Goal: Information Seeking & Learning: Find contact information

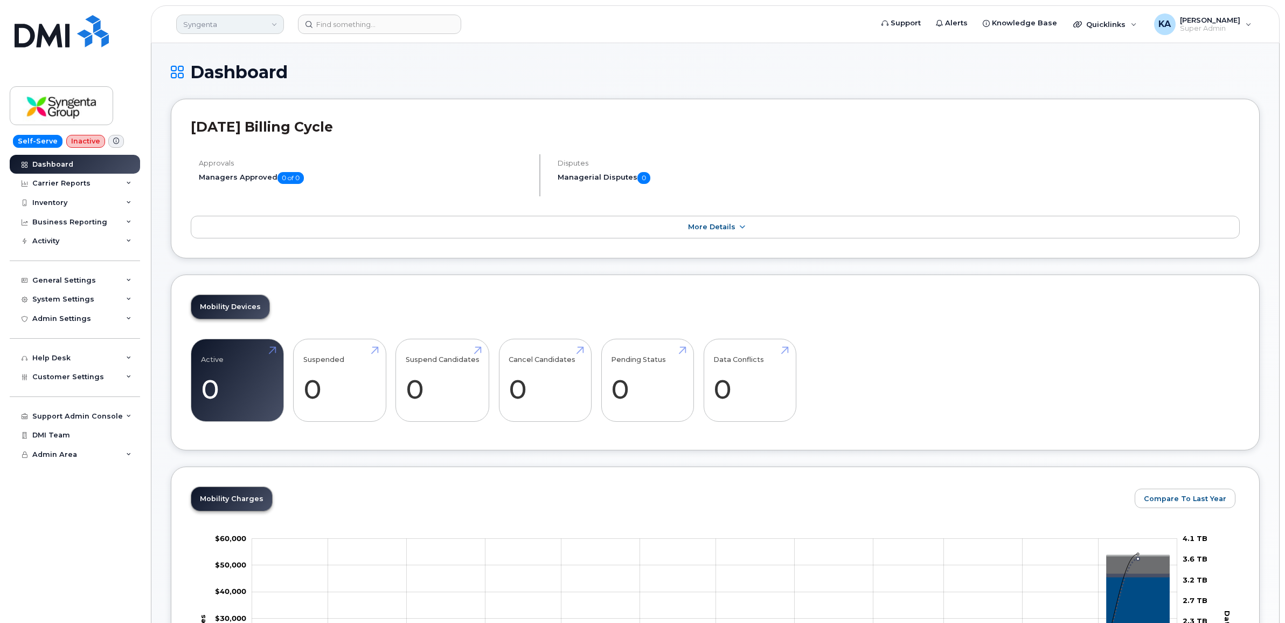
click at [238, 29] on link "Syngenta" at bounding box center [230, 24] width 108 height 19
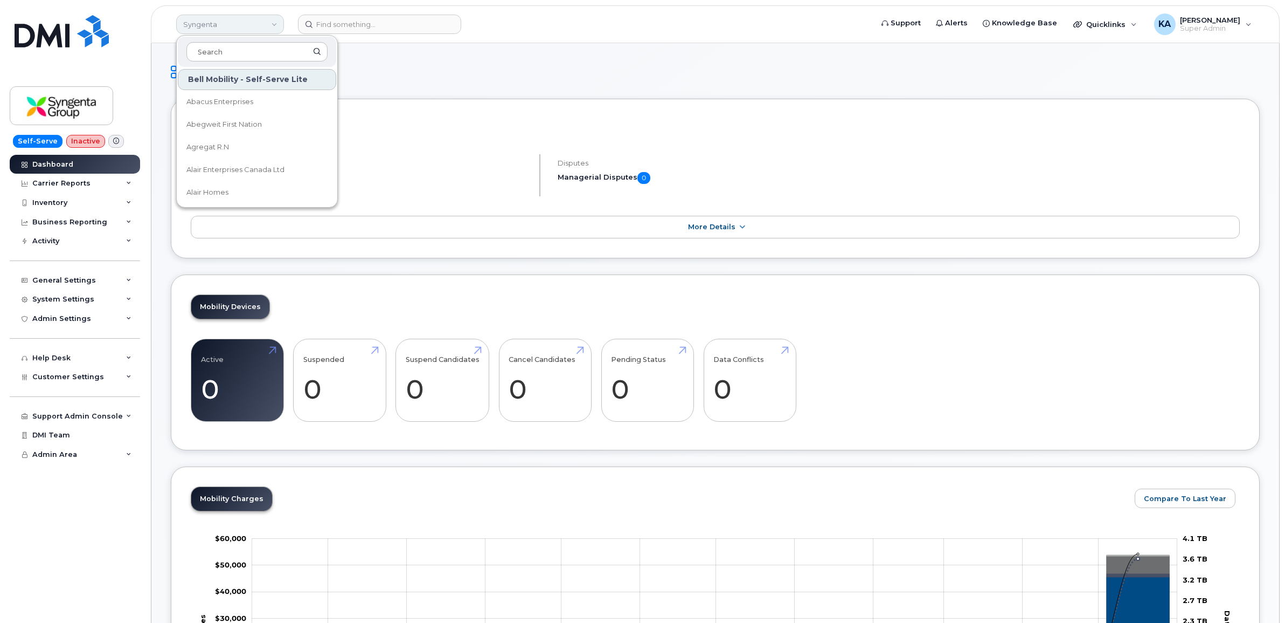
click at [238, 29] on link "Syngenta" at bounding box center [230, 24] width 108 height 19
click at [200, 26] on link "Syngenta" at bounding box center [230, 24] width 108 height 19
click at [117, 67] on div "Self-Serve Inactive Dashboard Carrier Reports Monthly Billing Data Daily Data P…" at bounding box center [73, 311] width 146 height 623
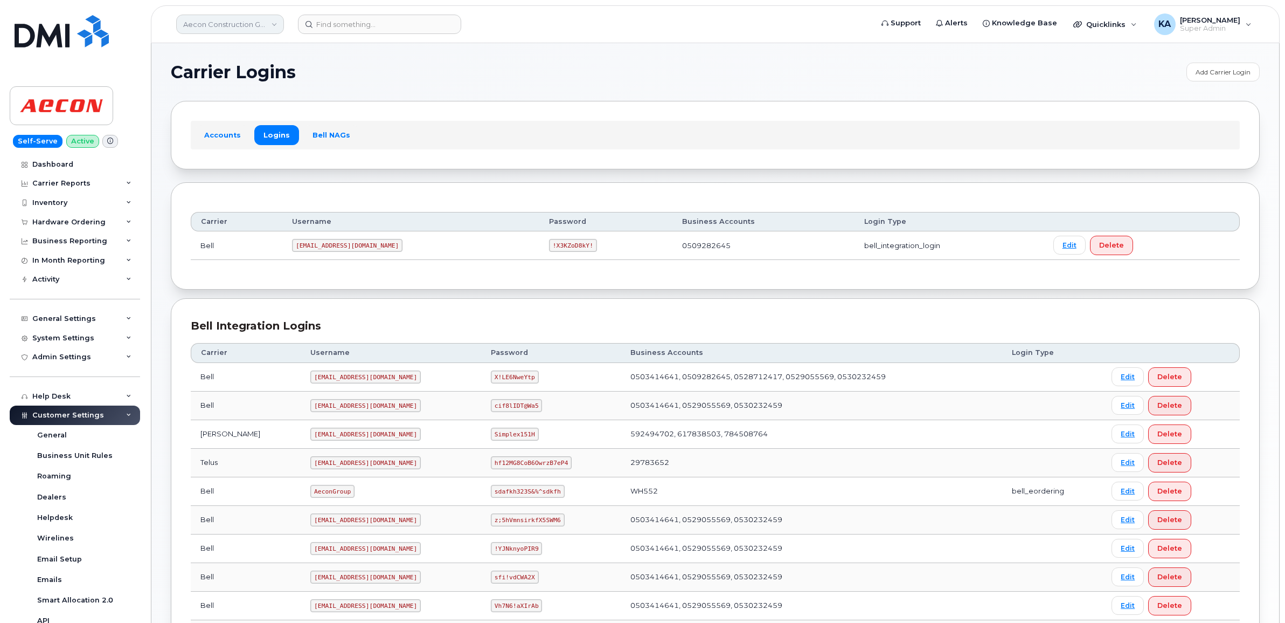
scroll to position [371, 0]
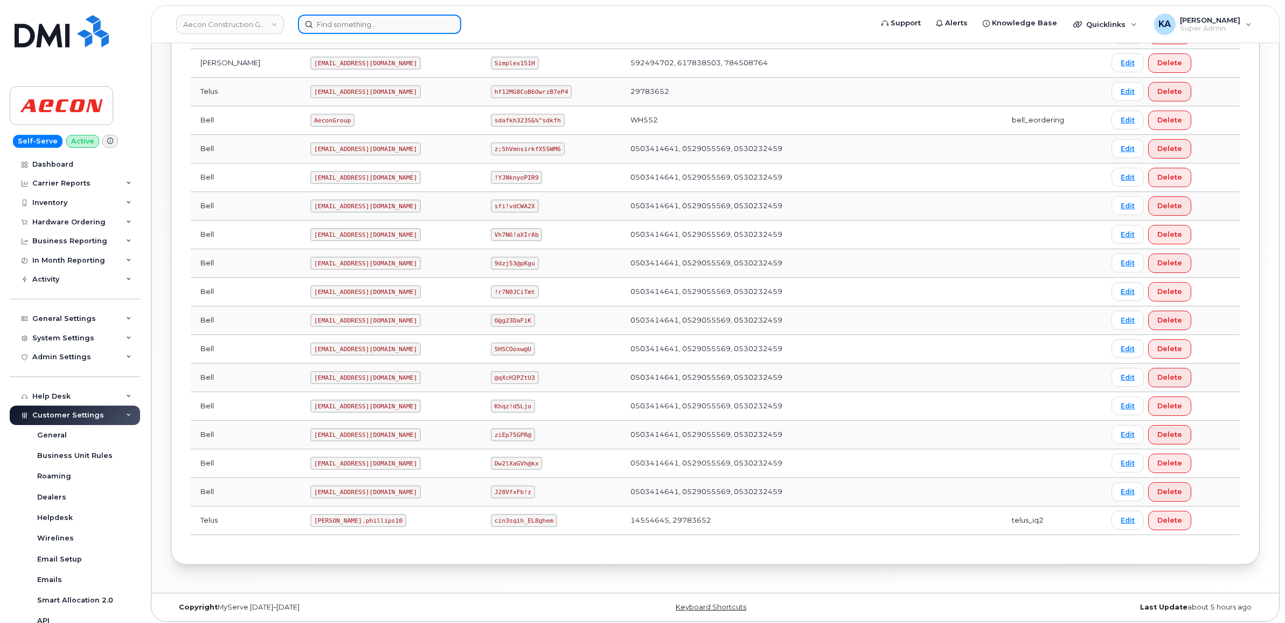
click at [335, 26] on input at bounding box center [379, 24] width 163 height 19
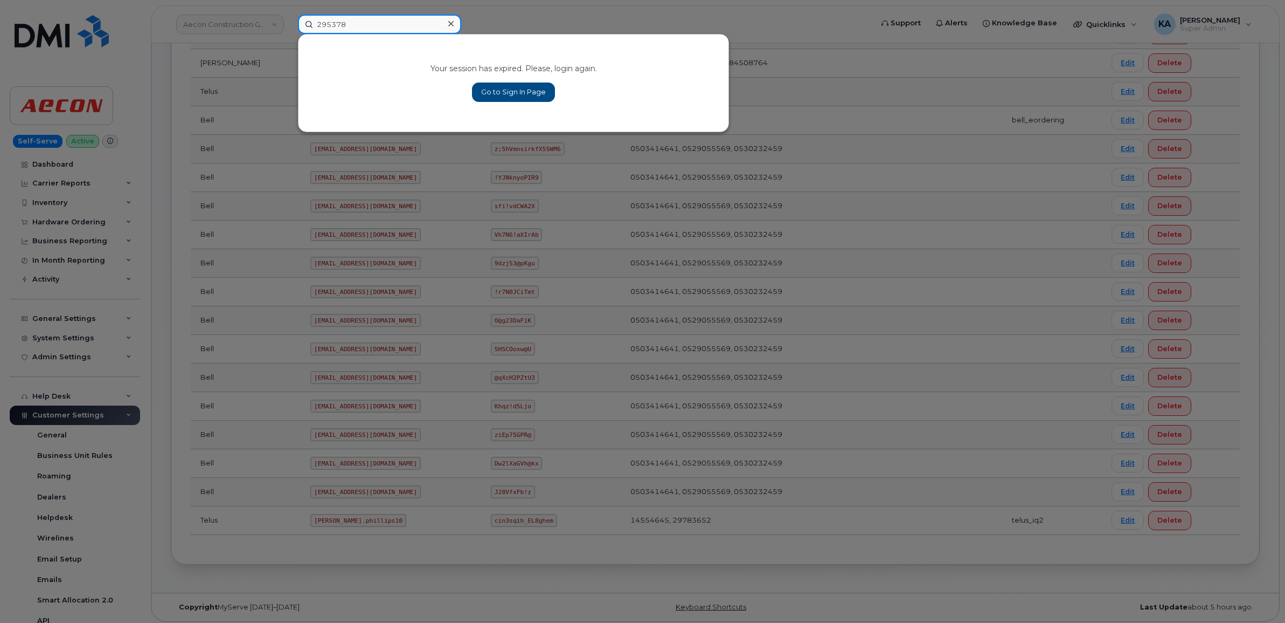
type input "295378"
click at [499, 90] on link "Go to Sign In Page" at bounding box center [513, 91] width 83 height 19
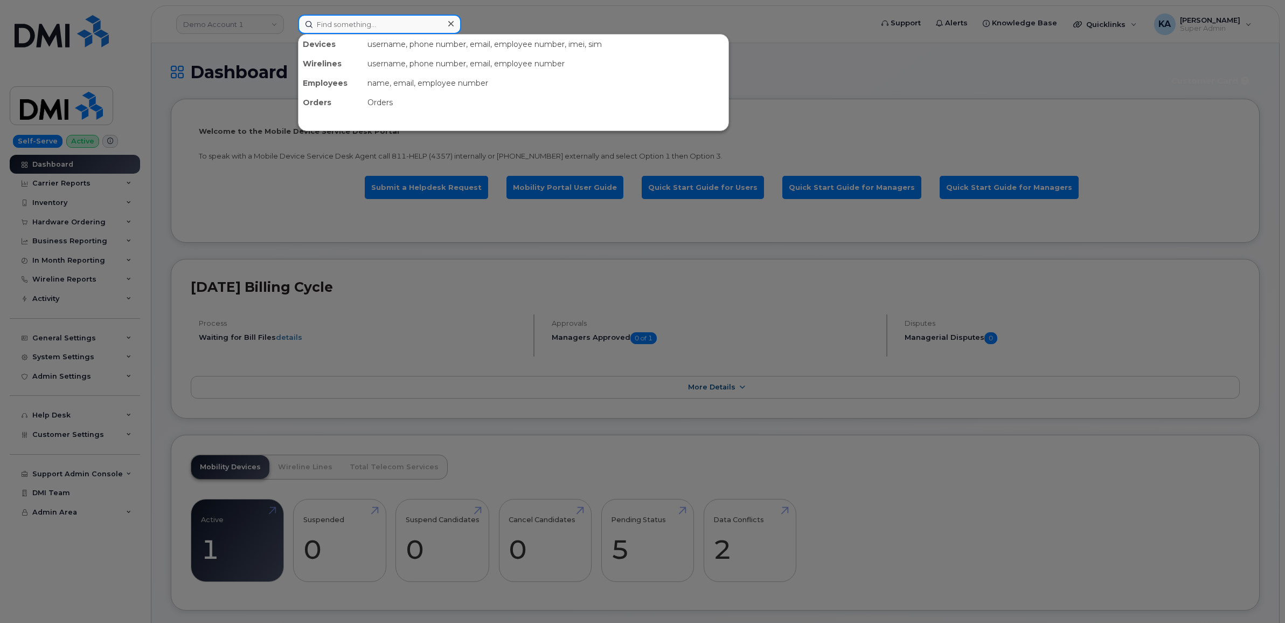
click at [340, 27] on input at bounding box center [379, 24] width 163 height 19
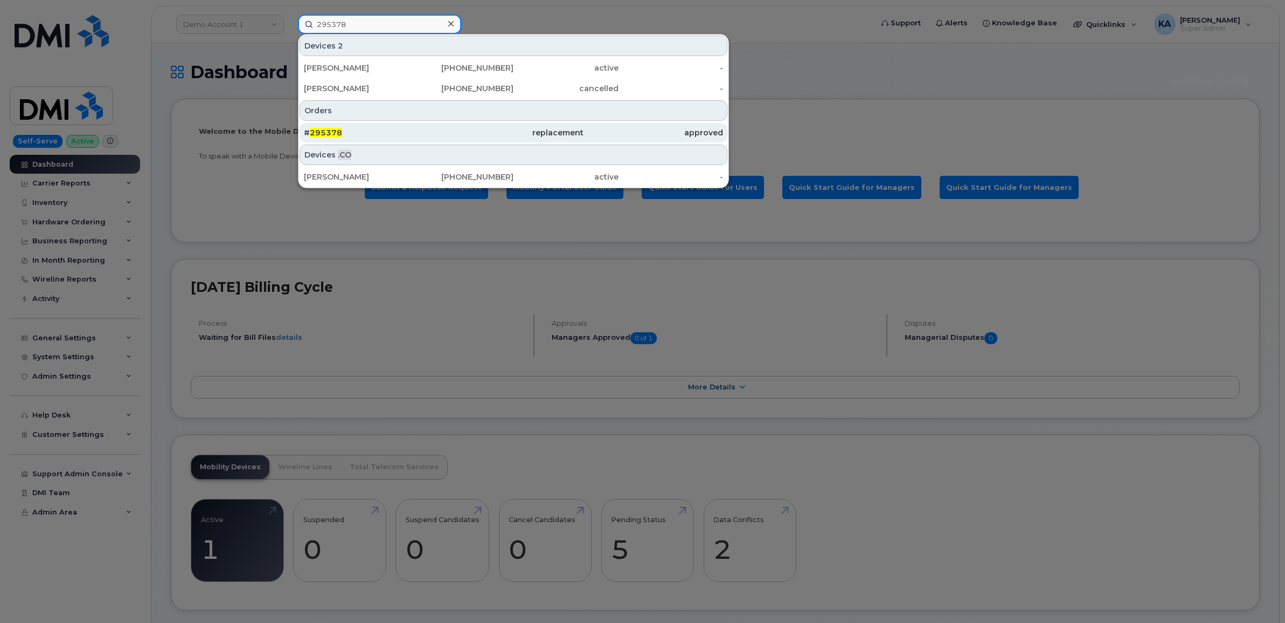
type input "295378"
click at [316, 130] on span "295378" at bounding box center [326, 133] width 32 height 10
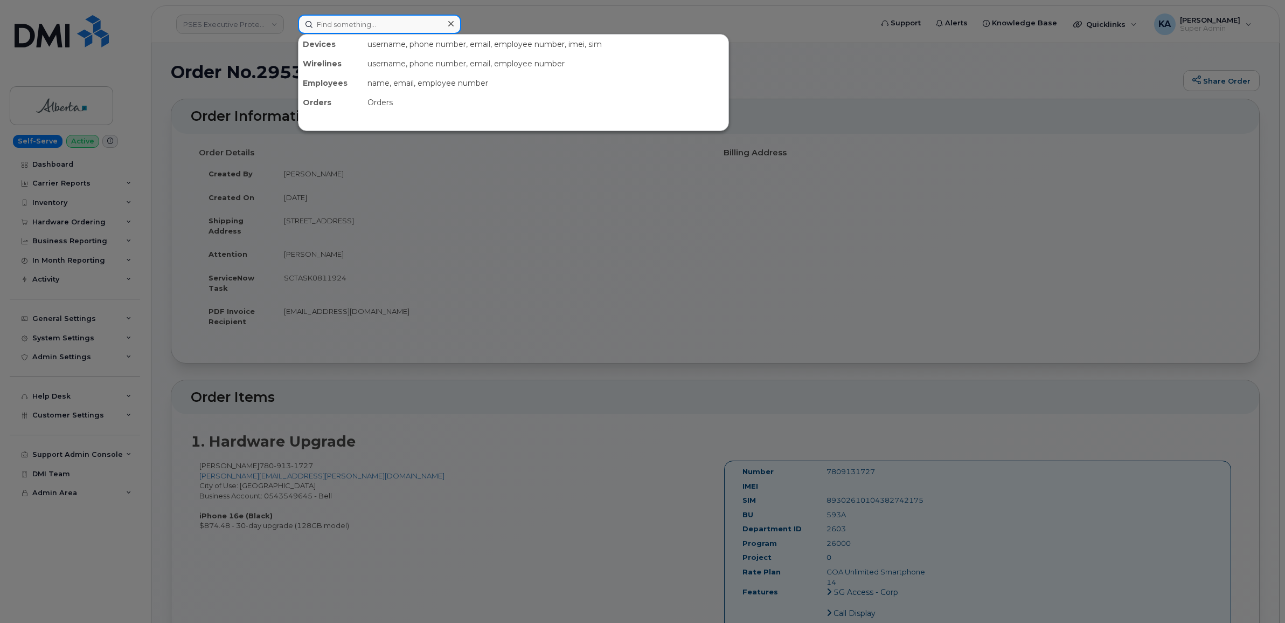
drag, startPoint x: 333, startPoint y: 20, endPoint x: 343, endPoint y: 23, distance: 10.5
click at [334, 20] on input at bounding box center [379, 24] width 163 height 19
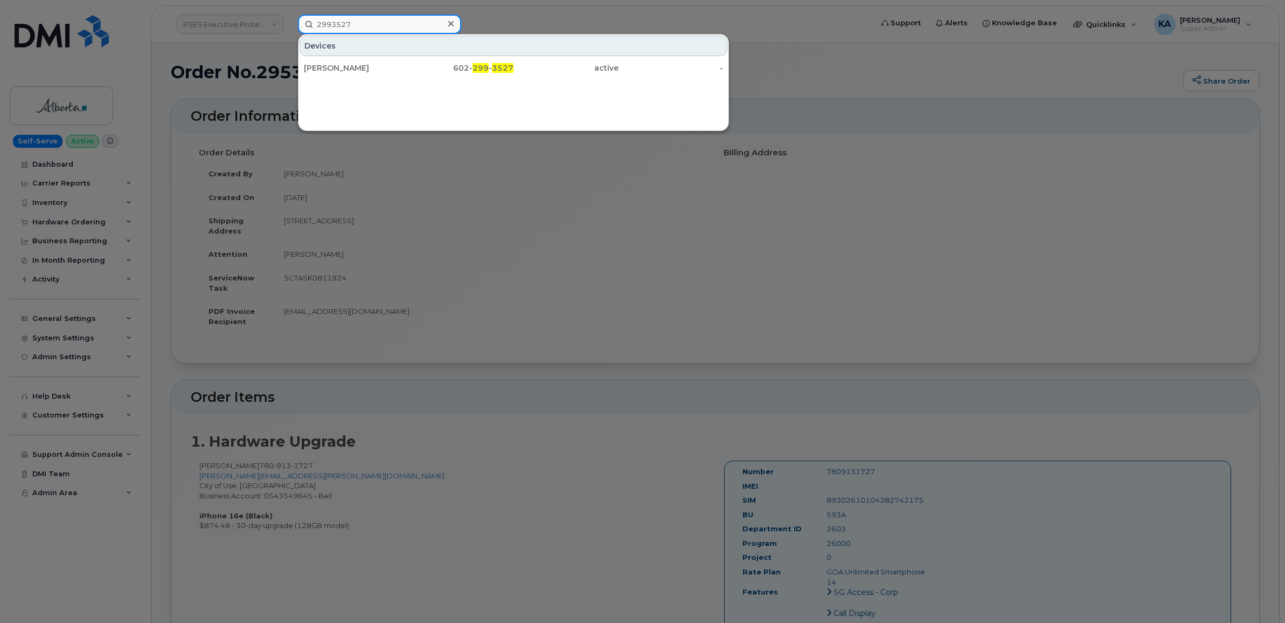
type input "2993527"
click at [451, 24] on icon at bounding box center [450, 23] width 5 height 5
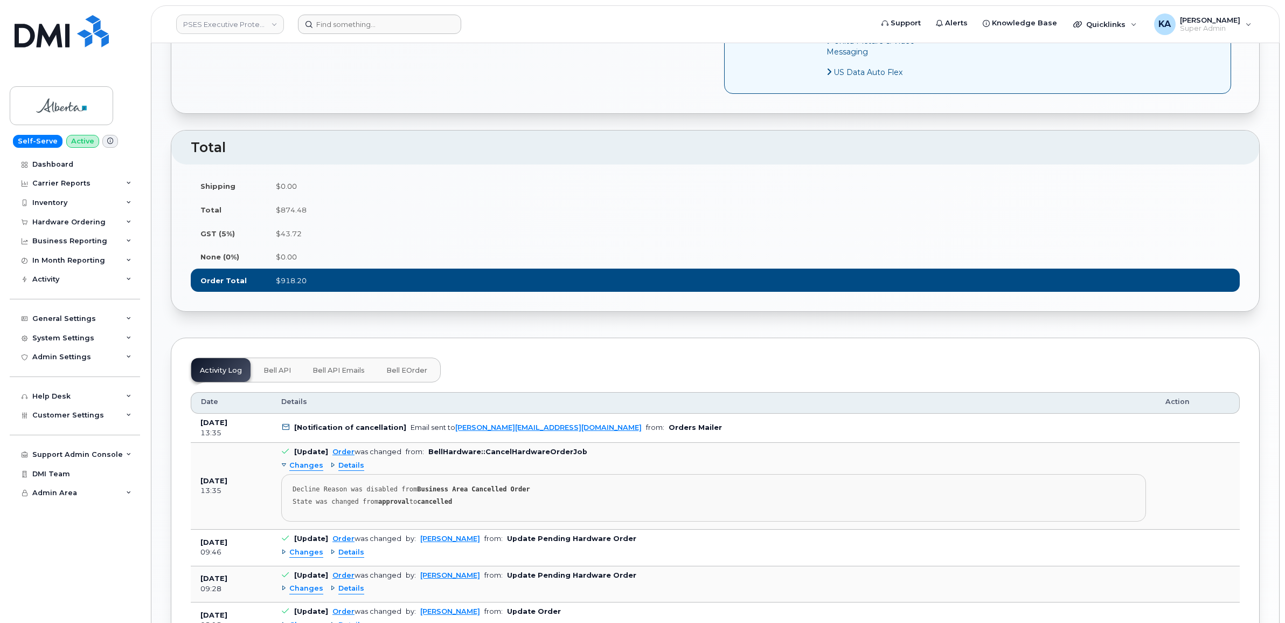
scroll to position [943, 0]
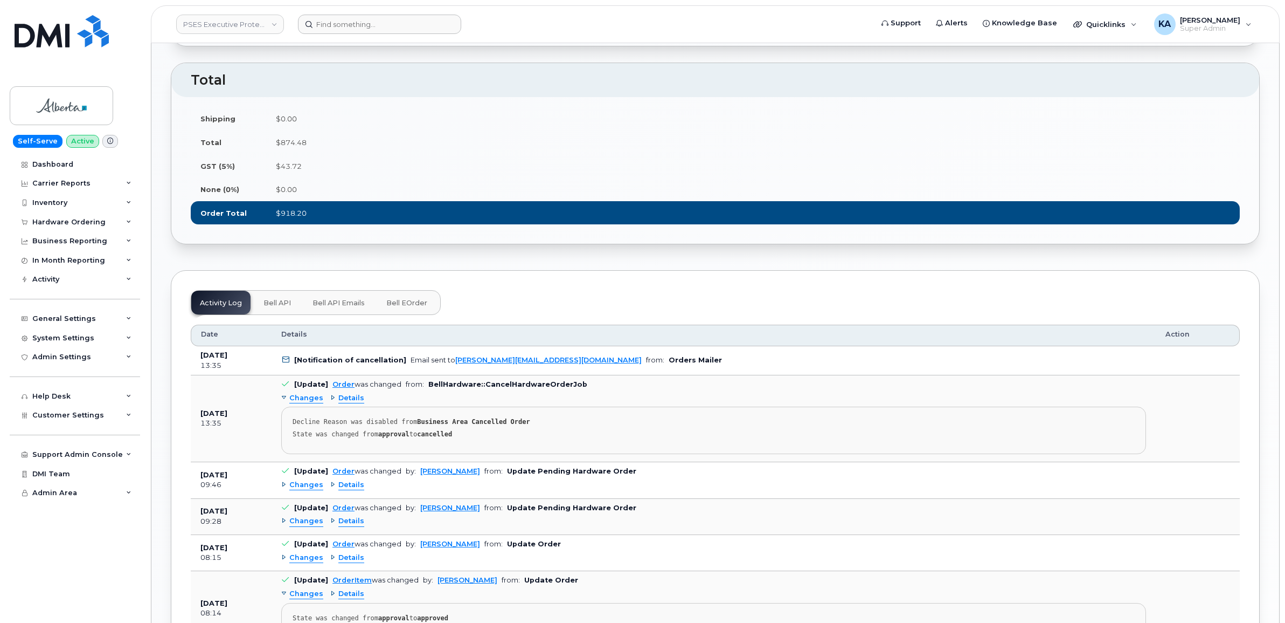
click at [351, 403] on span "Details" at bounding box center [351, 398] width 26 height 10
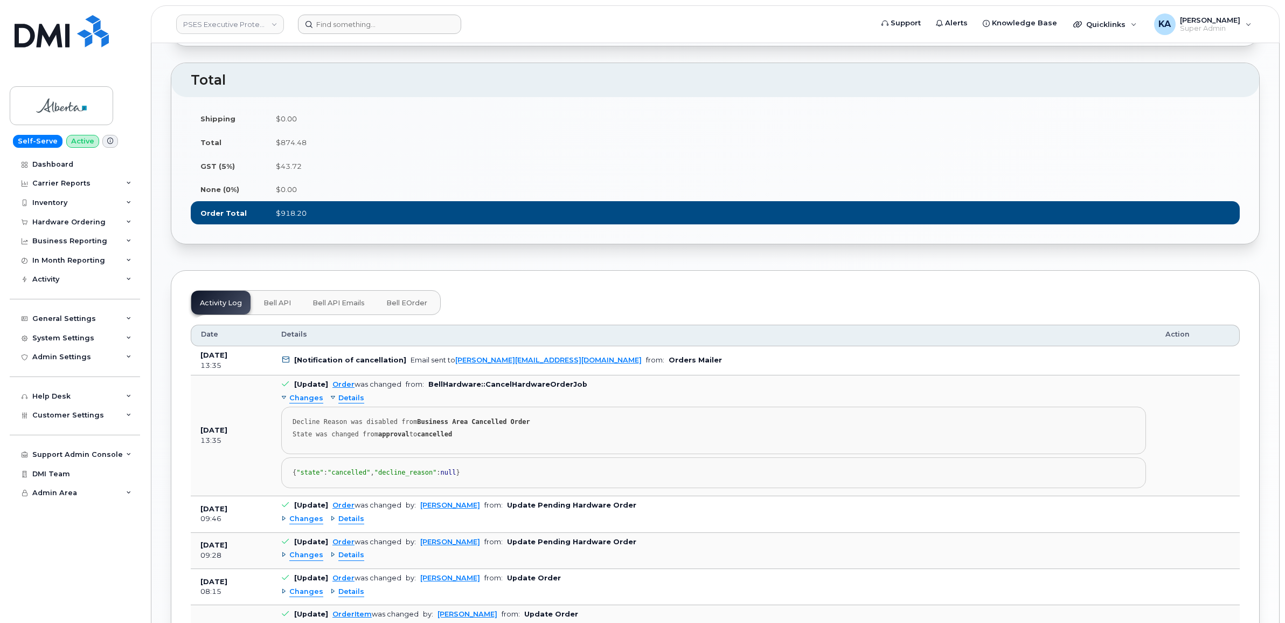
scroll to position [1011, 0]
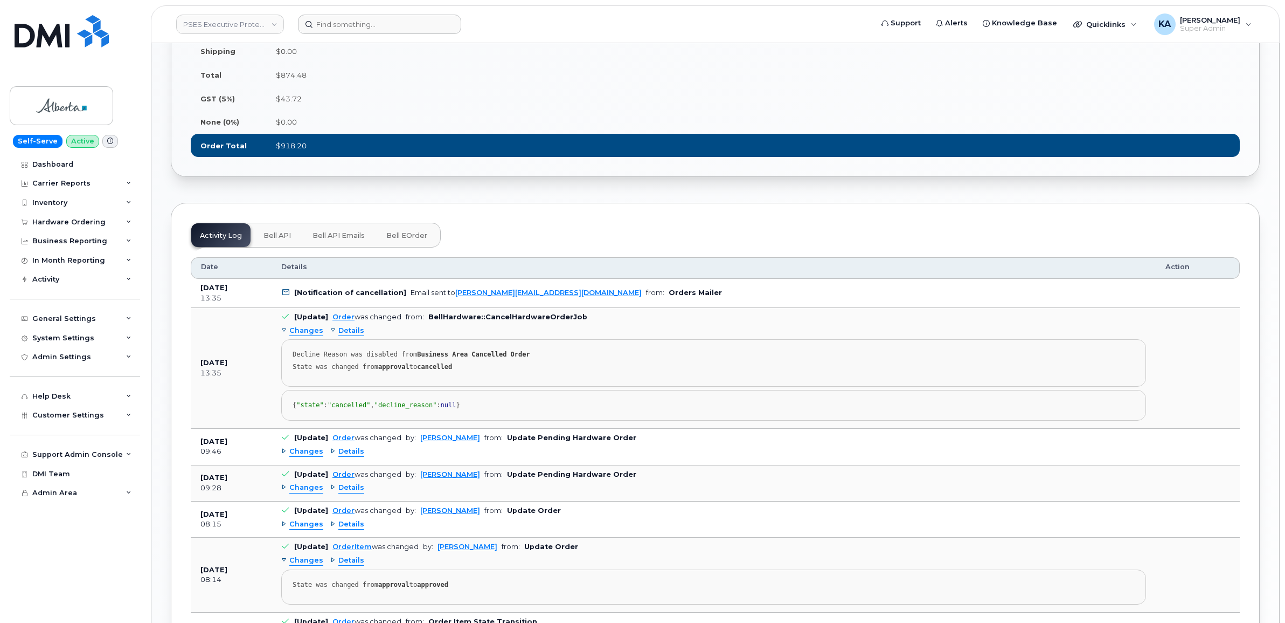
click at [343, 457] on span "Details" at bounding box center [351, 451] width 26 height 10
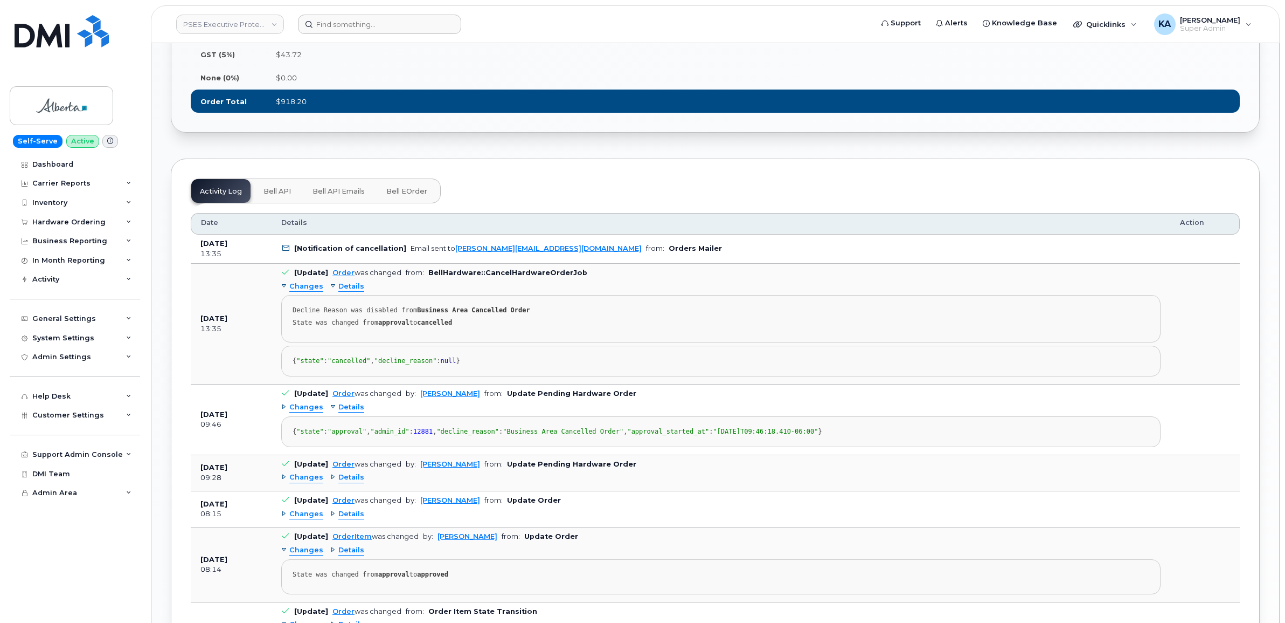
scroll to position [1078, 0]
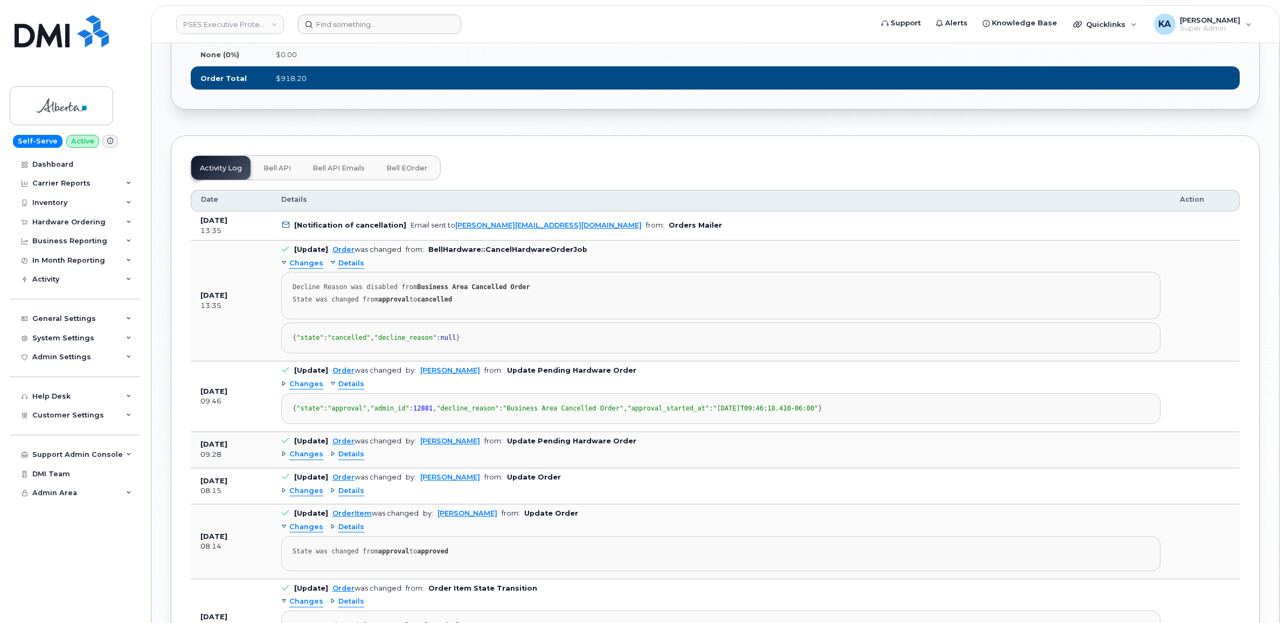
drag, startPoint x: 500, startPoint y: 481, endPoint x: 198, endPoint y: 233, distance: 390.5
drag, startPoint x: 198, startPoint y: 232, endPoint x: 215, endPoint y: 236, distance: 17.0
copy tbody "Jul 11, 2025 13:35 [Notification of cancellation] Email sent to kay.mah@gov.ab.…"
click at [343, 459] on span "Details" at bounding box center [351, 454] width 26 height 10
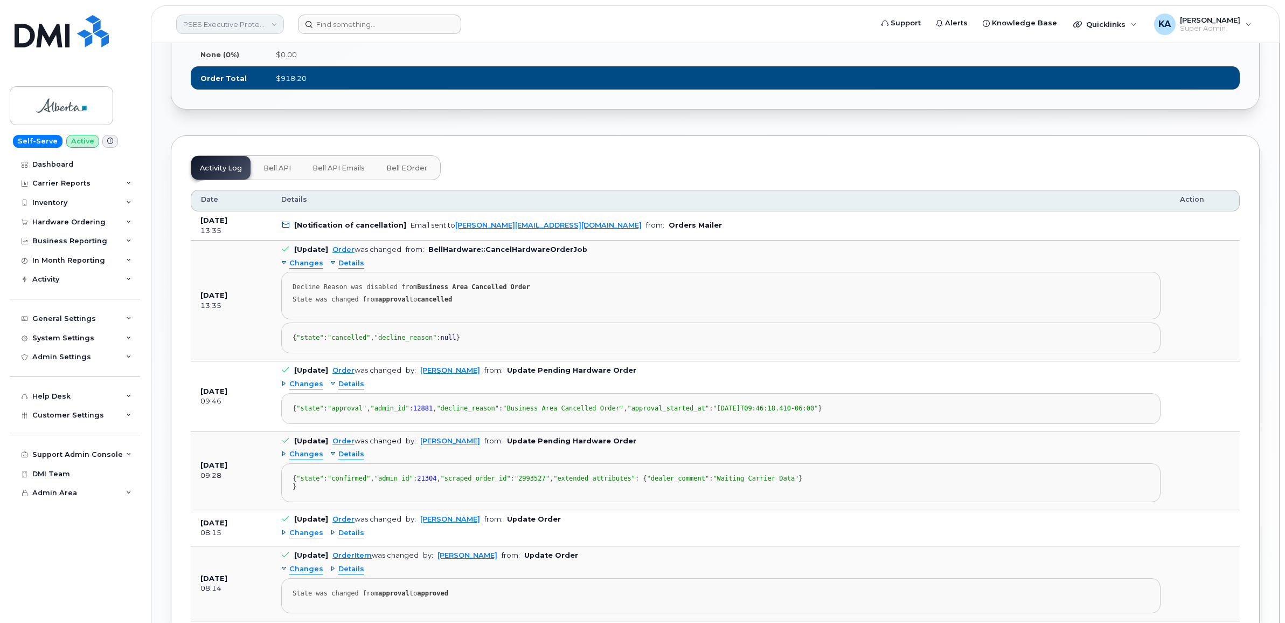
click at [213, 24] on link "PSES Executive Protection - GOA" at bounding box center [230, 24] width 108 height 19
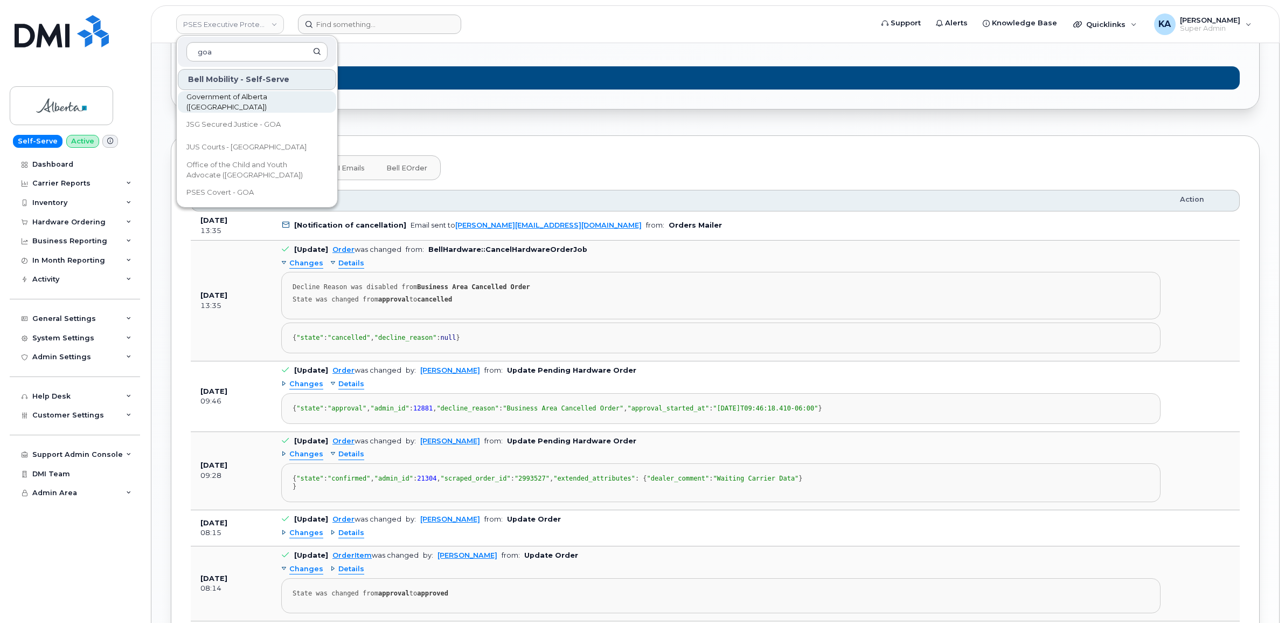
type input "goa"
click at [233, 98] on span "Government of Alberta ([GEOGRAPHIC_DATA])" at bounding box center [248, 102] width 124 height 21
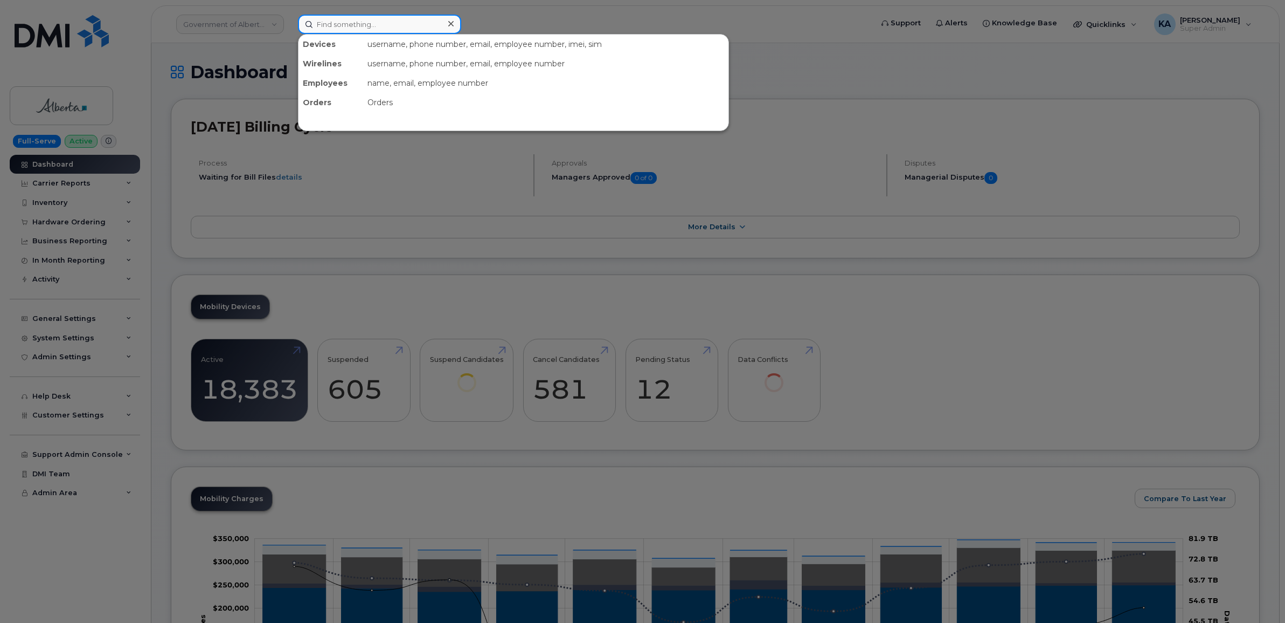
paste input "7802037340"
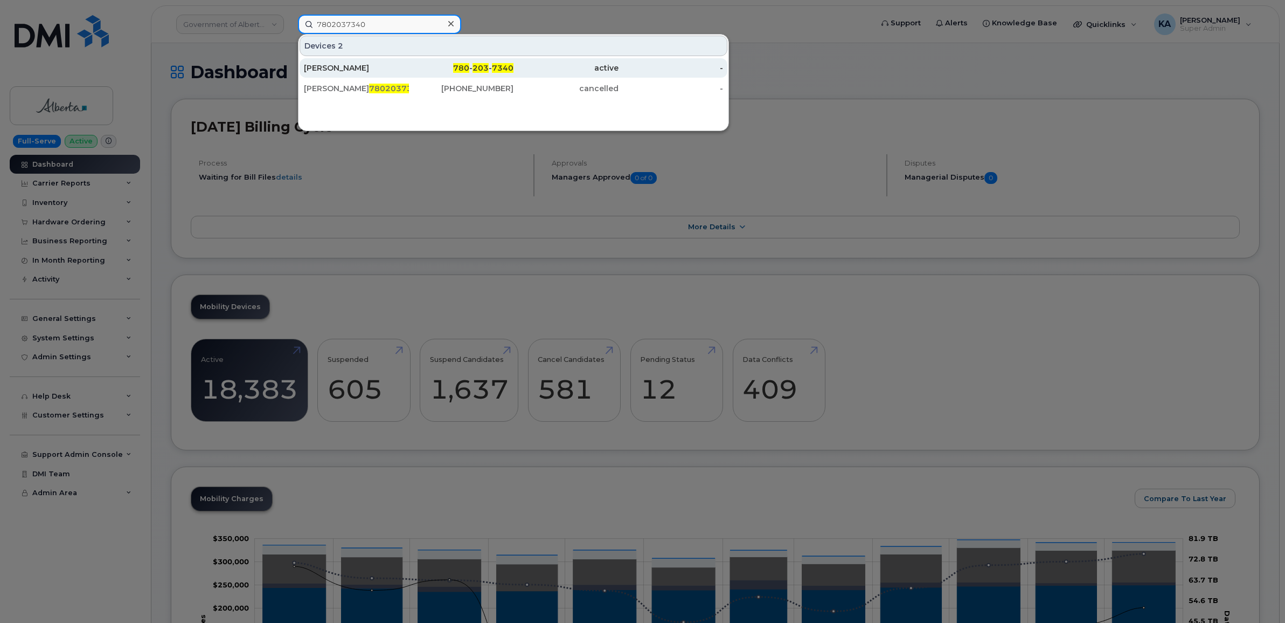
type input "7802037340"
click at [324, 68] on div "Rick Grosul" at bounding box center [356, 68] width 105 height 11
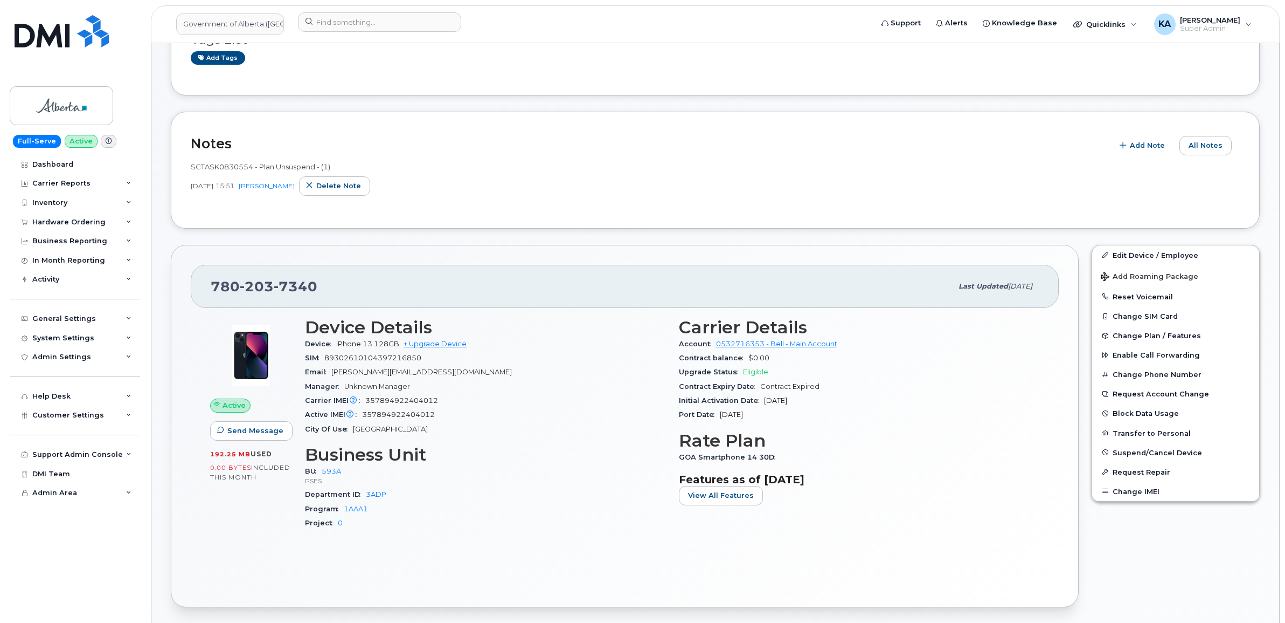
scroll to position [135, 0]
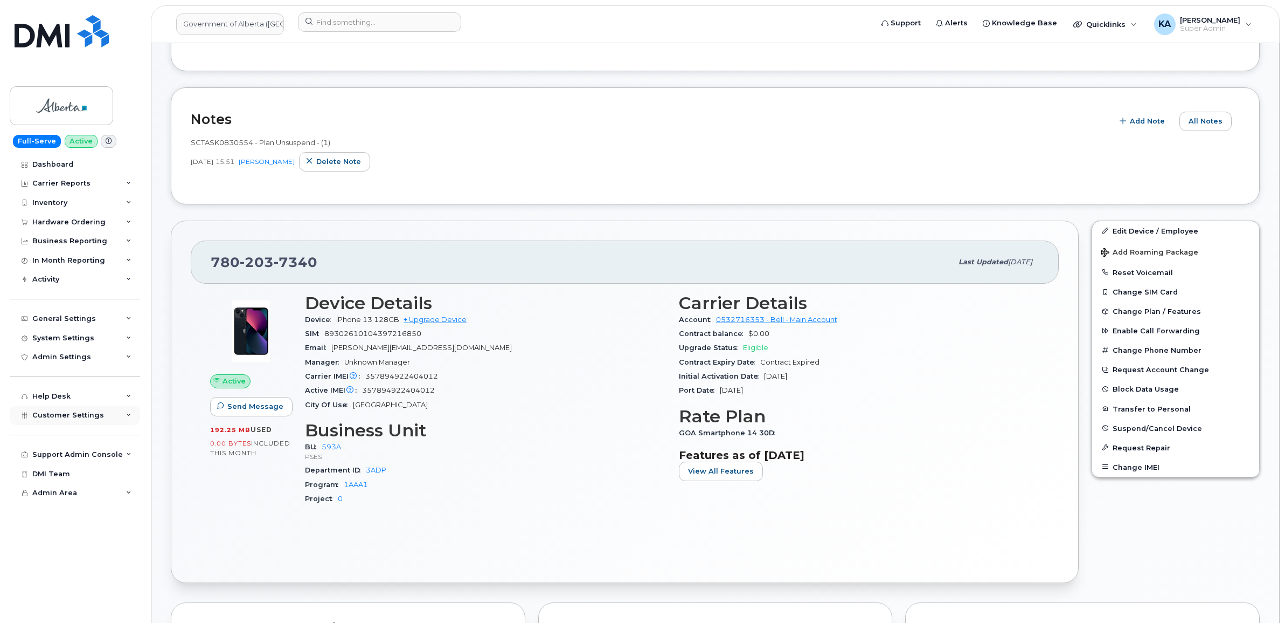
drag, startPoint x: 94, startPoint y: 416, endPoint x: 44, endPoint y: 418, distance: 50.7
drag, startPoint x: 44, startPoint y: 418, endPoint x: 128, endPoint y: 420, distance: 84.7
click at [128, 418] on icon at bounding box center [128, 414] width 5 height 5
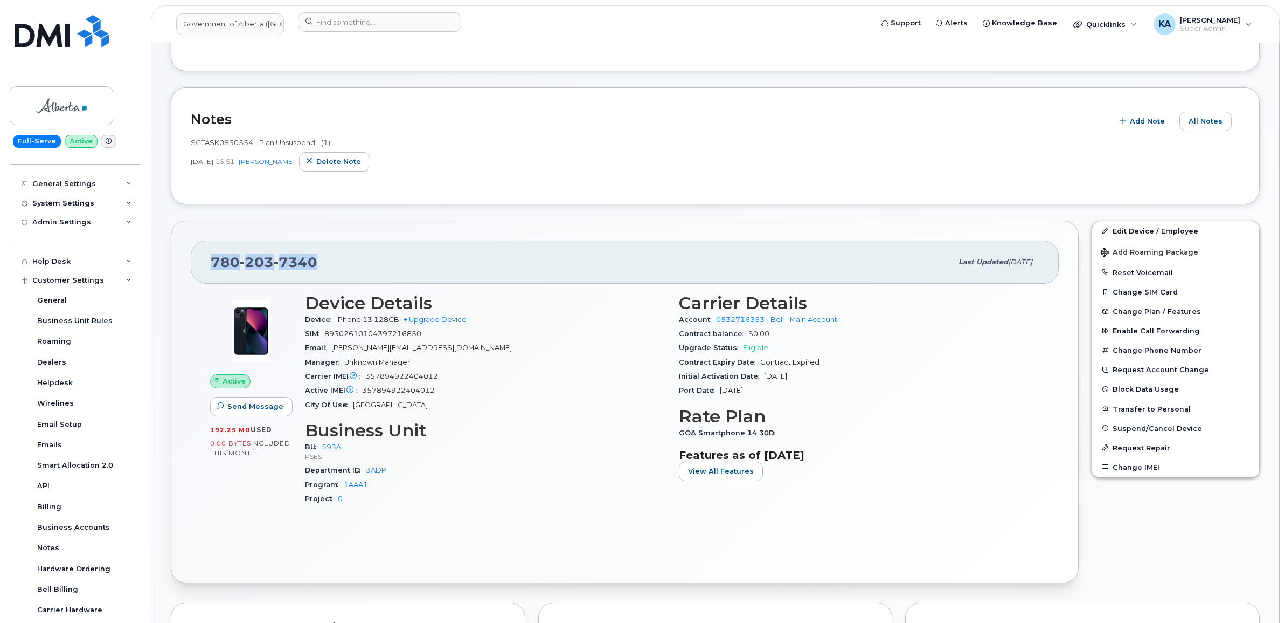
drag, startPoint x: 210, startPoint y: 259, endPoint x: 316, endPoint y: 261, distance: 105.7
click at [316, 261] on div "780 203 7340 Last updated Aug 12, 2025" at bounding box center [625, 261] width 868 height 43
drag, startPoint x: 316, startPoint y: 261, endPoint x: 302, endPoint y: 263, distance: 13.6
copy span "780 203 7340"
click at [200, 23] on link "Government of Alberta ([GEOGRAPHIC_DATA])" at bounding box center [230, 24] width 108 height 22
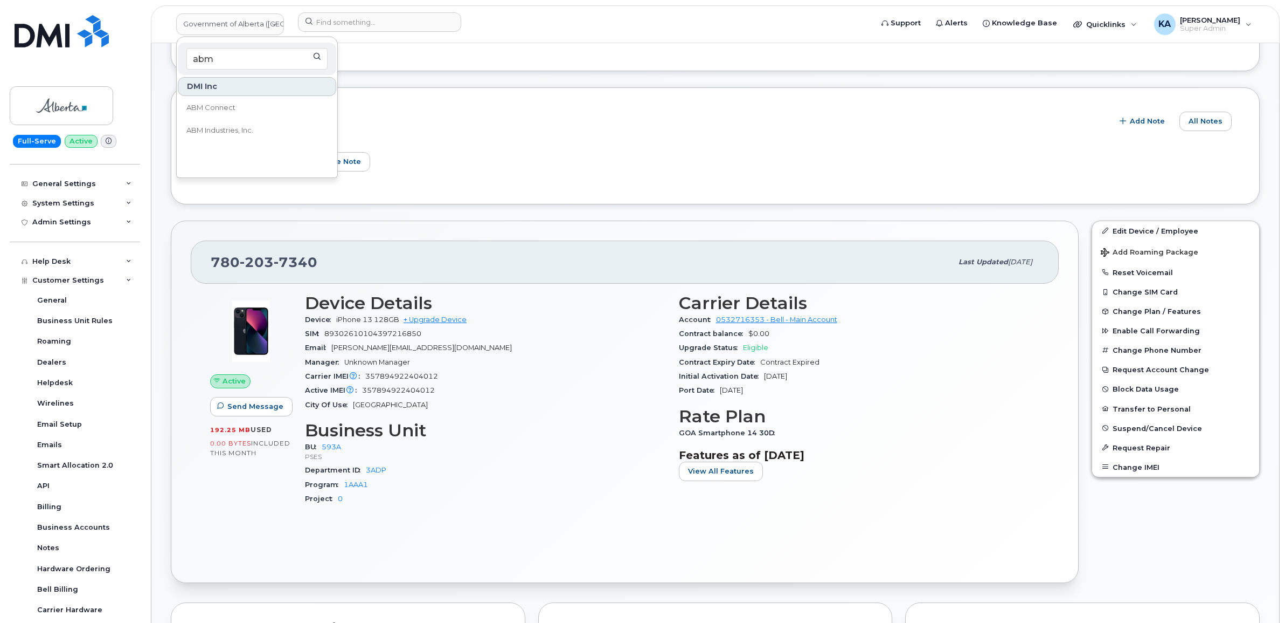
type input "abm"
click at [224, 130] on span "ABM Industries, Inc." at bounding box center [219, 130] width 67 height 11
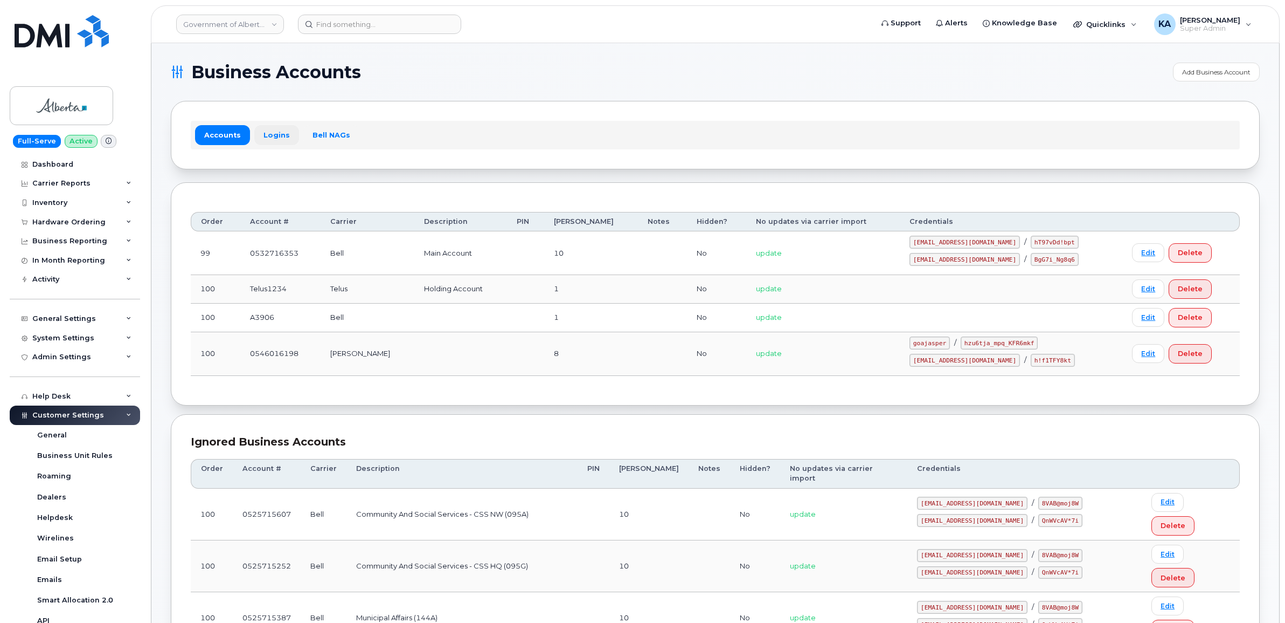
click at [271, 135] on link "Logins" at bounding box center [276, 134] width 45 height 19
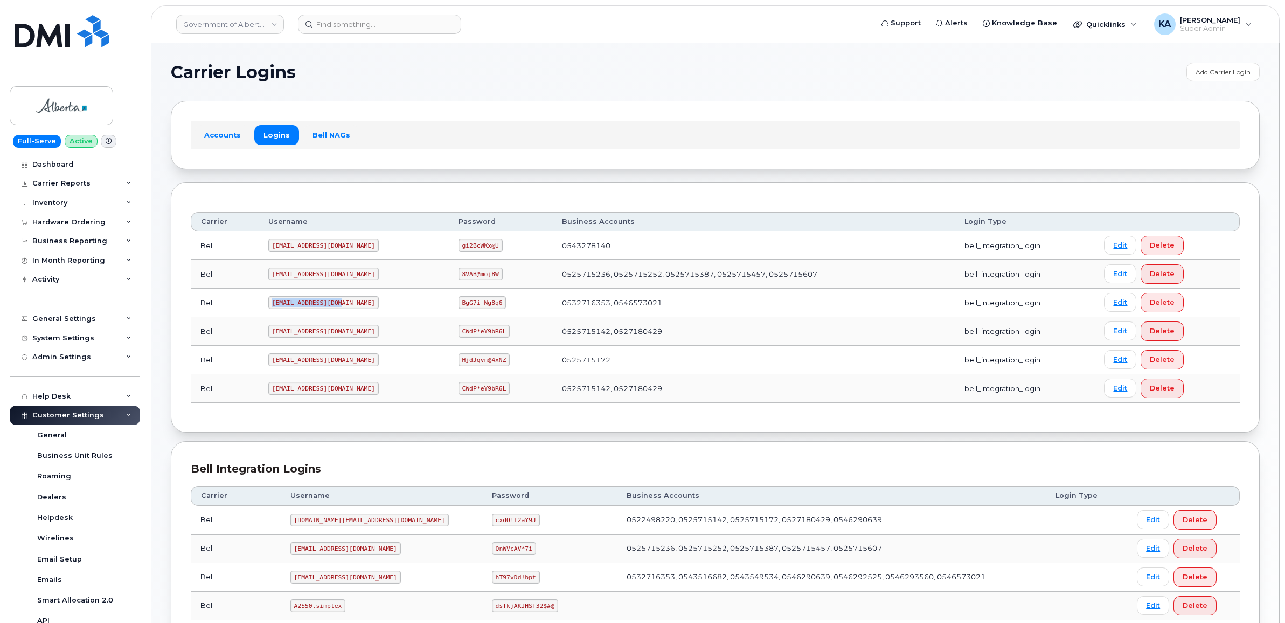
drag, startPoint x: 271, startPoint y: 306, endPoint x: 335, endPoint y: 308, distance: 64.7
click at [336, 309] on code "[EMAIL_ADDRESS][DOMAIN_NAME]" at bounding box center [323, 302] width 110 height 13
drag, startPoint x: 335, startPoint y: 308, endPoint x: 330, endPoint y: 305, distance: 5.8
copy code "[EMAIL_ADDRESS][DOMAIN_NAME]"
drag, startPoint x: 426, startPoint y: 306, endPoint x: 475, endPoint y: 310, distance: 49.8
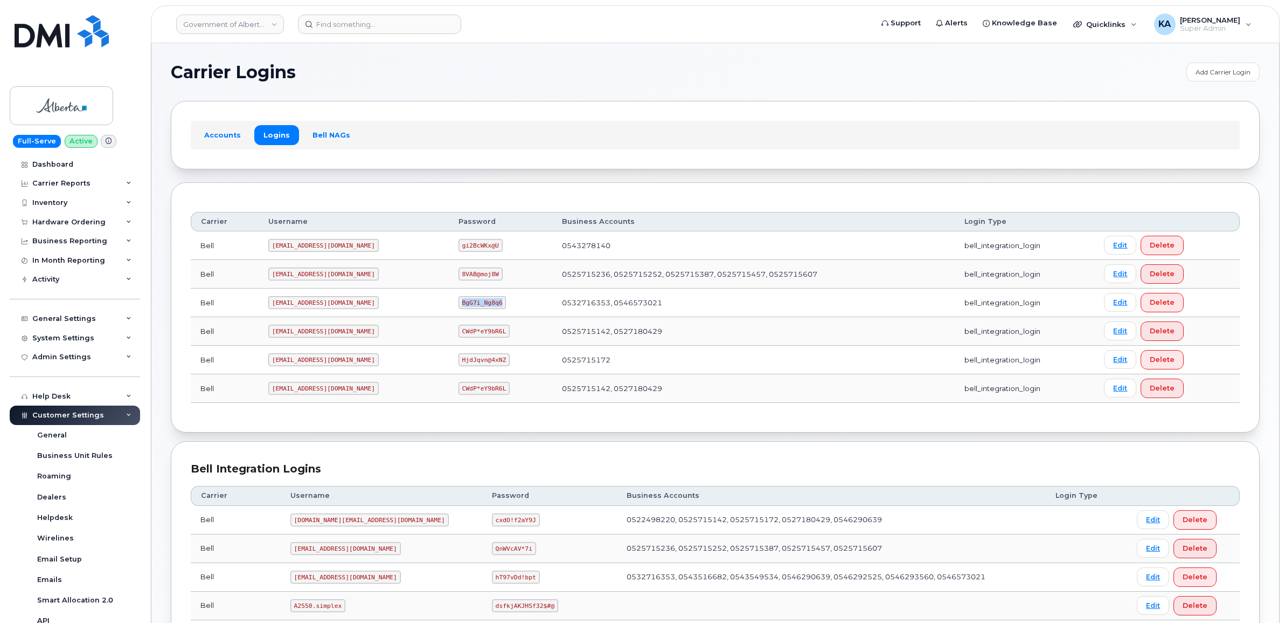
click at [475, 310] on td "BgG7i_Ng8q6" at bounding box center [501, 302] width 104 height 29
drag, startPoint x: 475, startPoint y: 310, endPoint x: 454, endPoint y: 302, distance: 22.5
copy code "BgG7i_Ng8q6"
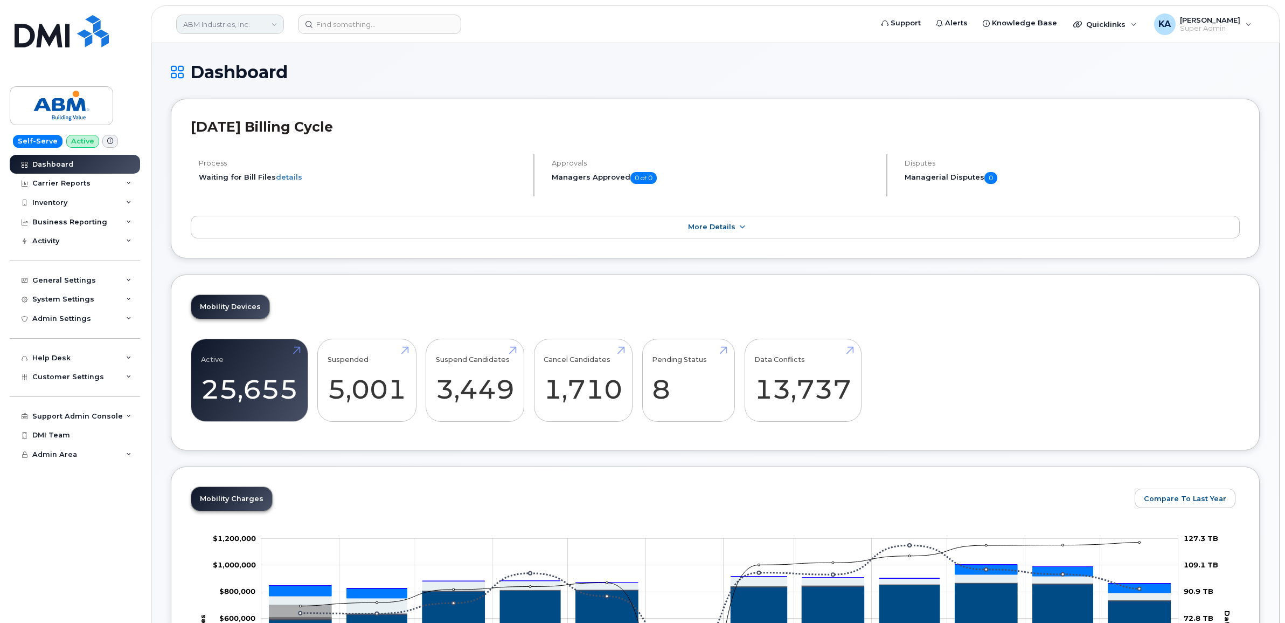
click at [208, 27] on link "ABM Industries, Inc." at bounding box center [230, 24] width 108 height 19
type input "royal"
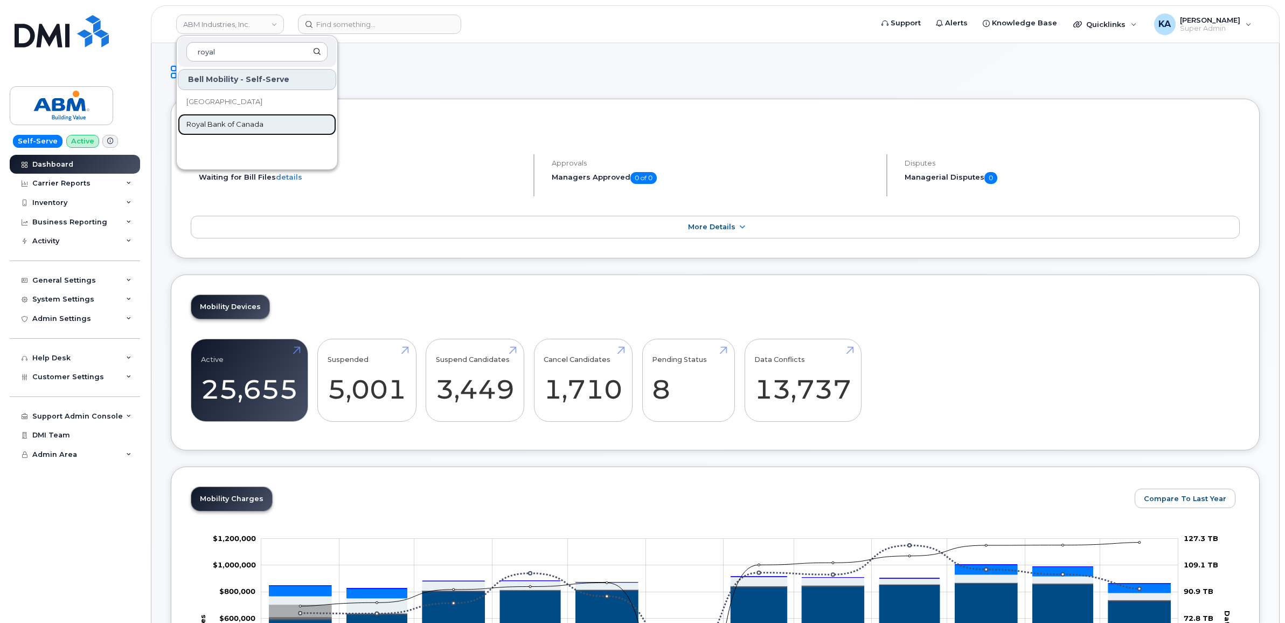
click at [213, 125] on span "Royal Bank of Canada" at bounding box center [224, 124] width 77 height 11
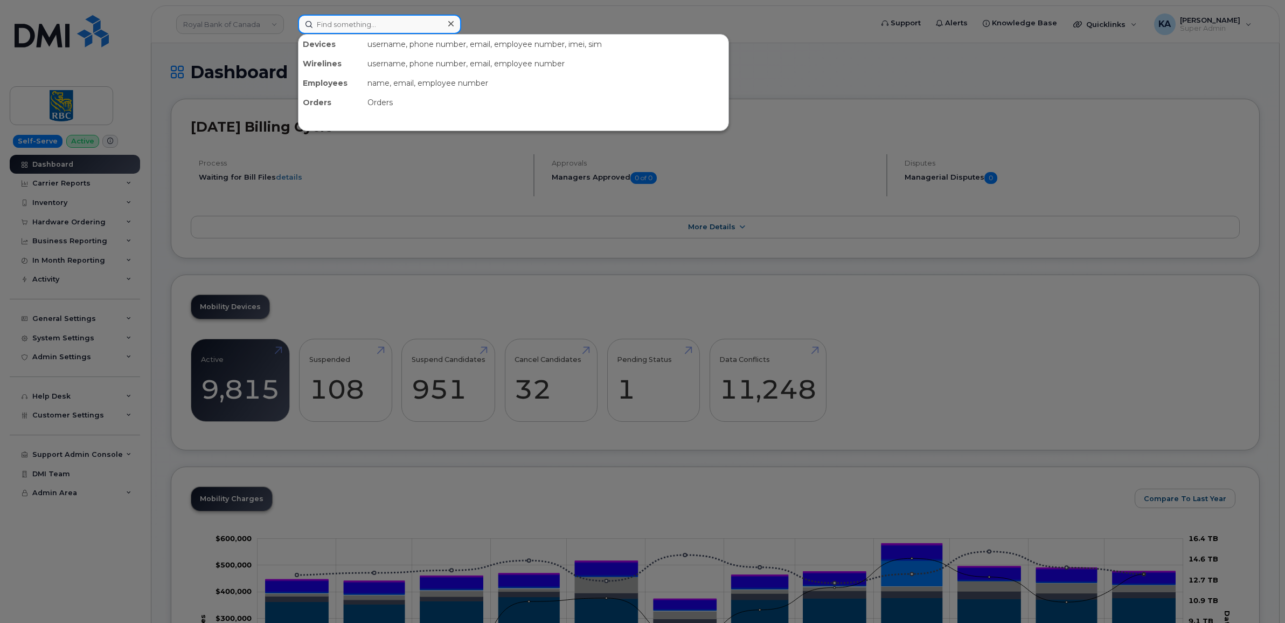
paste input "4162549991"
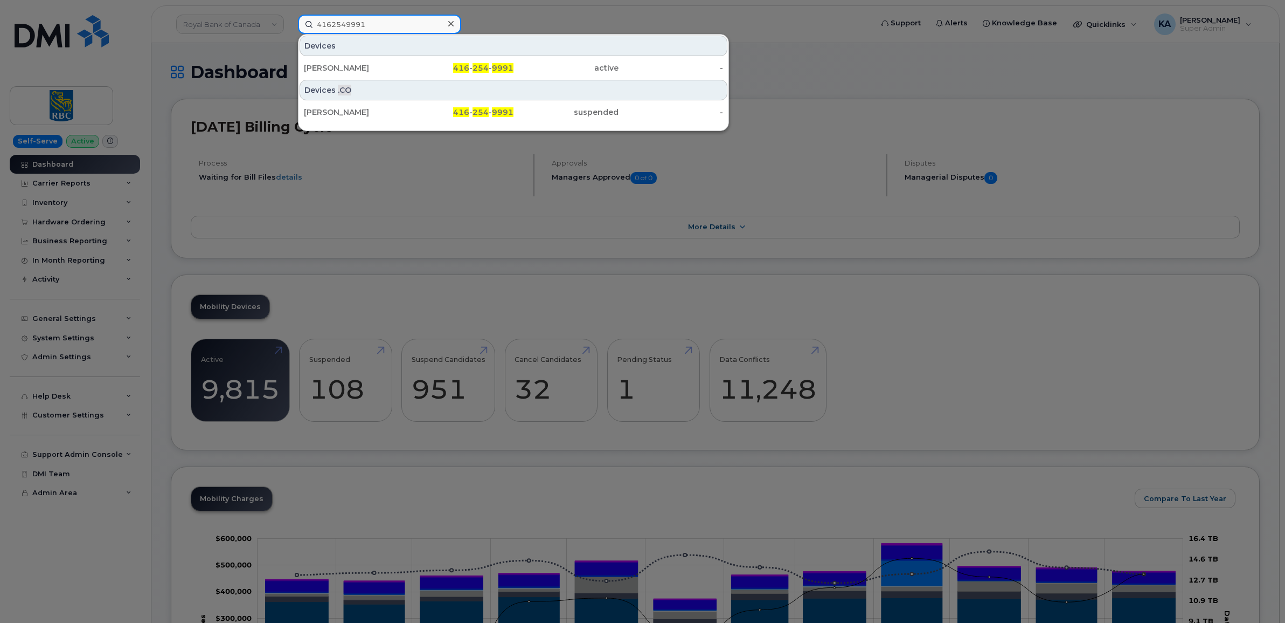
type input "4162549991"
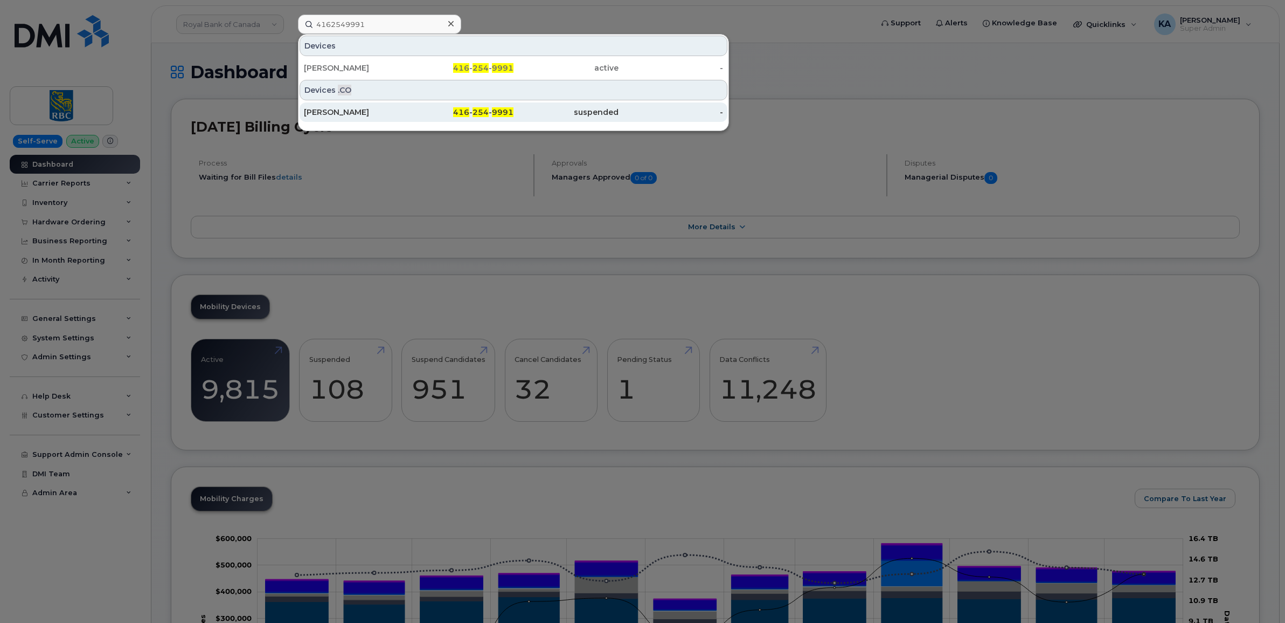
click at [329, 109] on div "[PERSON_NAME]" at bounding box center [356, 112] width 105 height 11
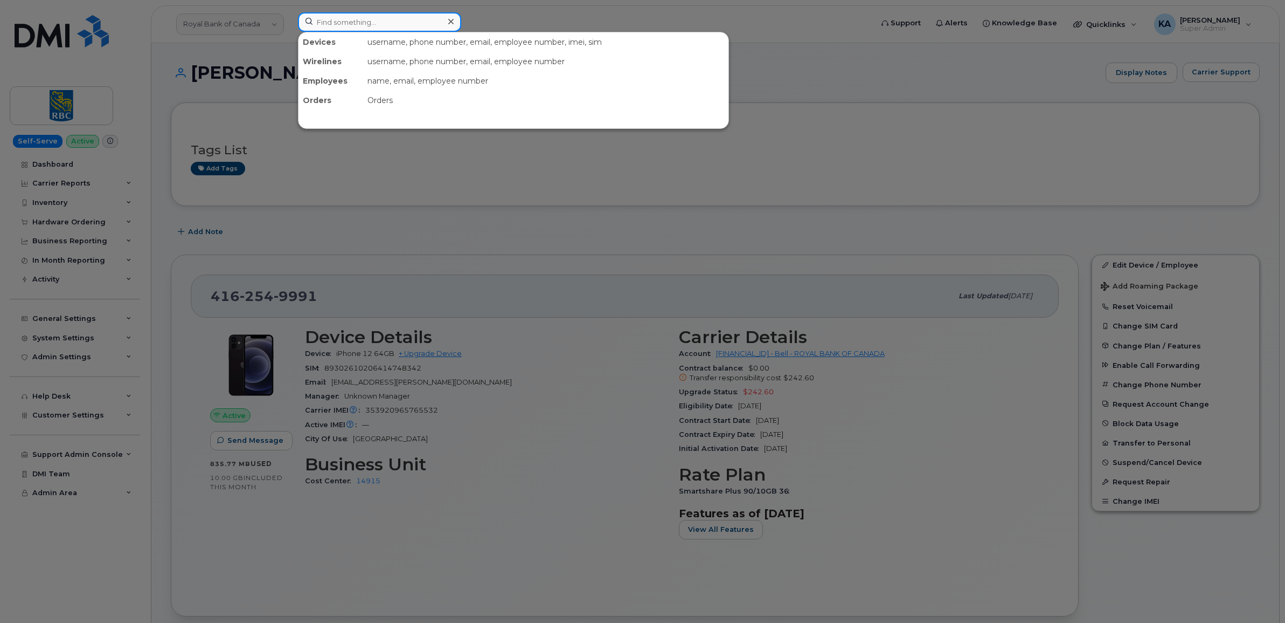
click at [356, 26] on input at bounding box center [379, 21] width 163 height 19
paste input "4162549991"
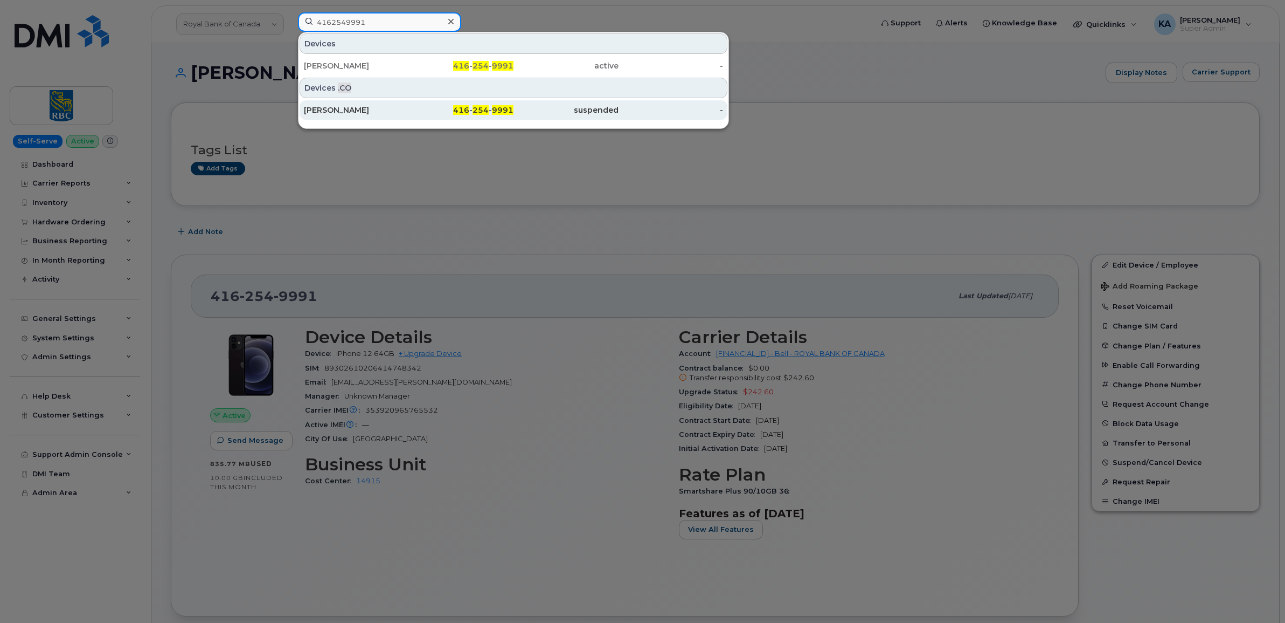
type input "4162549991"
click at [340, 108] on div "[PERSON_NAME]" at bounding box center [356, 110] width 105 height 11
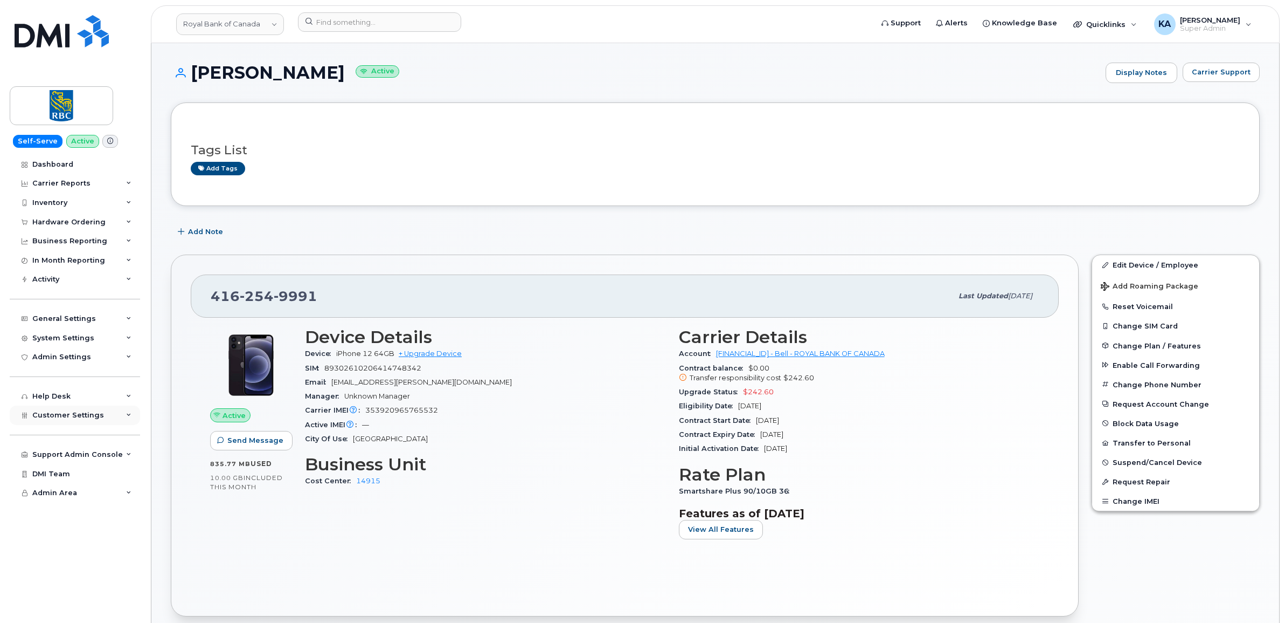
click at [70, 419] on span "Customer Settings" at bounding box center [68, 415] width 72 height 8
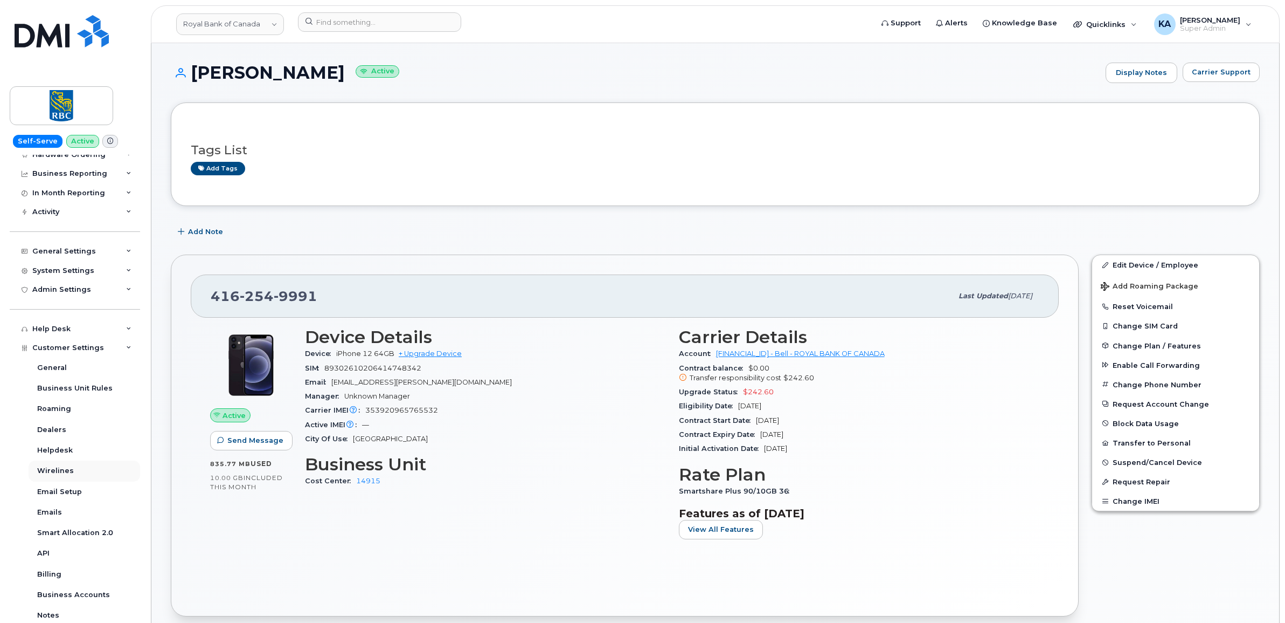
scroll to position [135, 0]
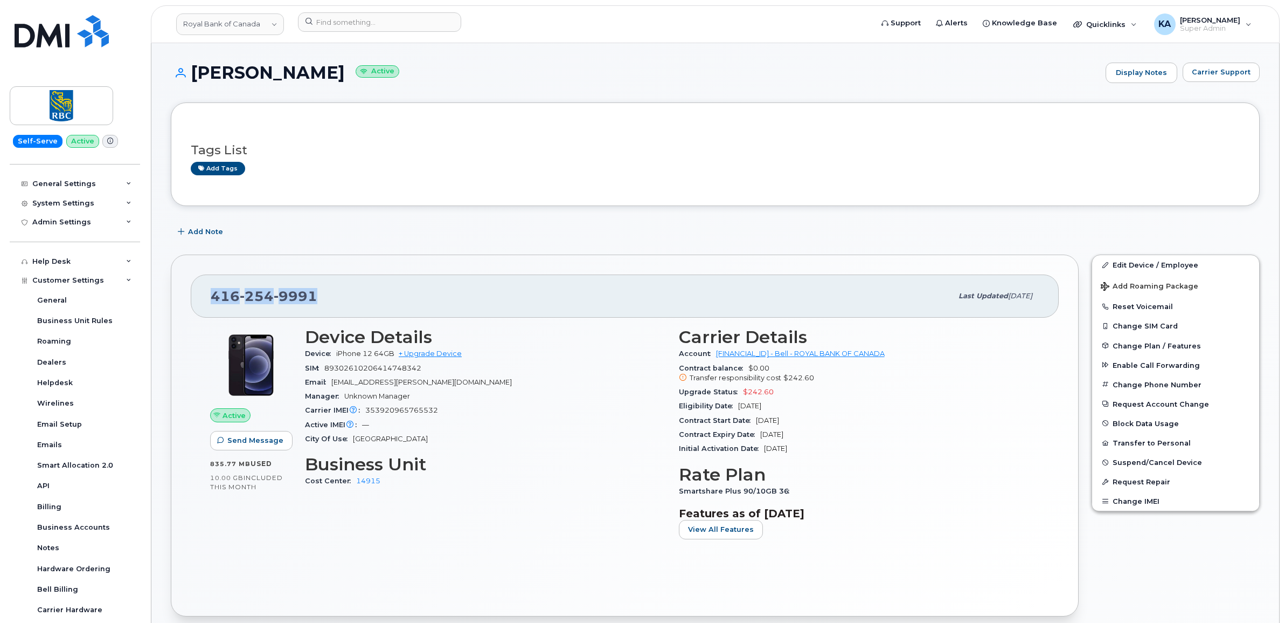
drag, startPoint x: 208, startPoint y: 296, endPoint x: 312, endPoint y: 303, distance: 103.7
click at [312, 303] on div "416 254 9991 Last updated Aug 12, 2025" at bounding box center [625, 295] width 868 height 43
drag, startPoint x: 312, startPoint y: 303, endPoint x: 307, endPoint y: 300, distance: 5.7
copy span "416 254 9991"
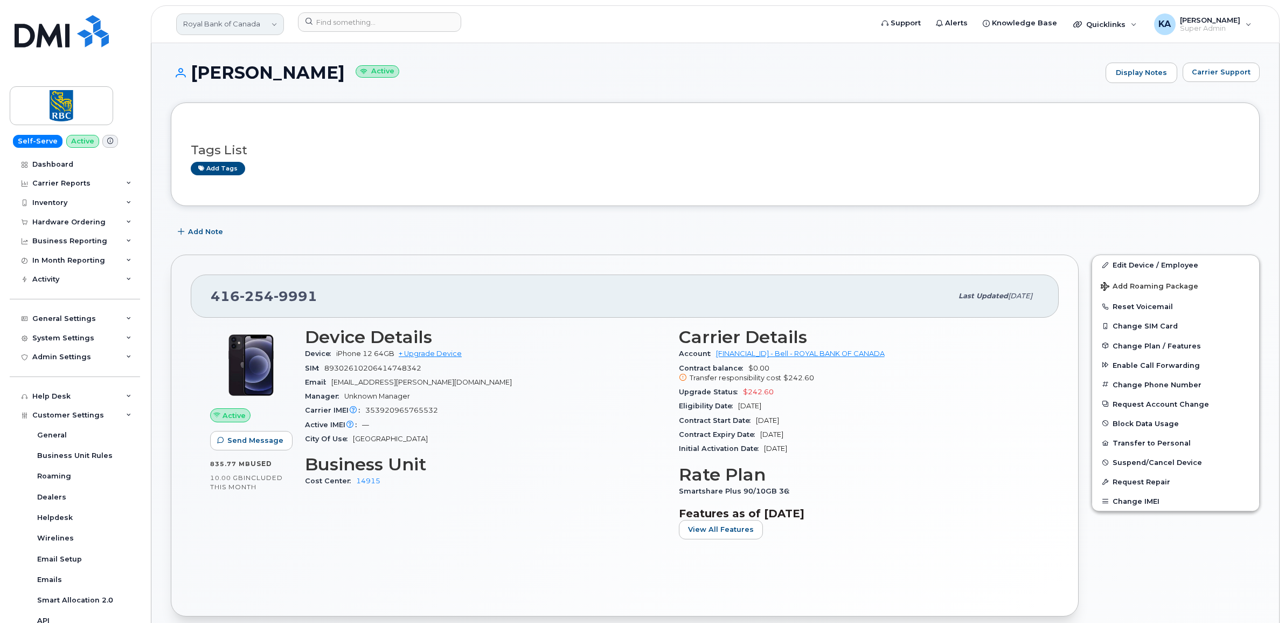
click at [197, 26] on link "Royal Bank of Canada" at bounding box center [230, 24] width 108 height 22
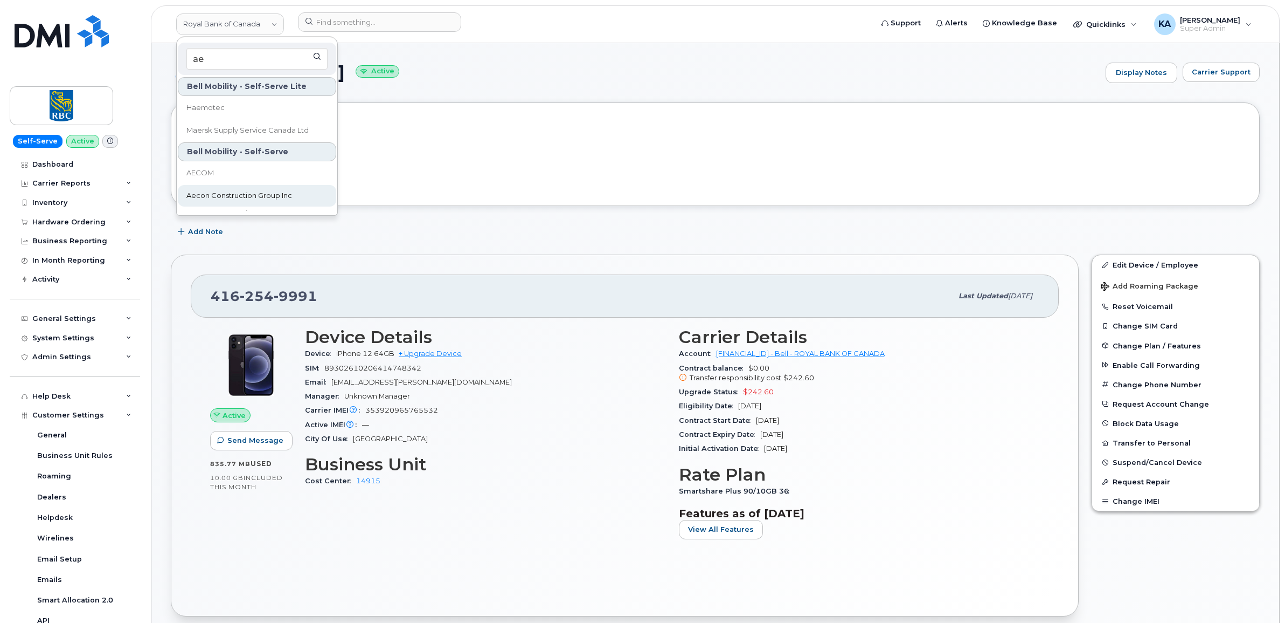
type input "ae"
click at [204, 190] on span "Aecon Construction Group Inc" at bounding box center [239, 195] width 106 height 11
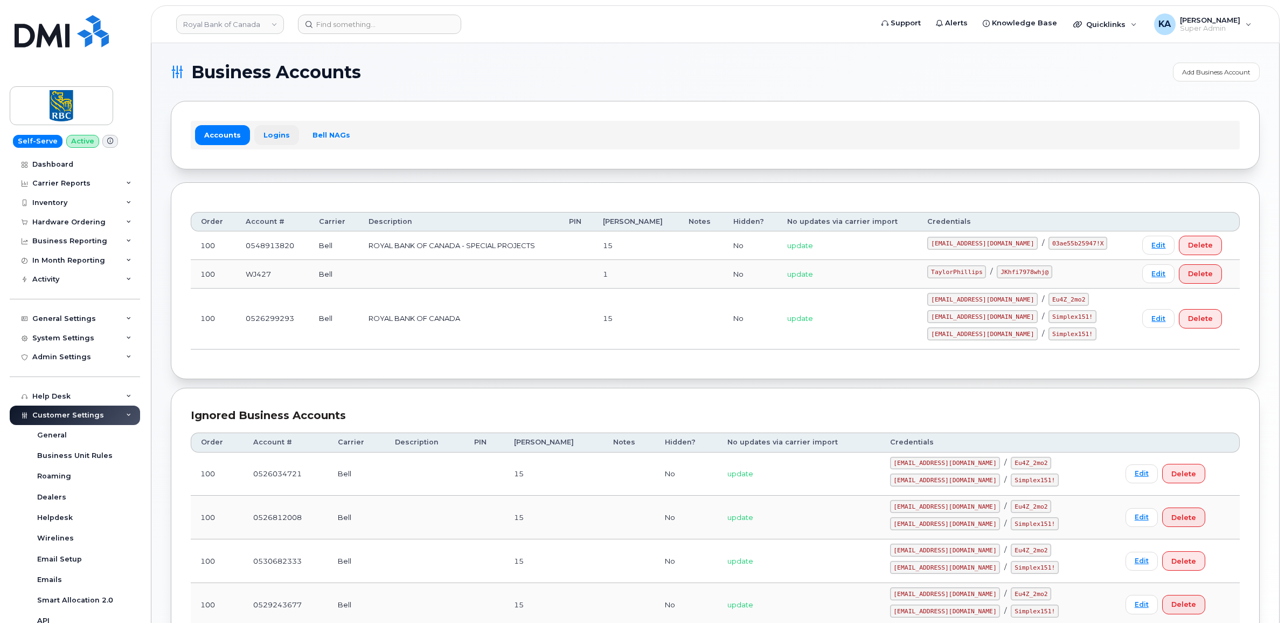
click at [279, 137] on link "Logins" at bounding box center [276, 134] width 45 height 19
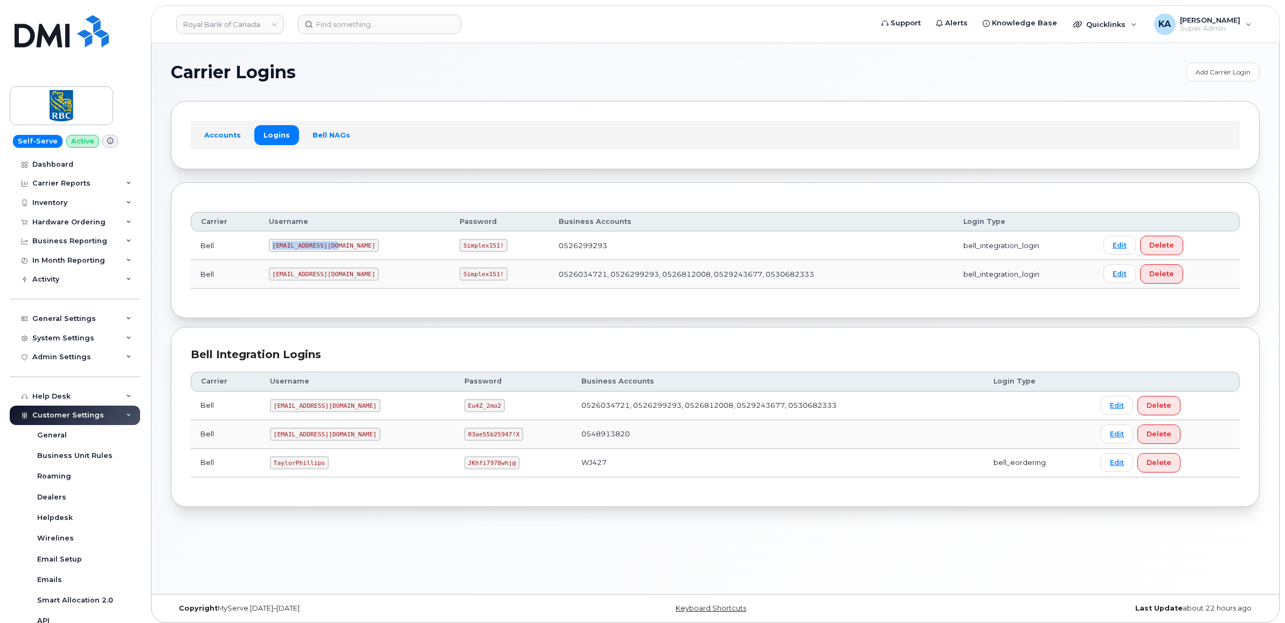
drag, startPoint x: 272, startPoint y: 248, endPoint x: 333, endPoint y: 249, distance: 60.4
click at [333, 249] on code "1RoyalB@myserve.ca" at bounding box center [324, 245] width 110 height 13
drag, startPoint x: 333, startPoint y: 249, endPoint x: 327, endPoint y: 246, distance: 6.0
copy code "1RoyalB@myserve.ca"
drag, startPoint x: 419, startPoint y: 246, endPoint x: 459, endPoint y: 248, distance: 39.4
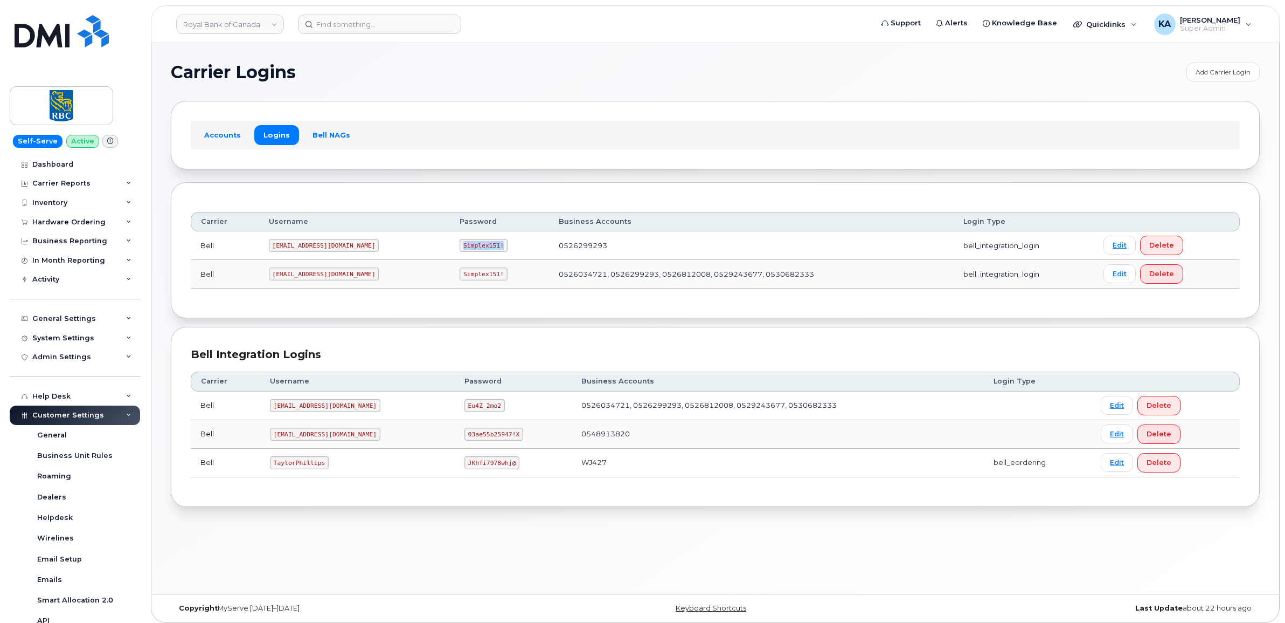
click at [460, 248] on code "Simplex151!" at bounding box center [484, 245] width 48 height 13
drag, startPoint x: 459, startPoint y: 248, endPoint x: 453, endPoint y: 247, distance: 6.0
copy code "Simplex151!"
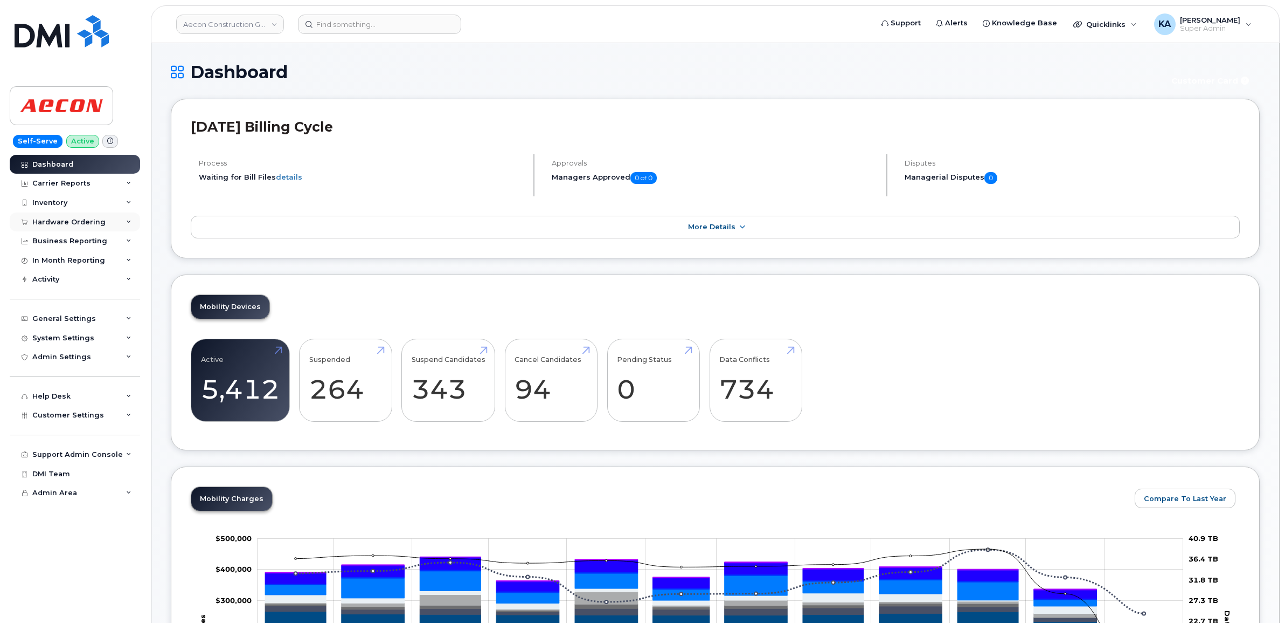
click at [75, 225] on div "Hardware Ordering" at bounding box center [68, 222] width 73 height 9
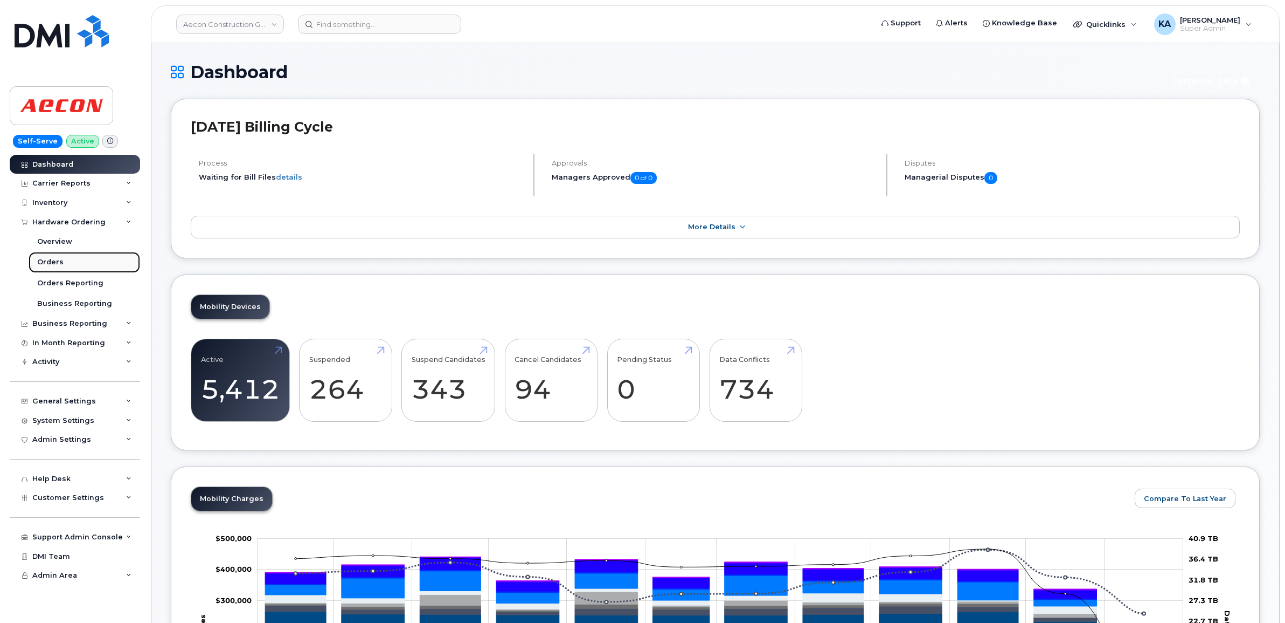
click at [58, 260] on div "Orders" at bounding box center [50, 262] width 26 height 10
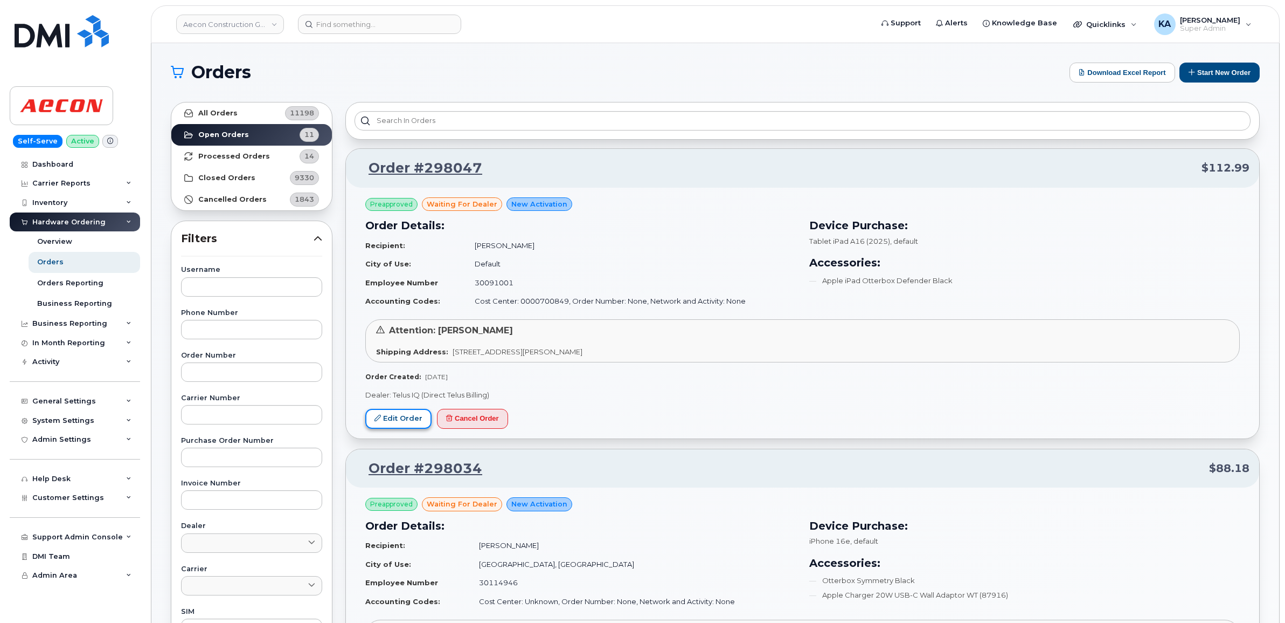
click at [390, 414] on link "Edit Order" at bounding box center [398, 419] width 66 height 20
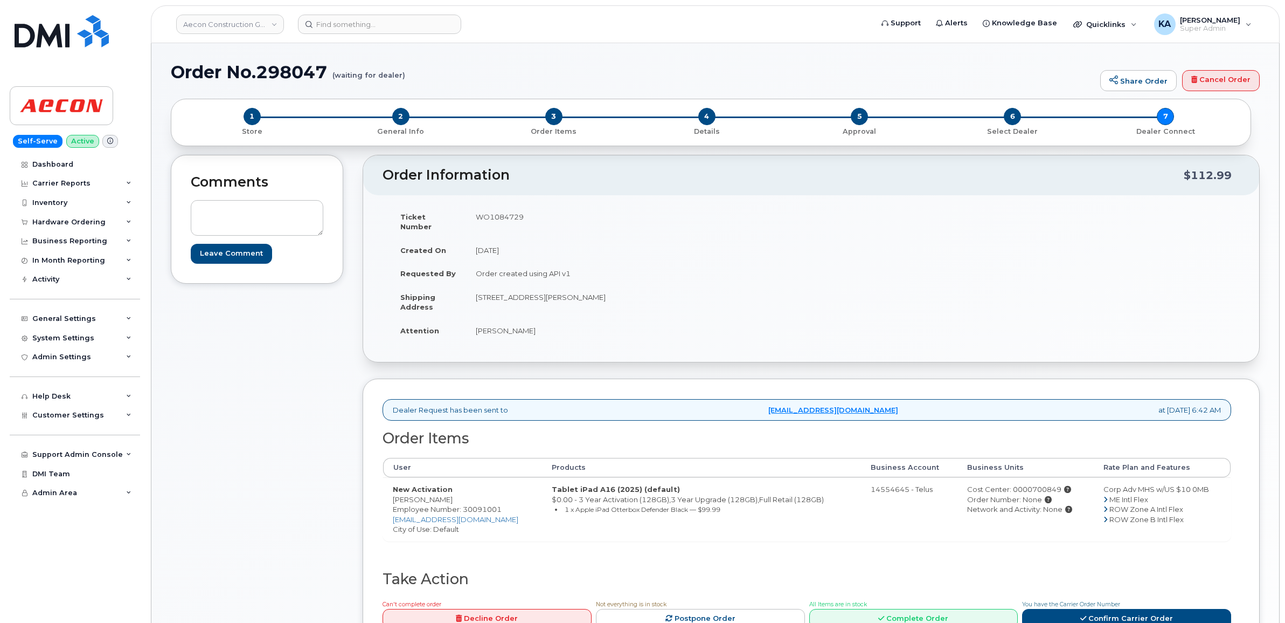
scroll to position [67, 0]
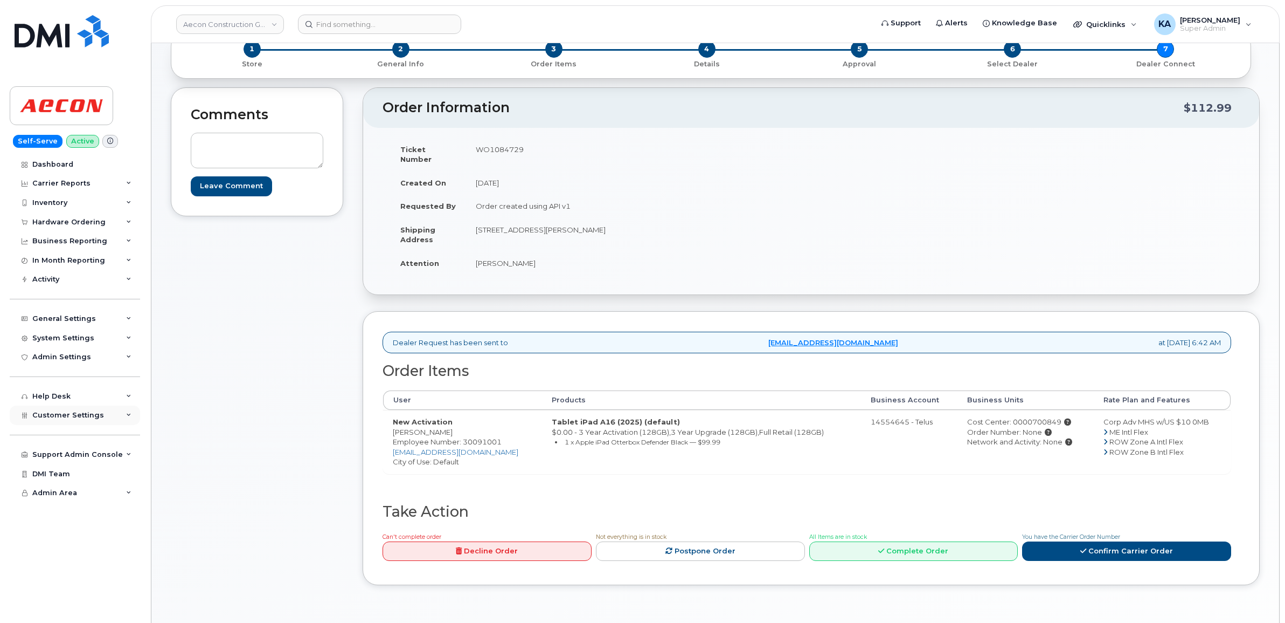
click at [91, 419] on span "Customer Settings" at bounding box center [68, 415] width 72 height 8
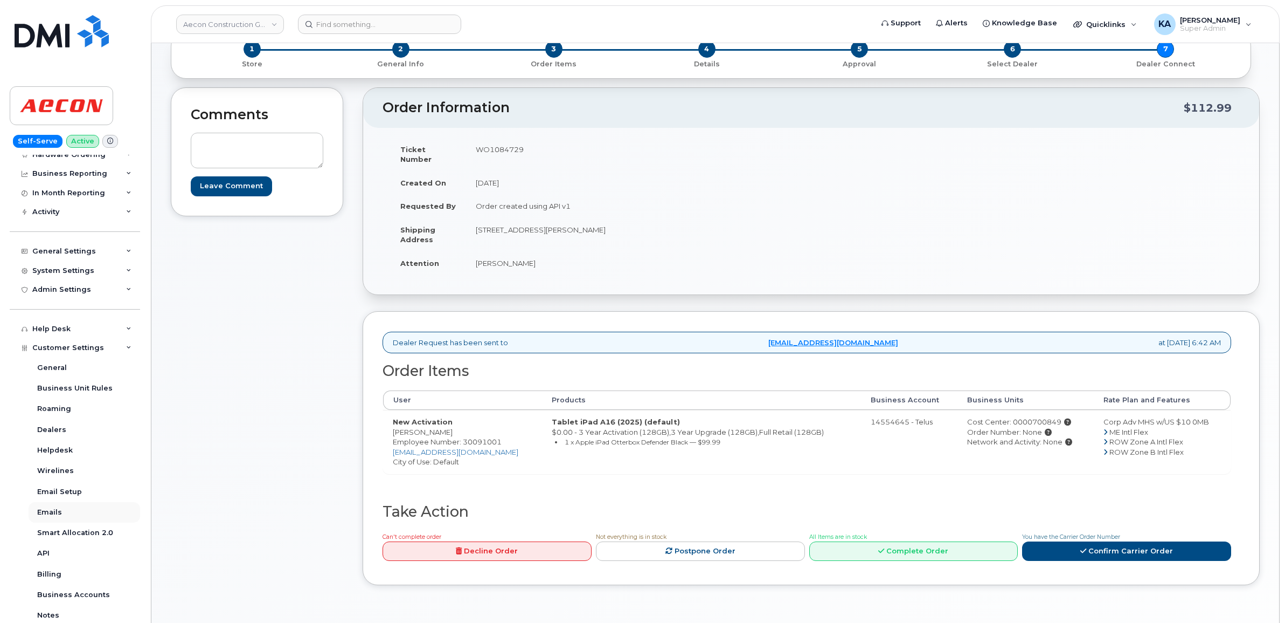
scroll to position [135, 0]
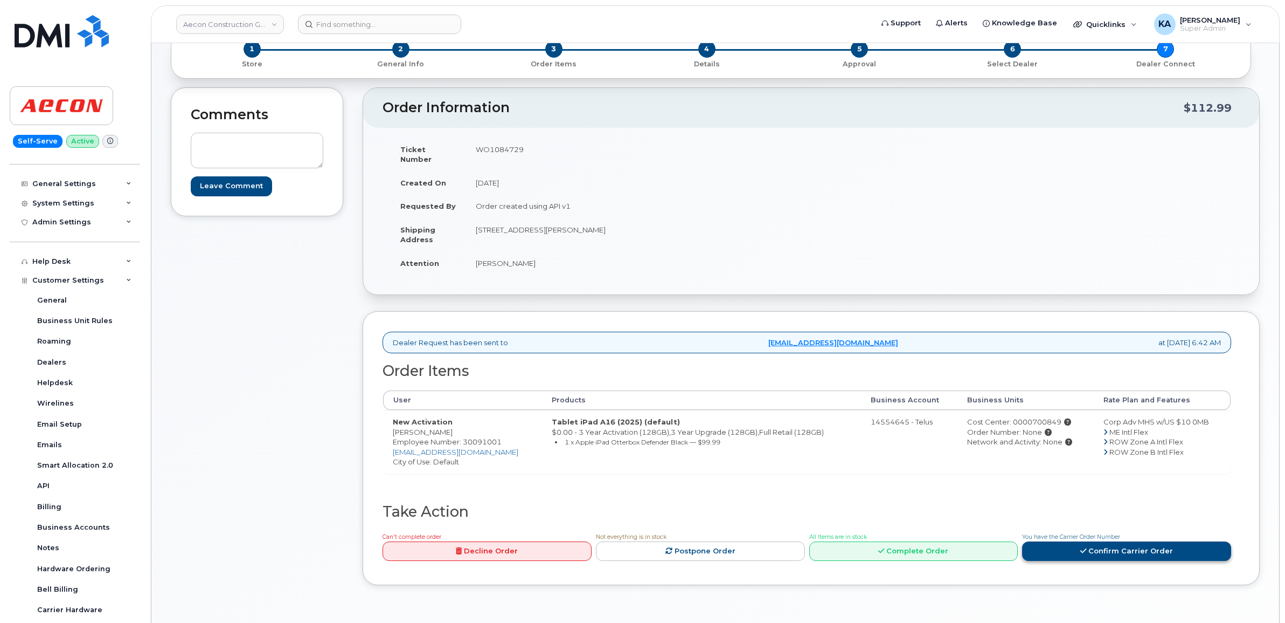
click at [1108, 545] on link "Confirm Carrier Order" at bounding box center [1126, 551] width 209 height 20
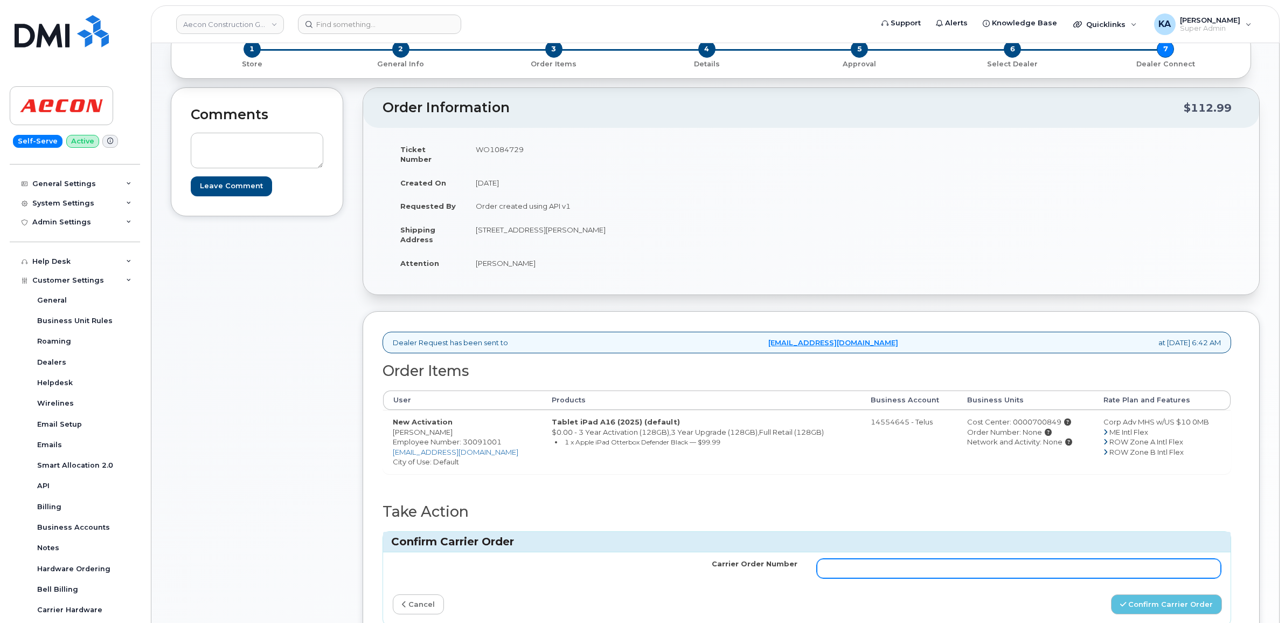
click at [827, 558] on input "Carrier Order Number" at bounding box center [1019, 567] width 405 height 19
paste input "TL60019073"
type input "TL60019073"
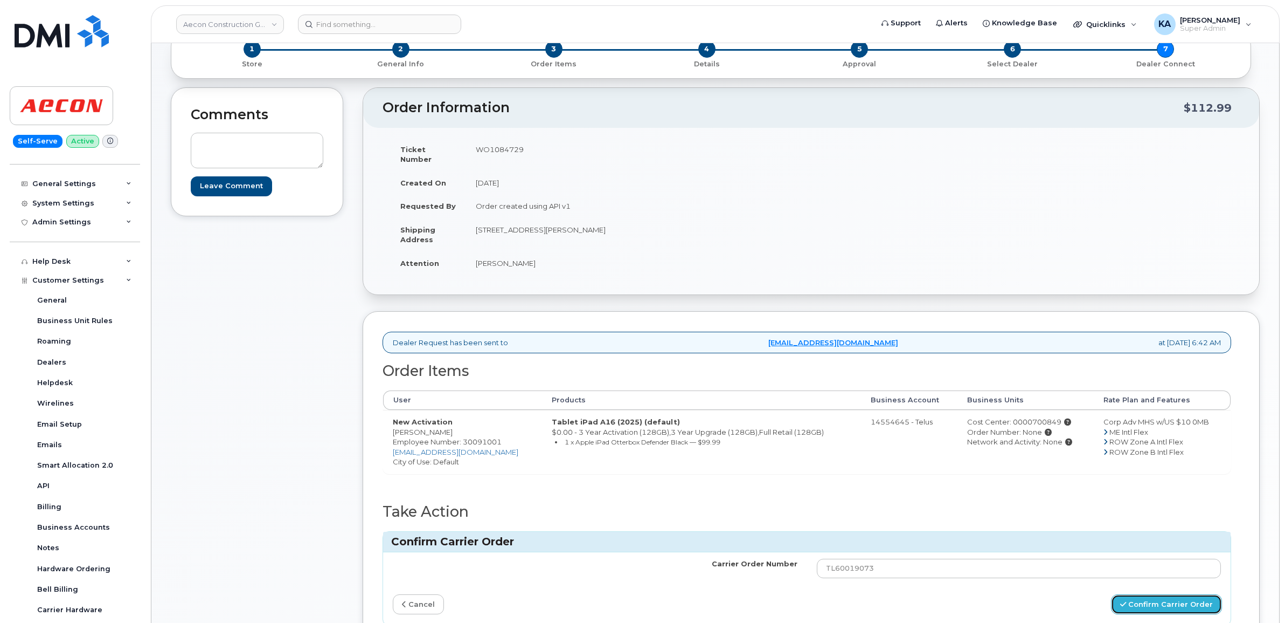
click at [1140, 597] on button "Confirm Carrier Order" at bounding box center [1166, 604] width 111 height 20
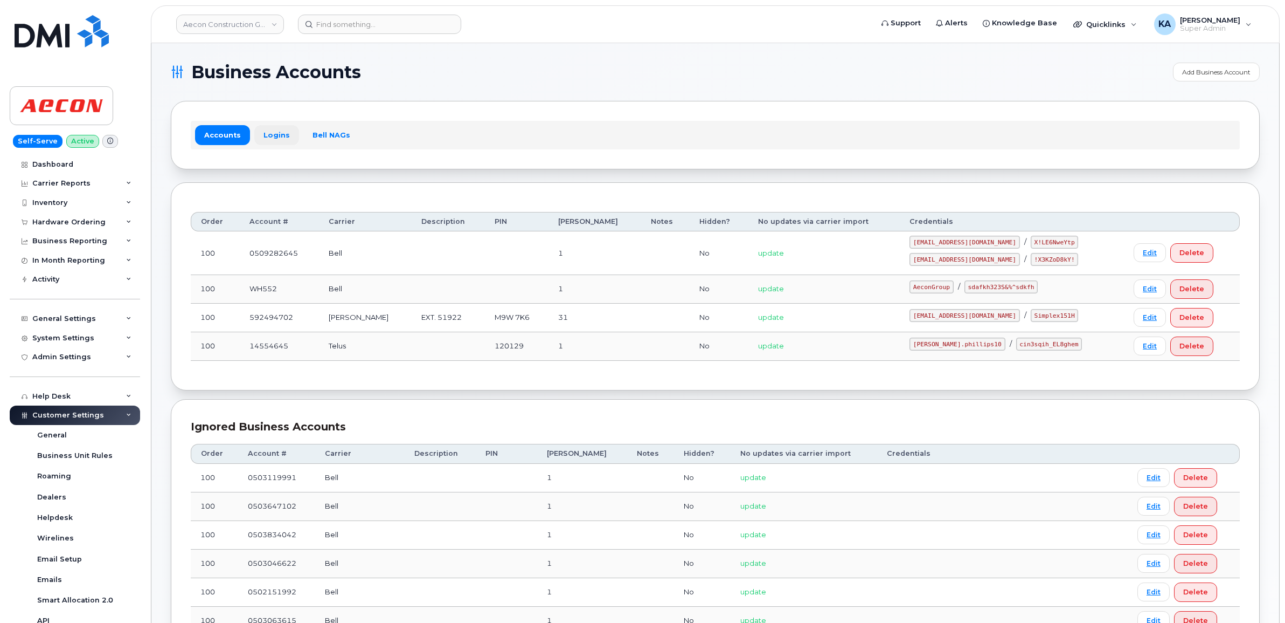
click at [274, 133] on link "Logins" at bounding box center [276, 134] width 45 height 19
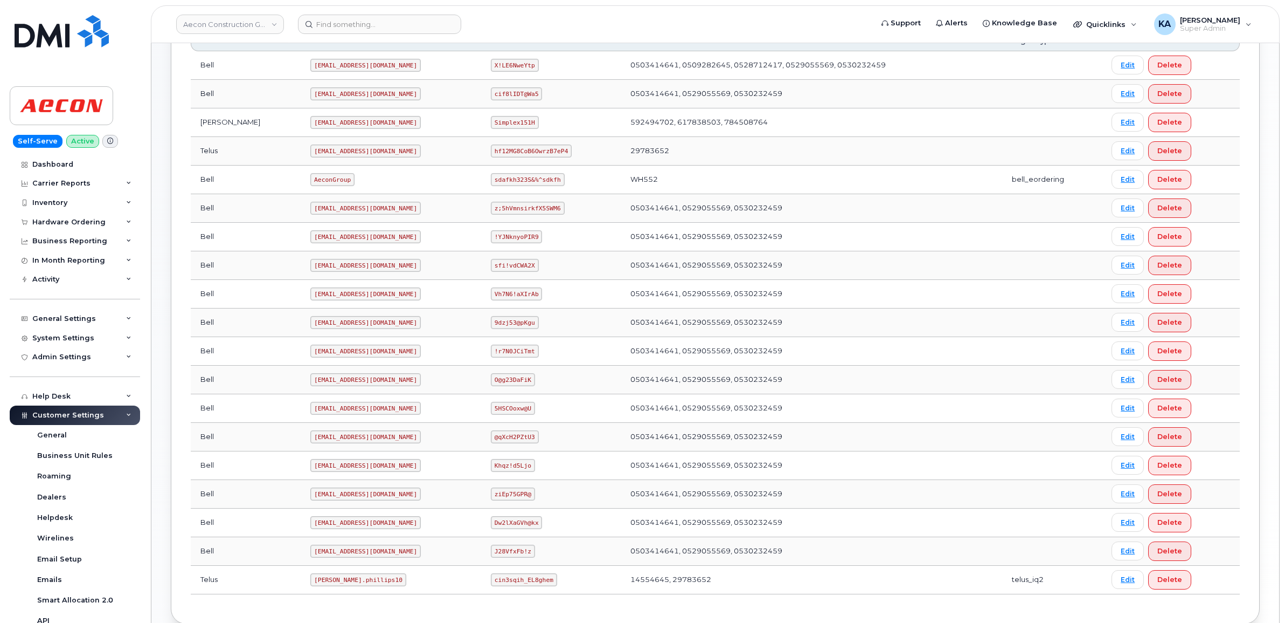
scroll to position [379, 0]
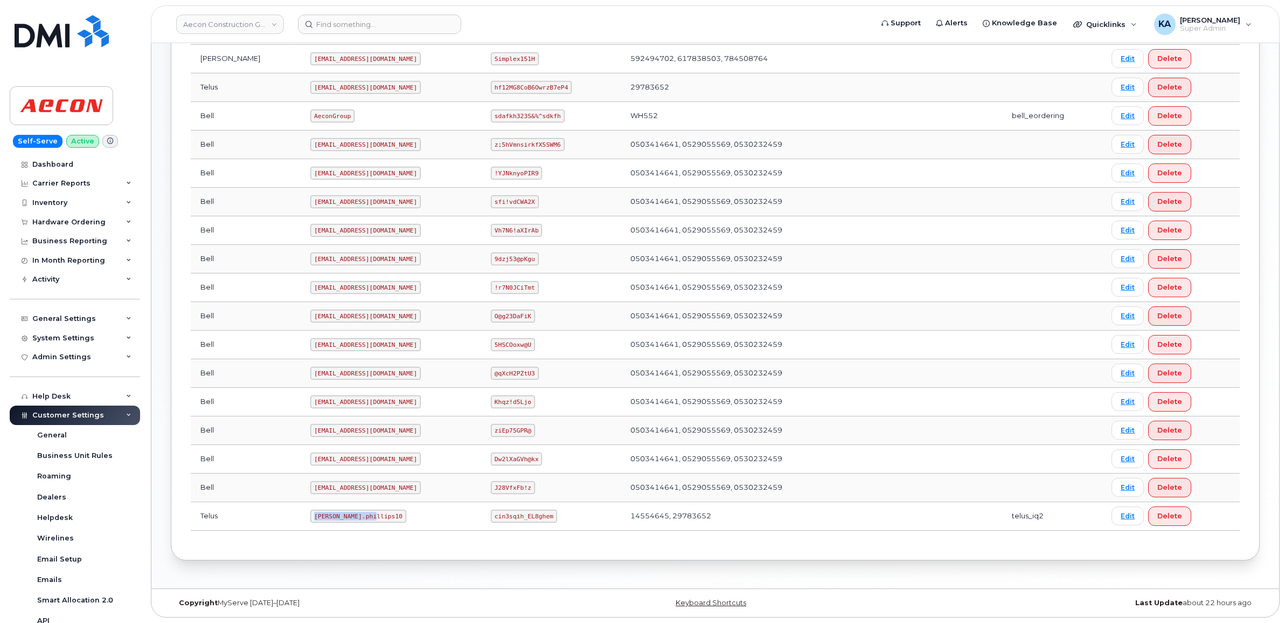
drag, startPoint x: 266, startPoint y: 517, endPoint x: 322, endPoint y: 519, distance: 56.1
click at [323, 520] on code "Taylor.phillips10" at bounding box center [358, 515] width 96 height 13
drag, startPoint x: 322, startPoint y: 519, endPoint x: 300, endPoint y: 529, distance: 24.1
click at [302, 529] on td "Taylor.phillips10" at bounding box center [391, 516] width 181 height 29
drag, startPoint x: 267, startPoint y: 515, endPoint x: 319, endPoint y: 521, distance: 52.1
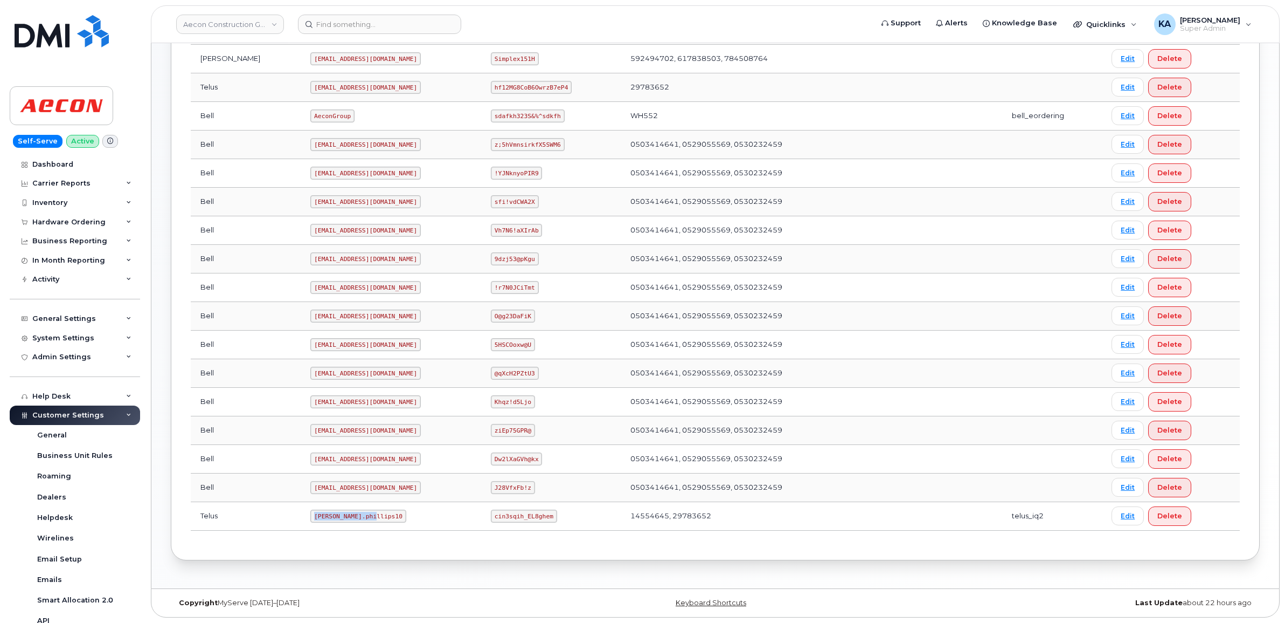
click at [319, 522] on td "Taylor.phillips10" at bounding box center [391, 516] width 181 height 29
drag, startPoint x: 319, startPoint y: 521, endPoint x: 314, endPoint y: 517, distance: 6.6
copy code "Taylor.phillips10"
drag, startPoint x: 474, startPoint y: 515, endPoint x: 533, endPoint y: 519, distance: 58.3
click at [533, 519] on code "cin3sqih_EL8ghem" at bounding box center [524, 515] width 66 height 13
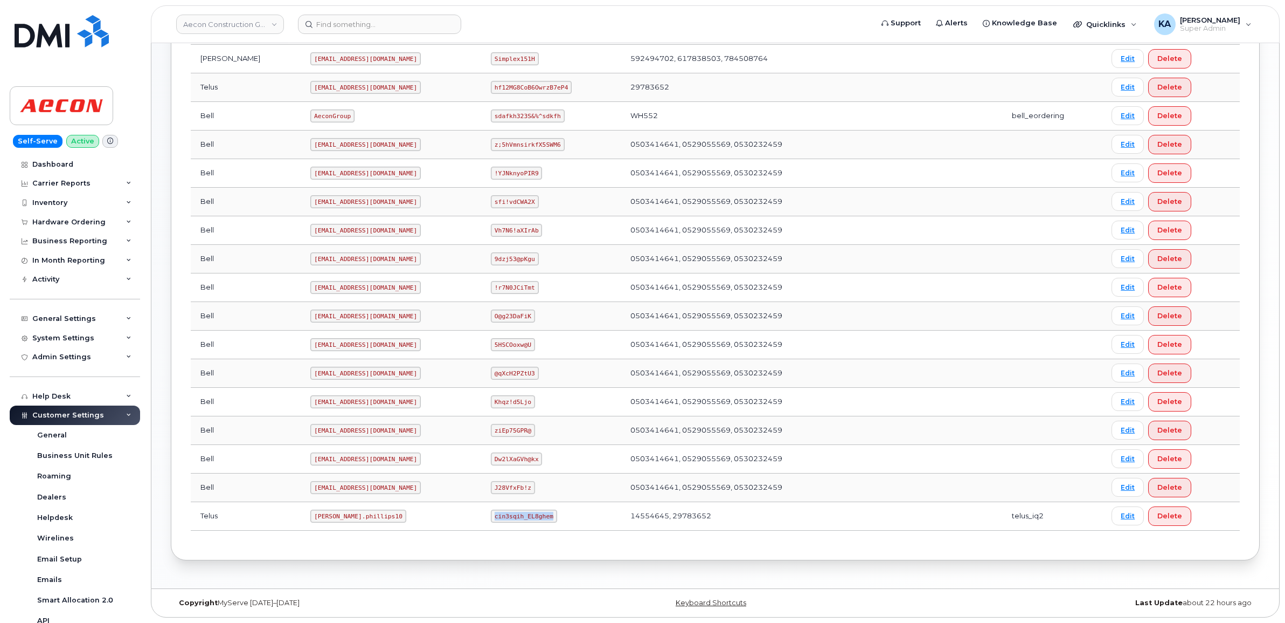
drag, startPoint x: 533, startPoint y: 519, endPoint x: 519, endPoint y: 516, distance: 13.6
copy code "cin3sqih_EL8ghem"
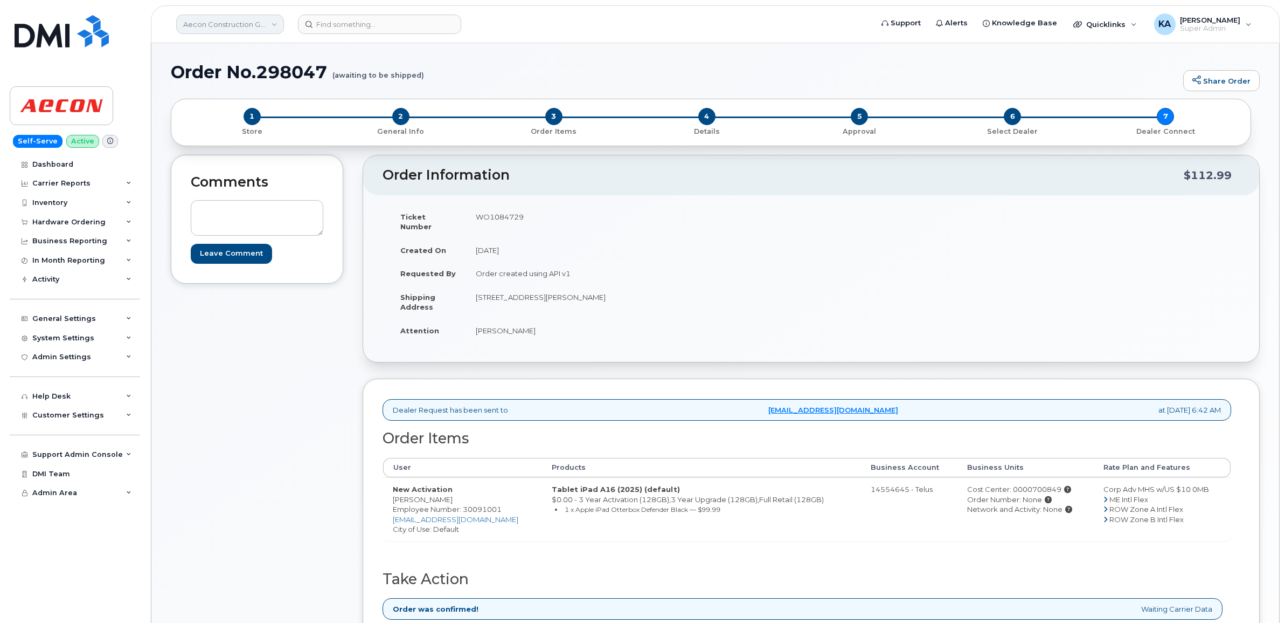
click at [206, 23] on link "Aecon Construction Group Inc" at bounding box center [230, 24] width 108 height 19
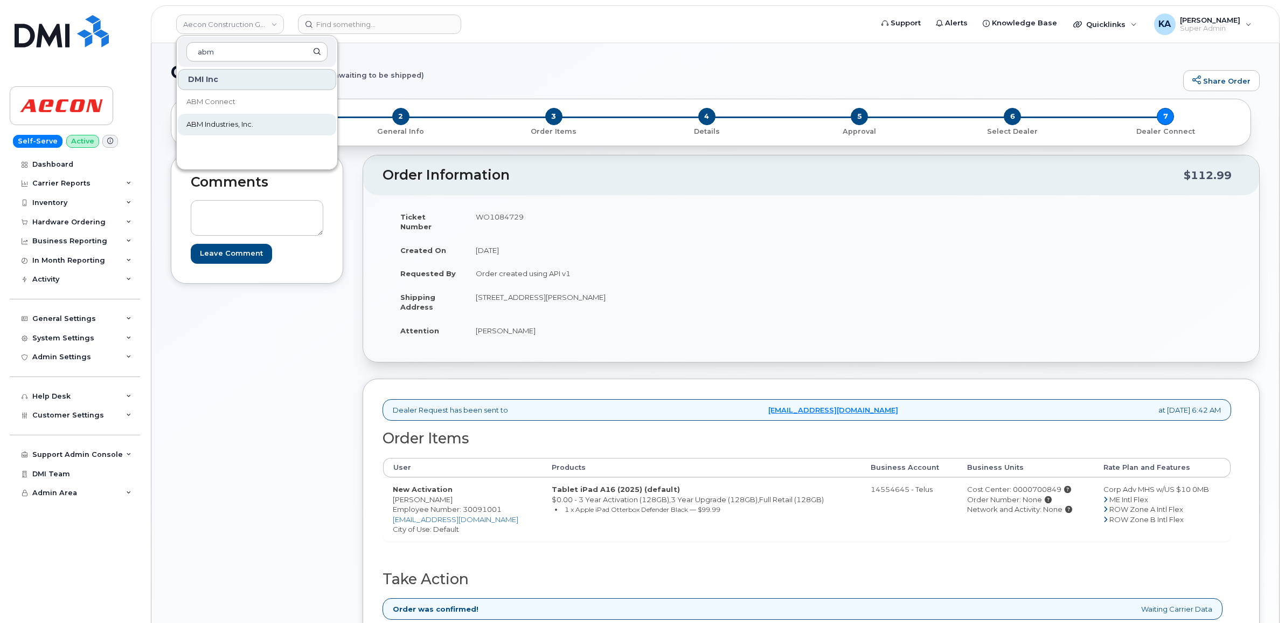
type input "abm"
click at [195, 120] on span "ABM Industries, Inc." at bounding box center [219, 124] width 67 height 11
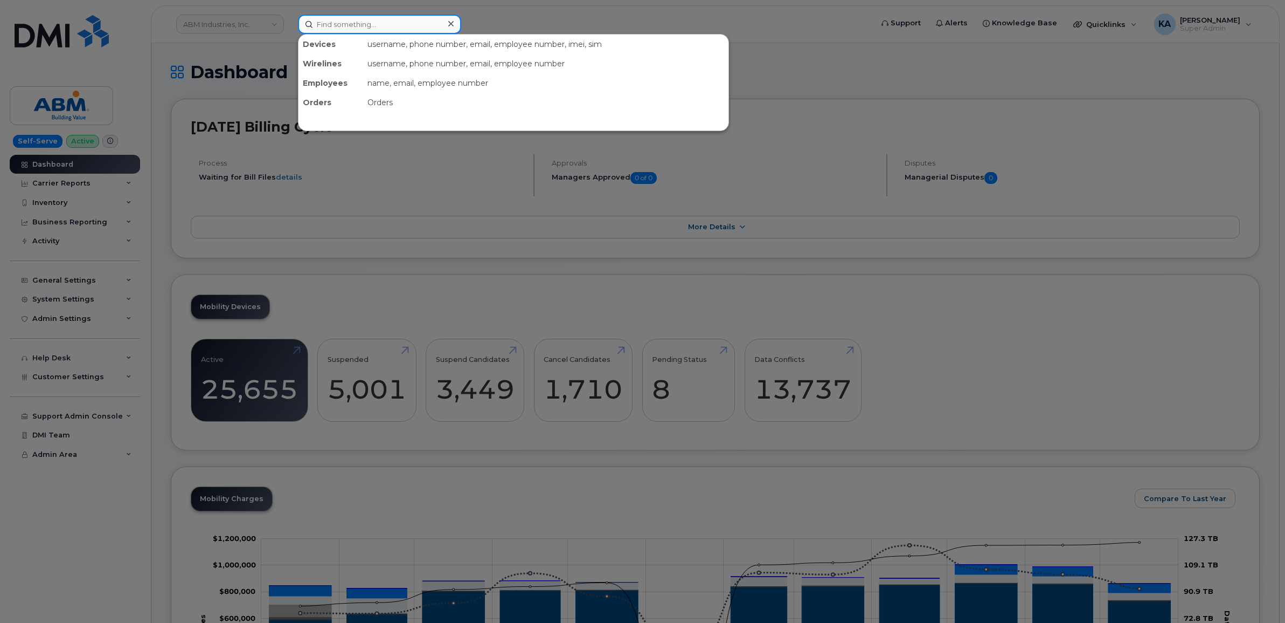
paste input "4088564093"
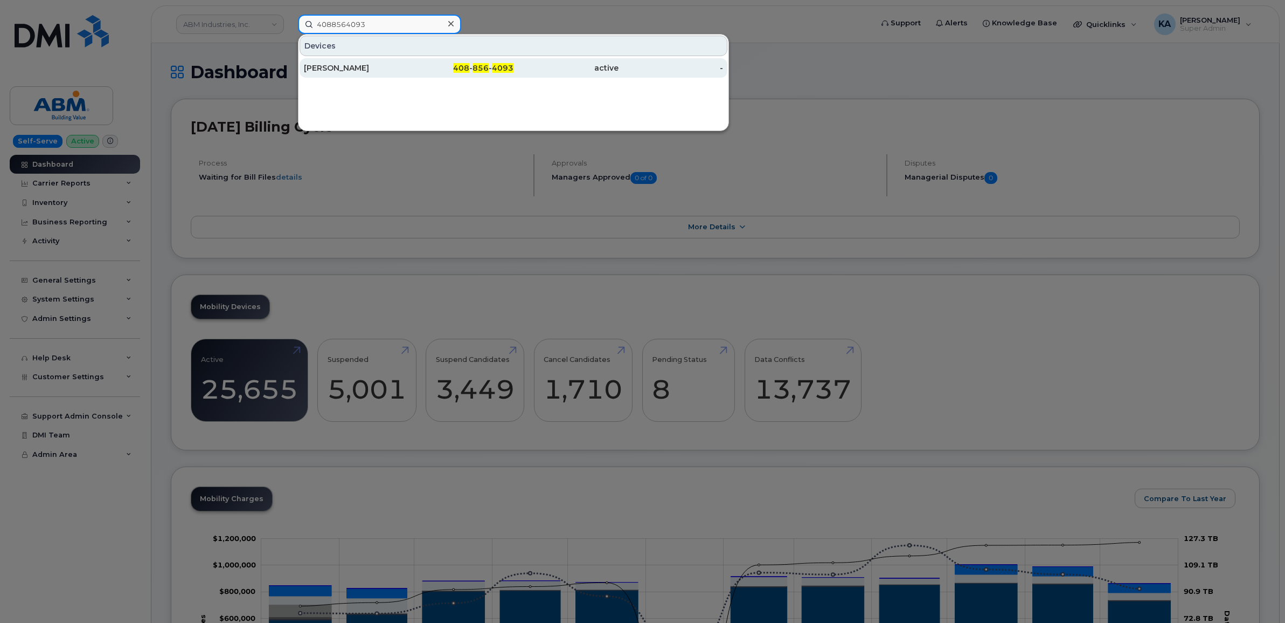
type input "4088564093"
click at [354, 68] on div "[PERSON_NAME]" at bounding box center [356, 68] width 105 height 11
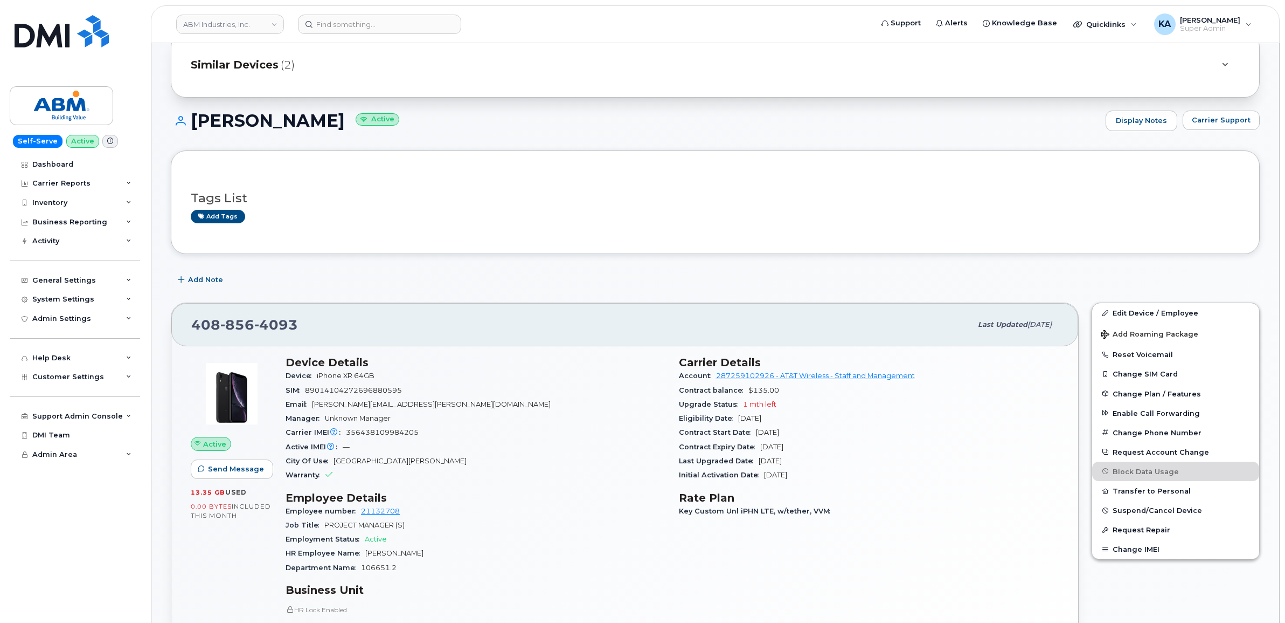
scroll to position [67, 0]
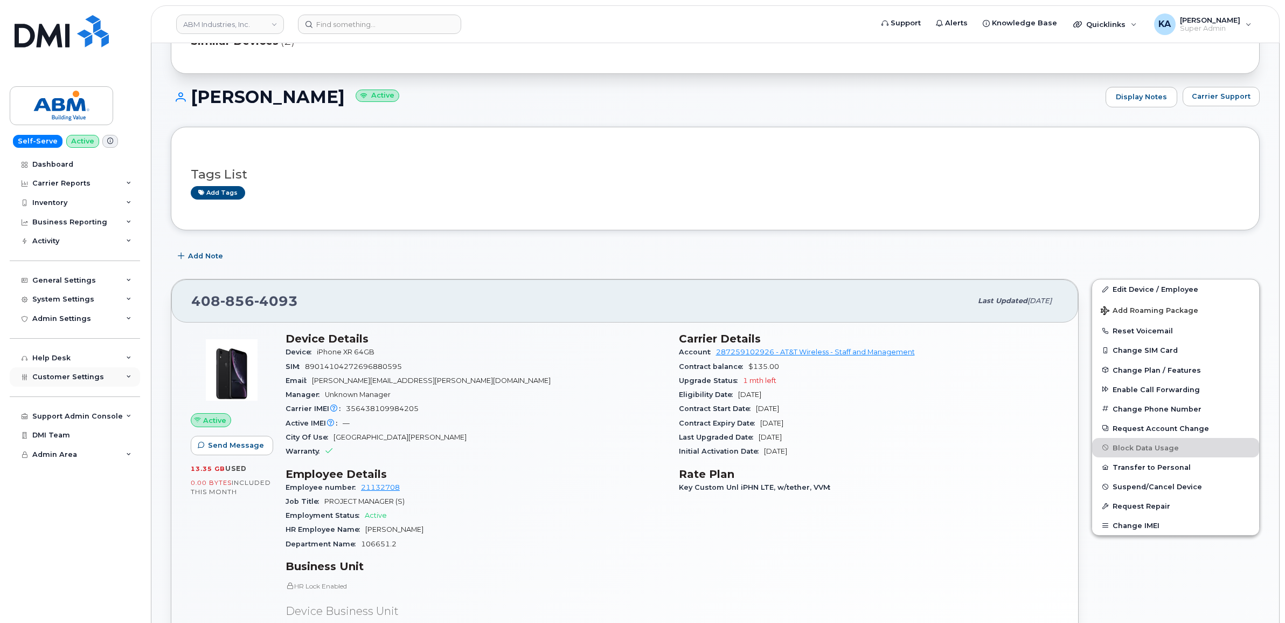
click at [84, 378] on span "Customer Settings" at bounding box center [68, 376] width 72 height 8
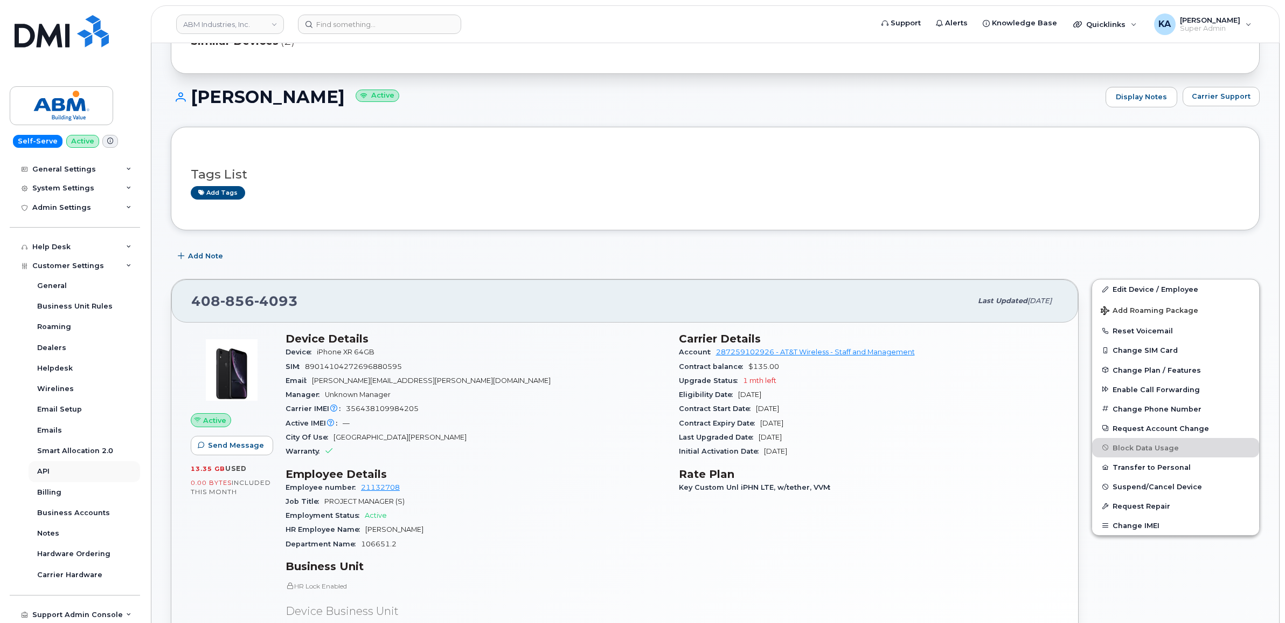
scroll to position [135, 0]
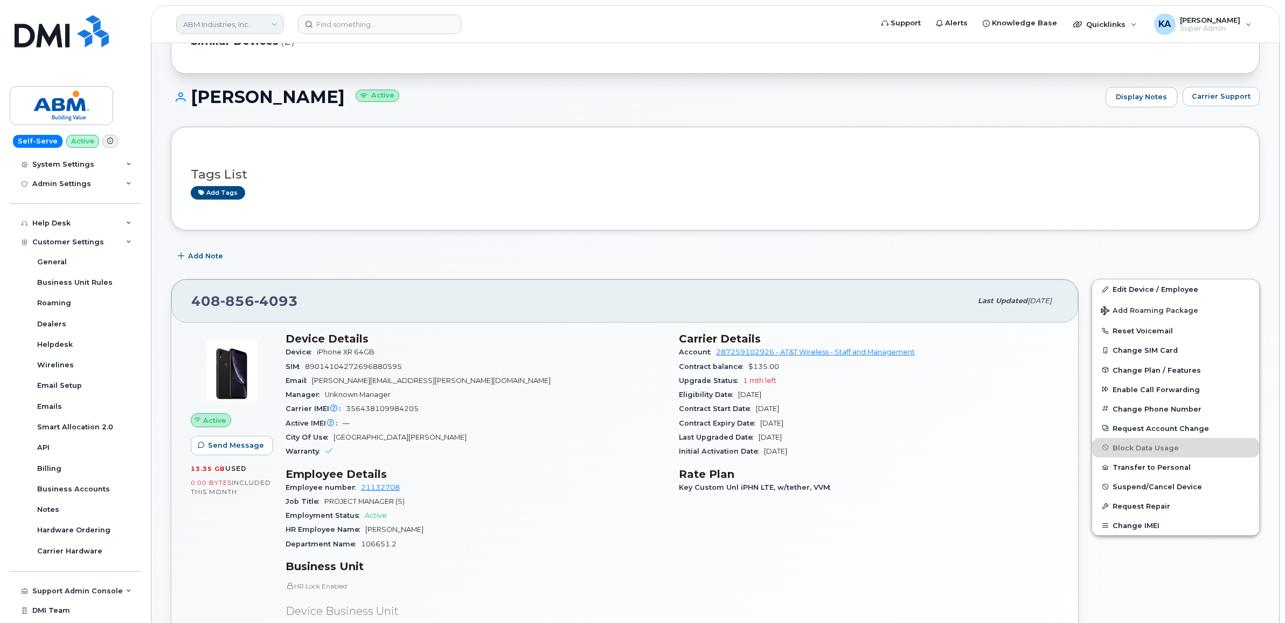
click at [198, 23] on link "ABM Industries, Inc." at bounding box center [230, 24] width 108 height 19
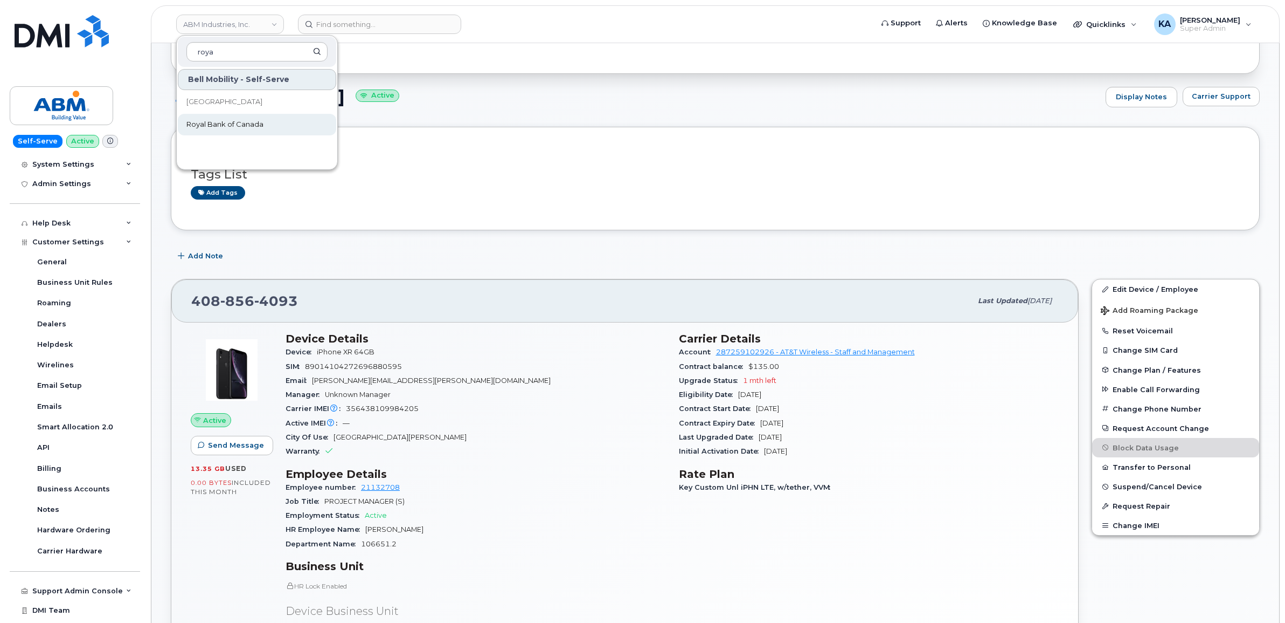
type input "roya"
click at [206, 119] on span "Royal Bank of Canada" at bounding box center [224, 124] width 77 height 11
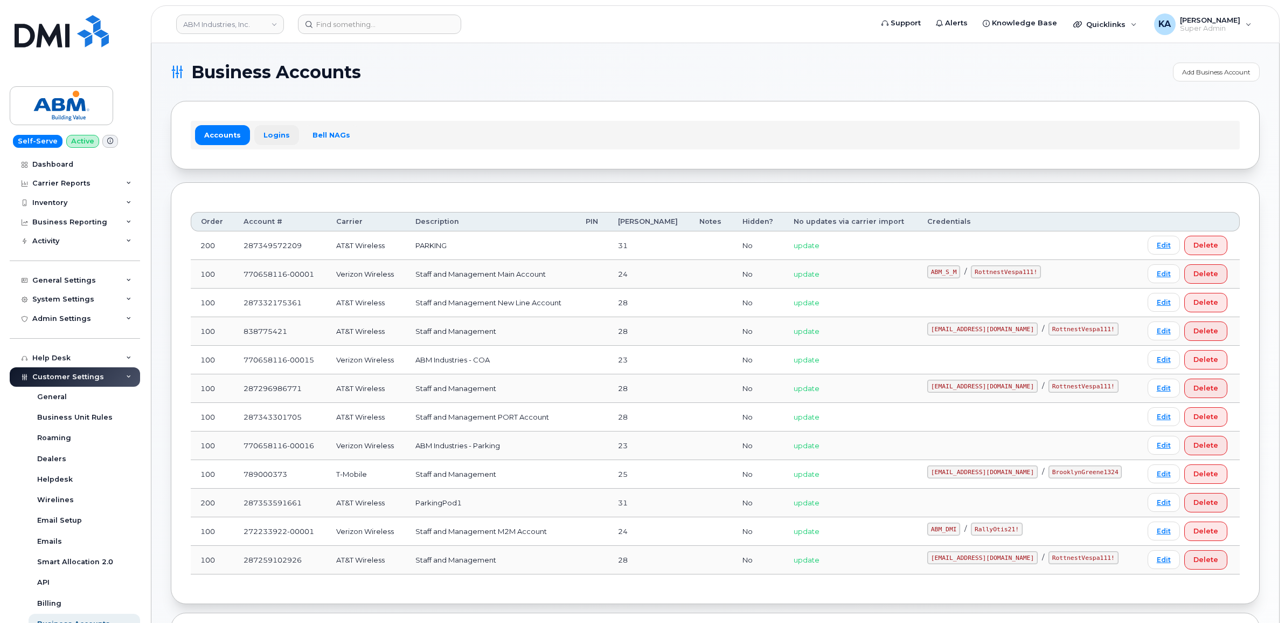
click at [265, 134] on link "Logins" at bounding box center [276, 134] width 45 height 19
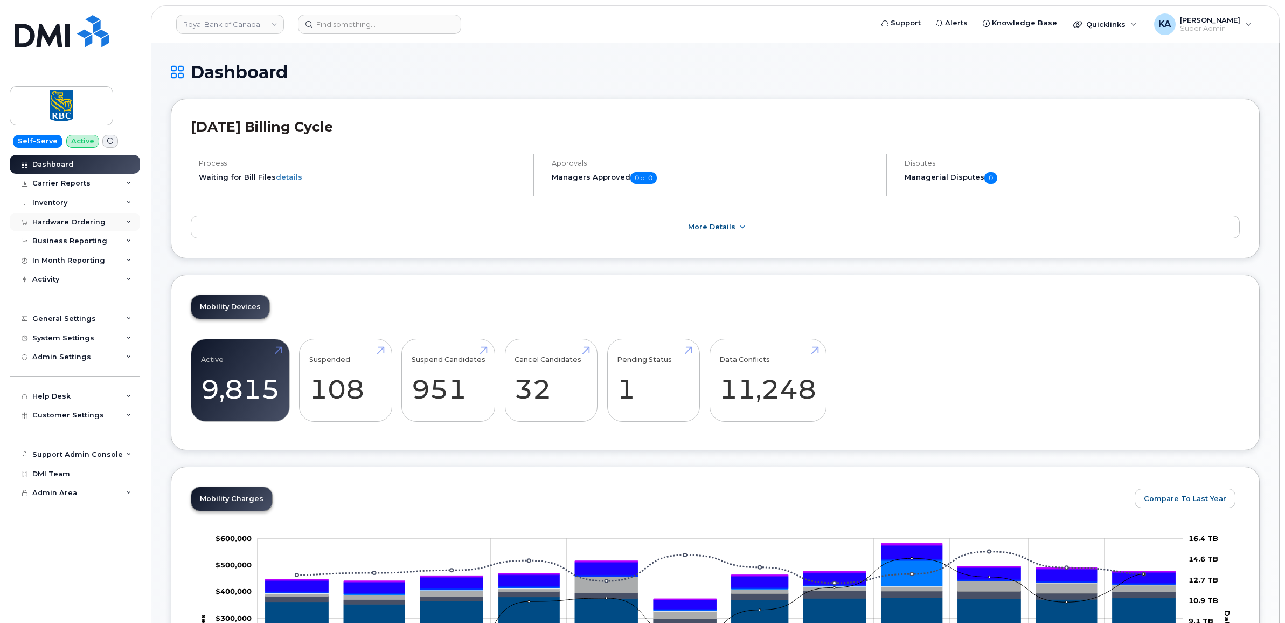
click at [87, 216] on div "Hardware Ordering" at bounding box center [75, 221] width 130 height 19
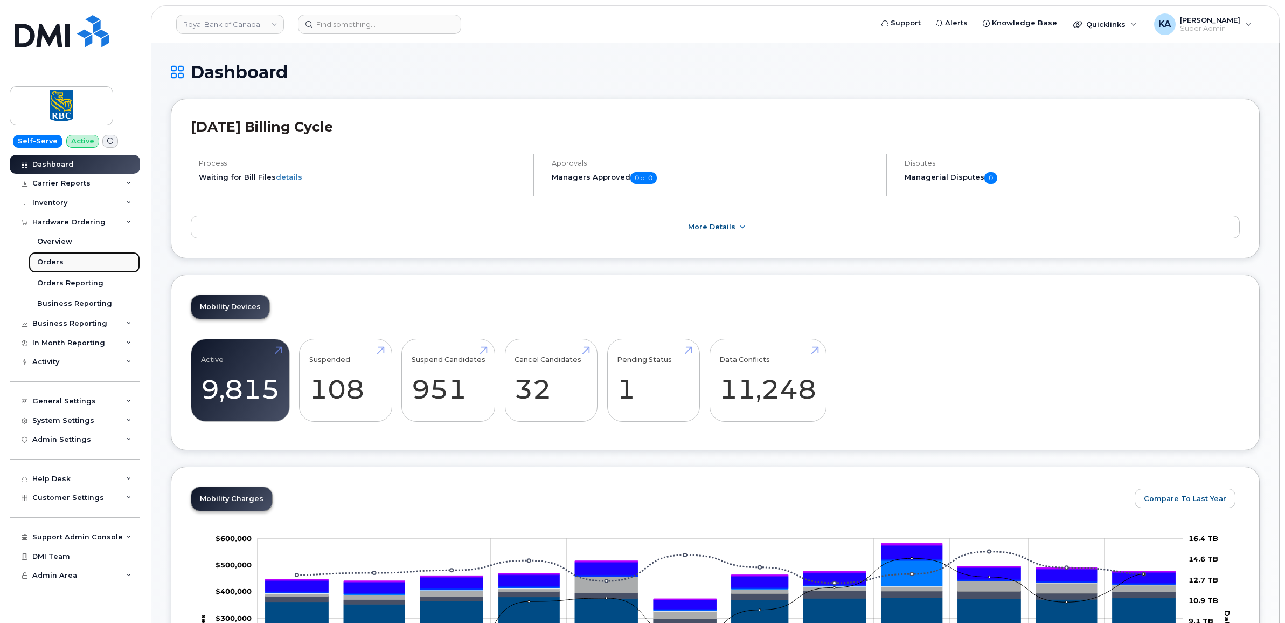
click at [52, 257] on link "Orders" at bounding box center [85, 262] width 112 height 20
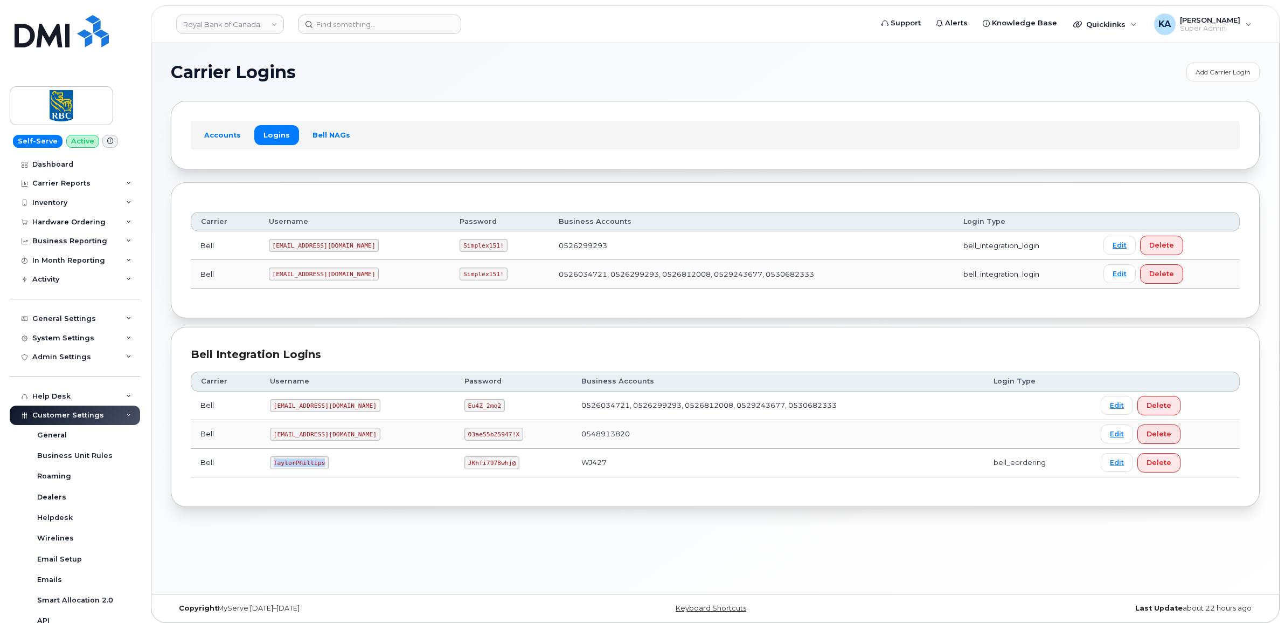
drag, startPoint x: 273, startPoint y: 466, endPoint x: 315, endPoint y: 468, distance: 42.6
click at [318, 469] on code "TaylorPhillips" at bounding box center [299, 462] width 59 height 13
drag, startPoint x: 315, startPoint y: 468, endPoint x: 291, endPoint y: 476, distance: 25.6
click at [291, 477] on td "TaylorPhillips" at bounding box center [357, 462] width 195 height 29
drag, startPoint x: 272, startPoint y: 465, endPoint x: 327, endPoint y: 469, distance: 54.6
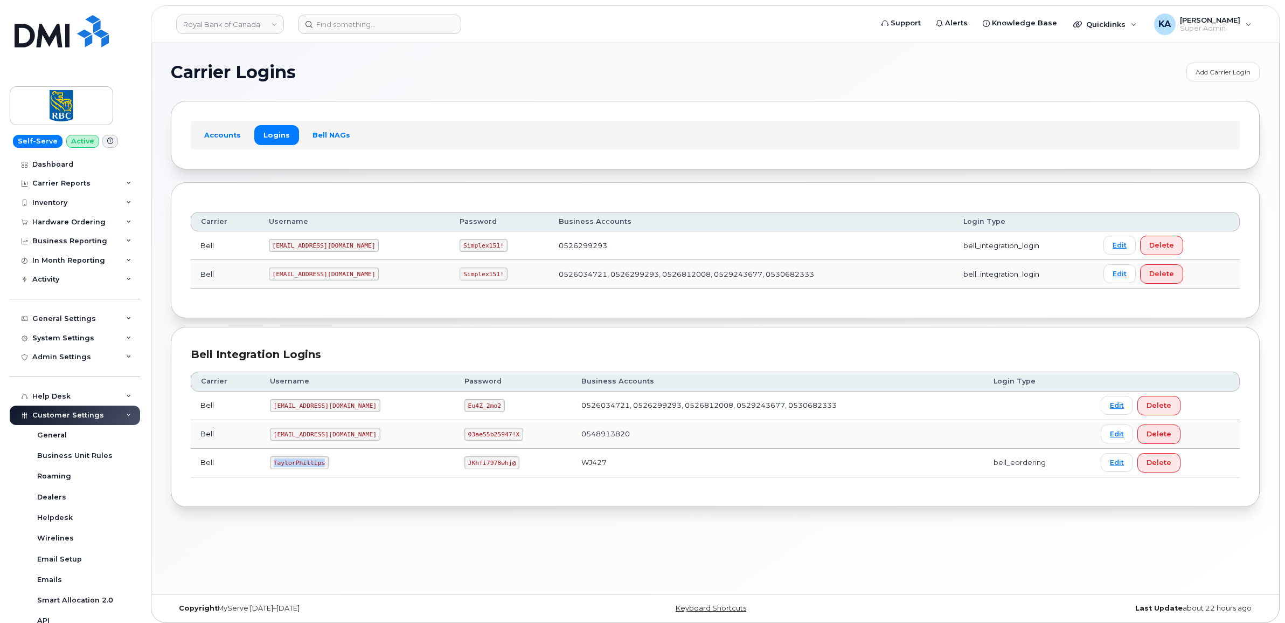
click at [327, 469] on td "TaylorPhillips" at bounding box center [357, 462] width 195 height 29
drag, startPoint x: 327, startPoint y: 469, endPoint x: 301, endPoint y: 465, distance: 26.3
copy code "TaylorPhillips"
drag, startPoint x: 432, startPoint y: 465, endPoint x: 481, endPoint y: 470, distance: 49.3
click at [481, 470] on td "JKhfi7978whj@" at bounding box center [513, 462] width 117 height 29
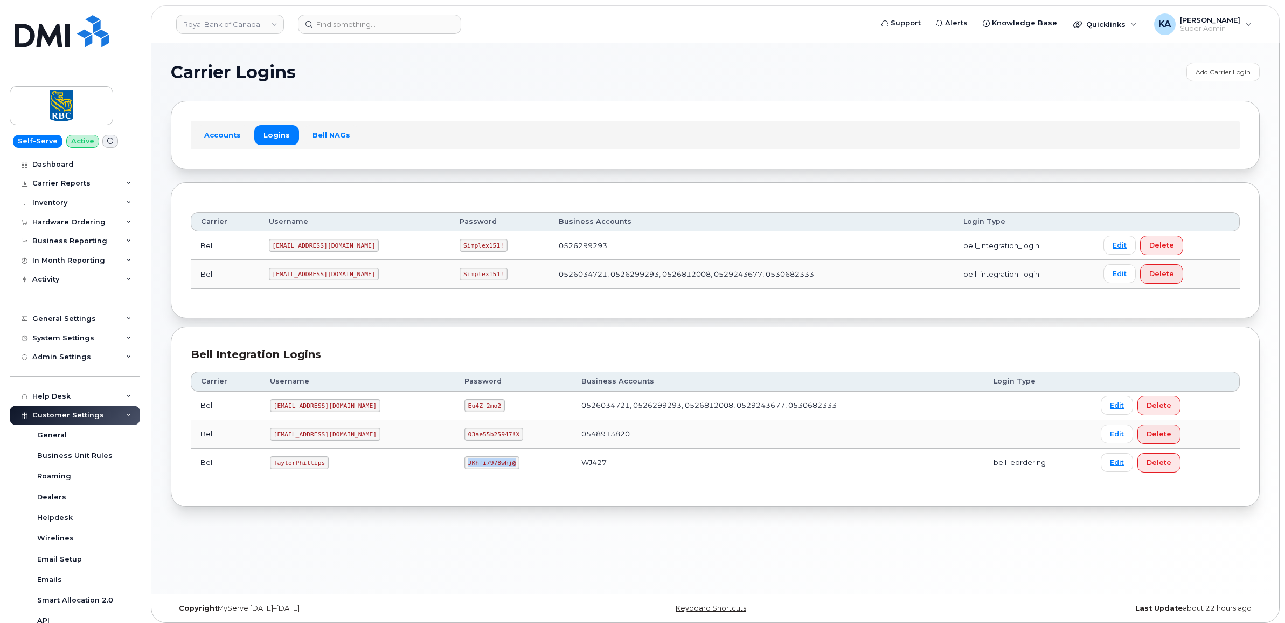
drag, startPoint x: 481, startPoint y: 470, endPoint x: 468, endPoint y: 467, distance: 13.3
copy code "JKhfi7978whj@"
drag, startPoint x: 271, startPoint y: 273, endPoint x: 345, endPoint y: 275, distance: 73.9
click at [345, 275] on td "RoyalBan2@myserve.ca" at bounding box center [354, 274] width 191 height 29
drag, startPoint x: 345, startPoint y: 275, endPoint x: 321, endPoint y: 270, distance: 24.8
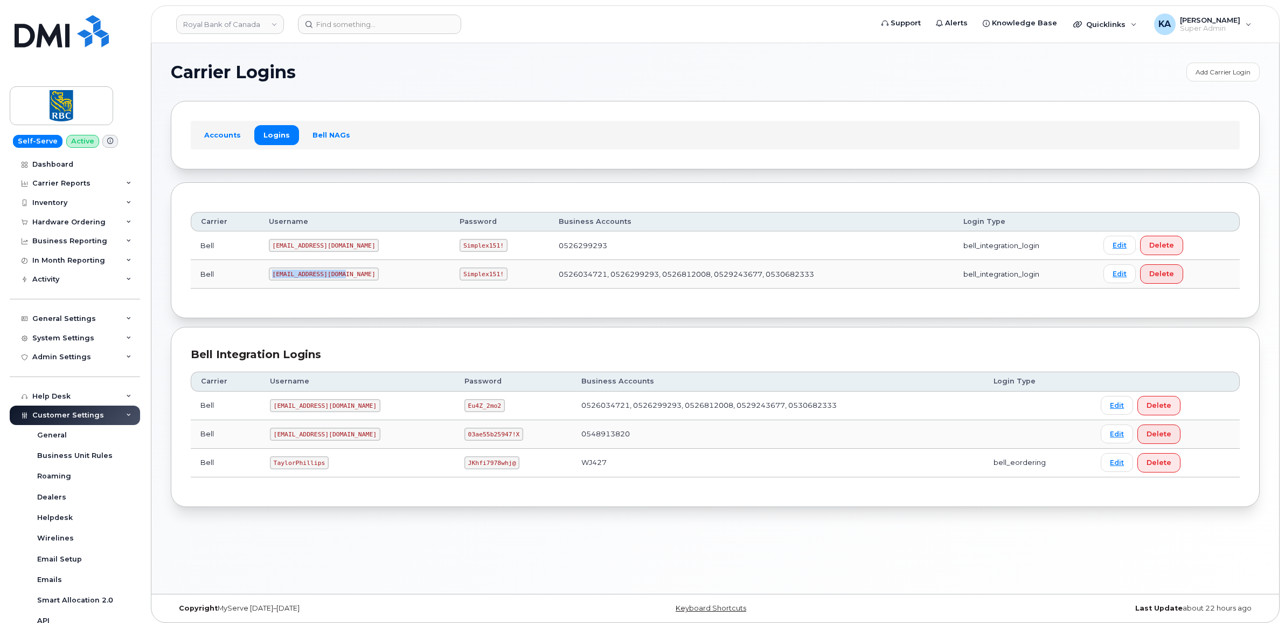
copy code "RoyalBan2@myserve.ca"
drag, startPoint x: 418, startPoint y: 278, endPoint x: 462, endPoint y: 283, distance: 44.5
click at [462, 284] on td "Simplex151!" at bounding box center [499, 274] width 99 height 29
drag, startPoint x: 462, startPoint y: 283, endPoint x: 453, endPoint y: 275, distance: 12.2
copy code "Simplex151!"
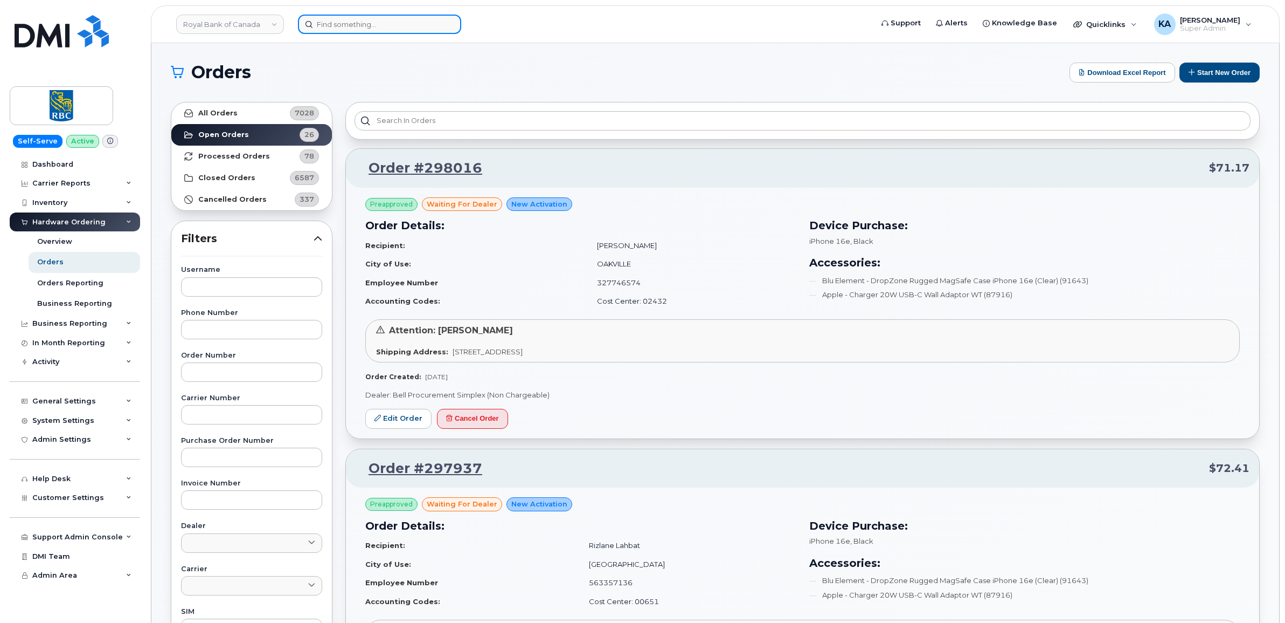
click at [325, 25] on input at bounding box center [379, 24] width 163 height 19
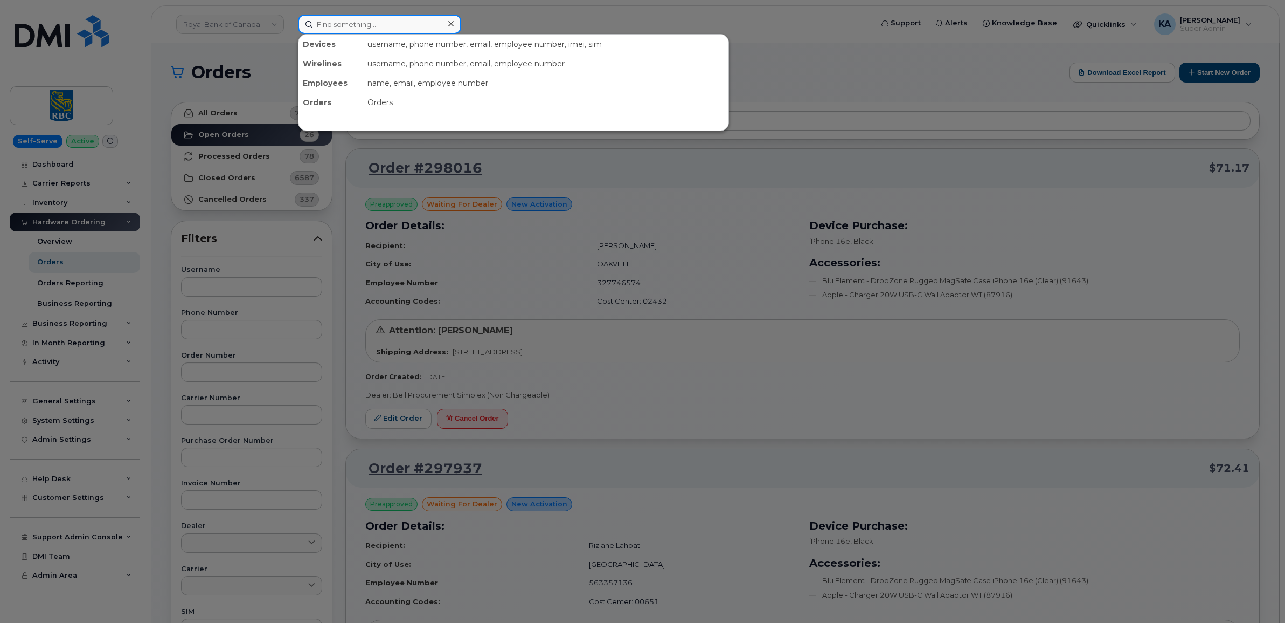
paste input "[PHONE_NUMBER]"
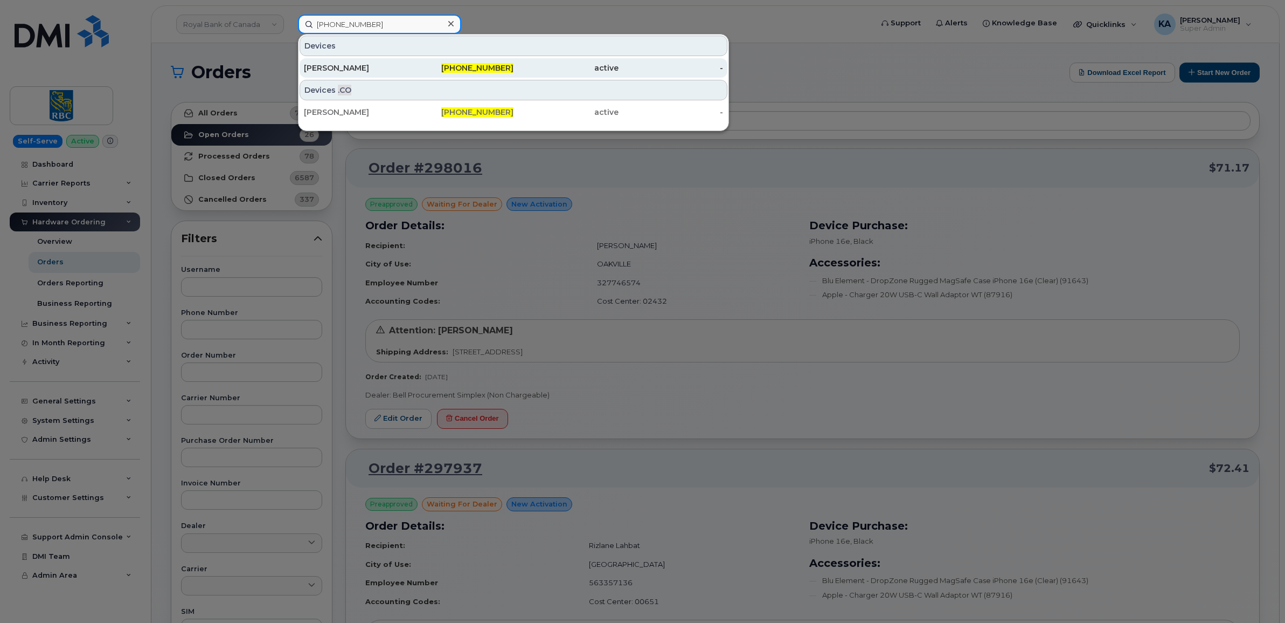
type input "[PHONE_NUMBER]"
click at [322, 65] on div "[PERSON_NAME]" at bounding box center [356, 68] width 105 height 11
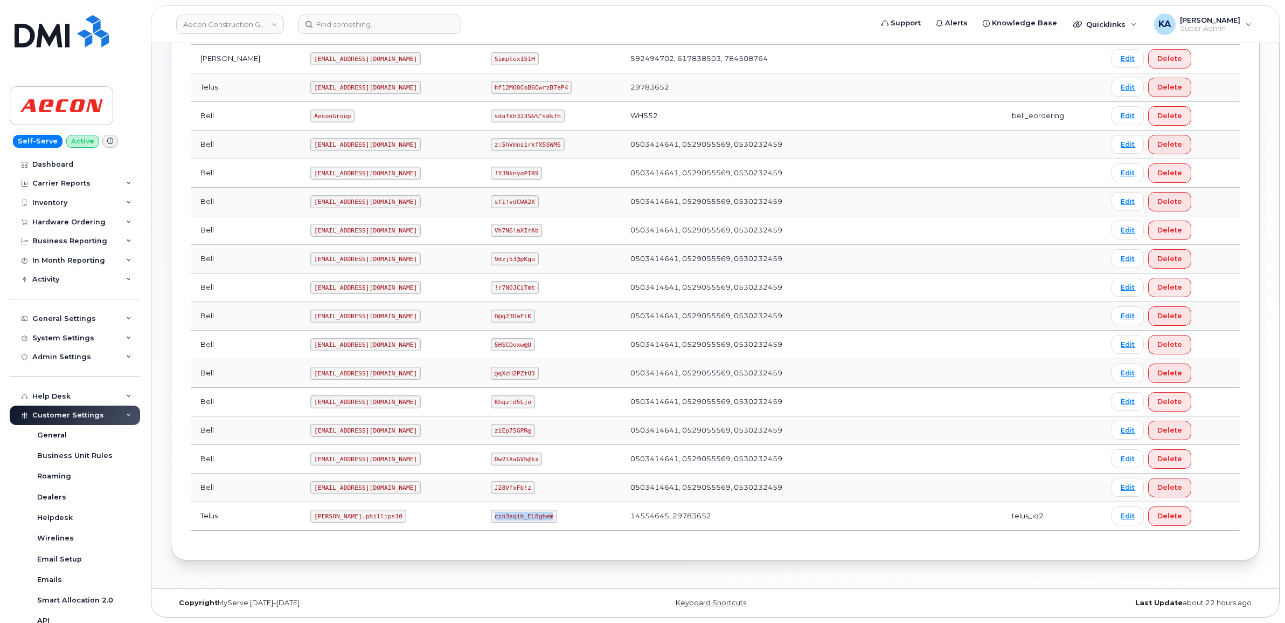
scroll to position [379, 0]
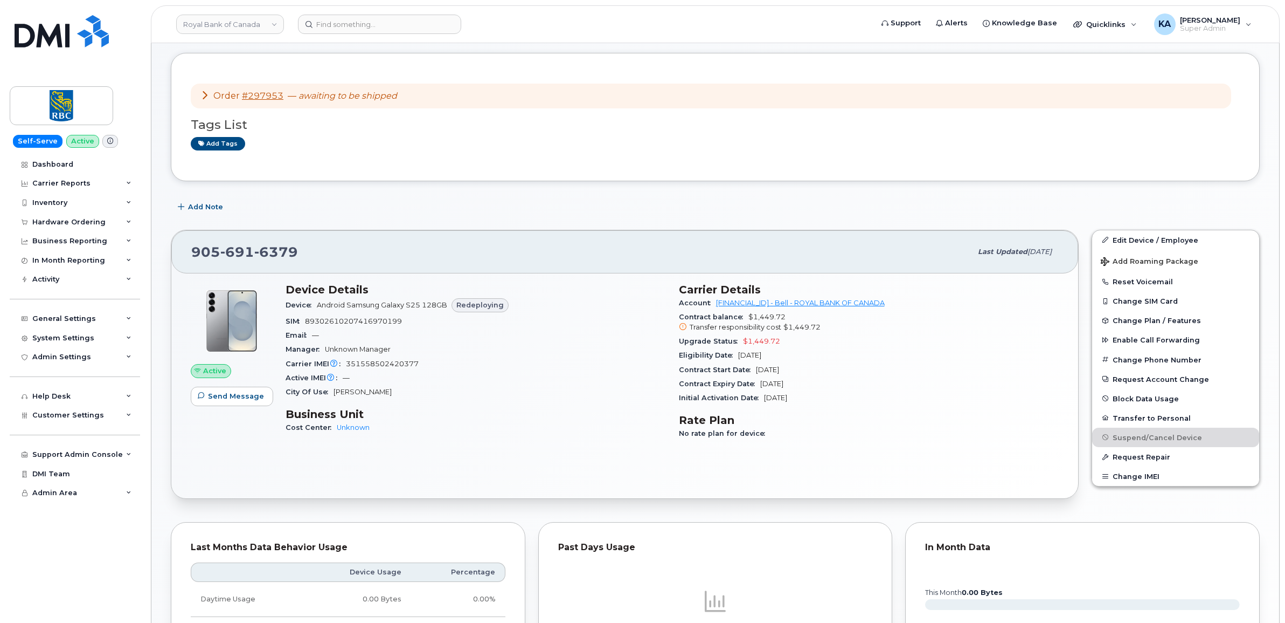
scroll to position [67, 0]
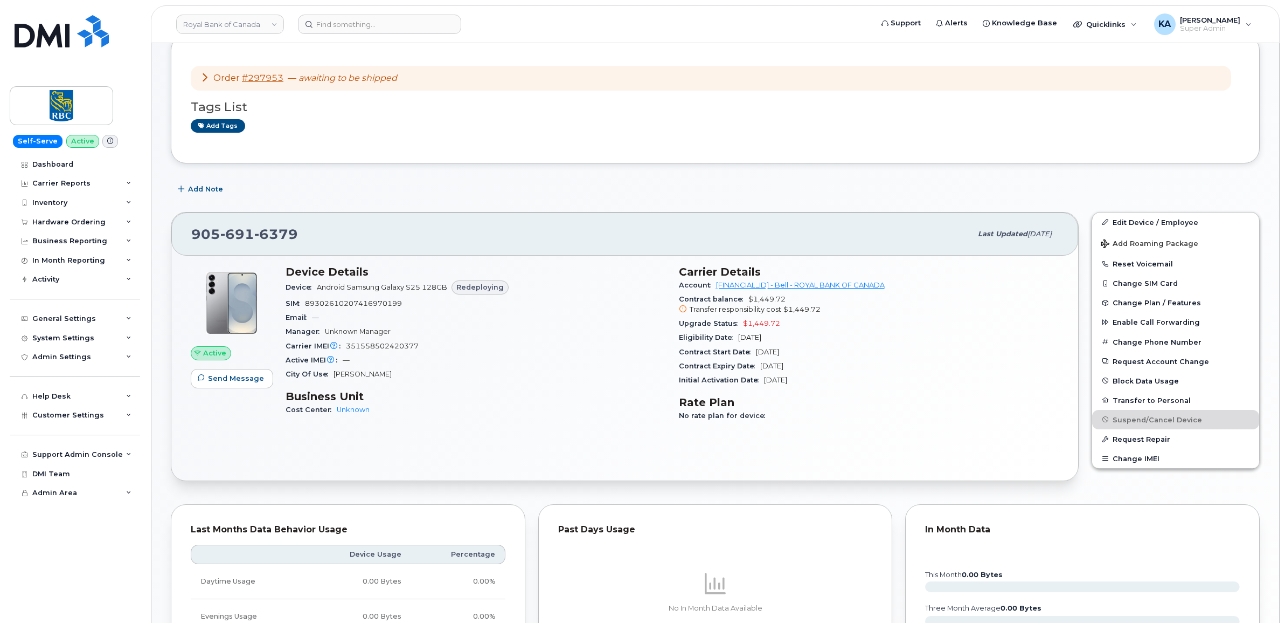
click at [300, 448] on div "Active Send Message Device Details Device Android Samsung Galaxy S25 128GB Rede…" at bounding box center [624, 367] width 907 height 225
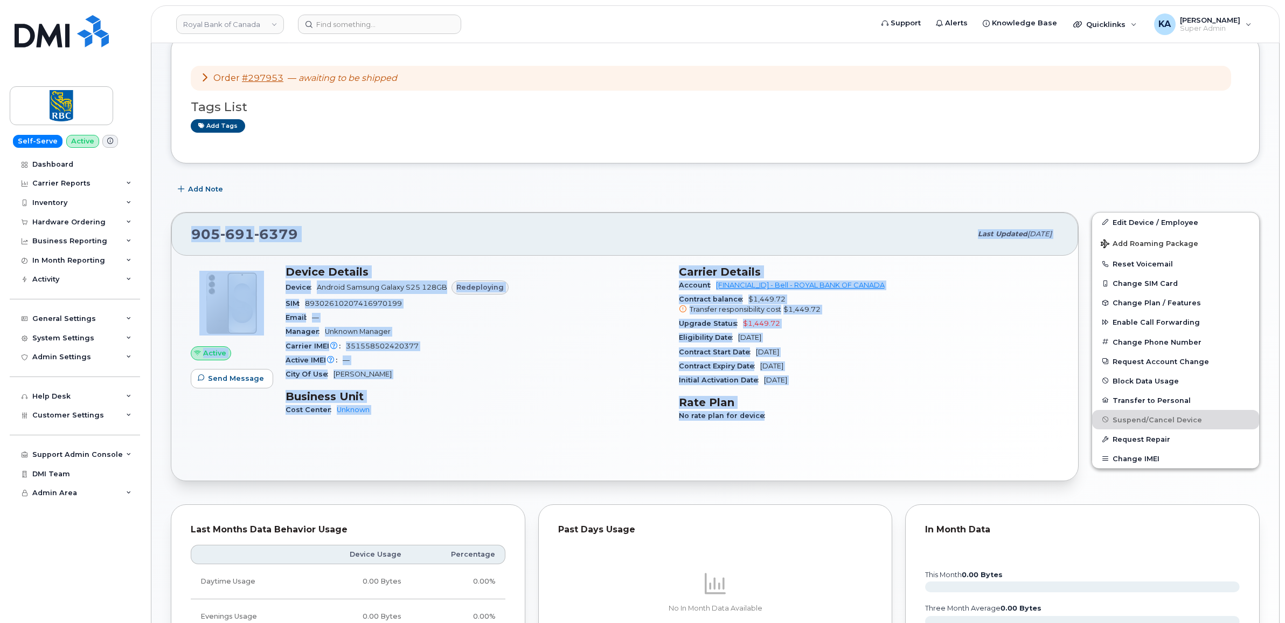
drag, startPoint x: 192, startPoint y: 236, endPoint x: 813, endPoint y: 419, distance: 647.5
click at [813, 419] on div "[PHONE_NUMBER] Last updated [DATE] Active Send Message Device Details Device An…" at bounding box center [625, 346] width 908 height 269
drag, startPoint x: 813, startPoint y: 419, endPoint x: 760, endPoint y: 357, distance: 81.8
copy div "[PHONE_NUMBER] Last updated [DATE] Active Send Message Device Details Device An…"
click at [613, 313] on div "Email —" at bounding box center [476, 317] width 381 height 14
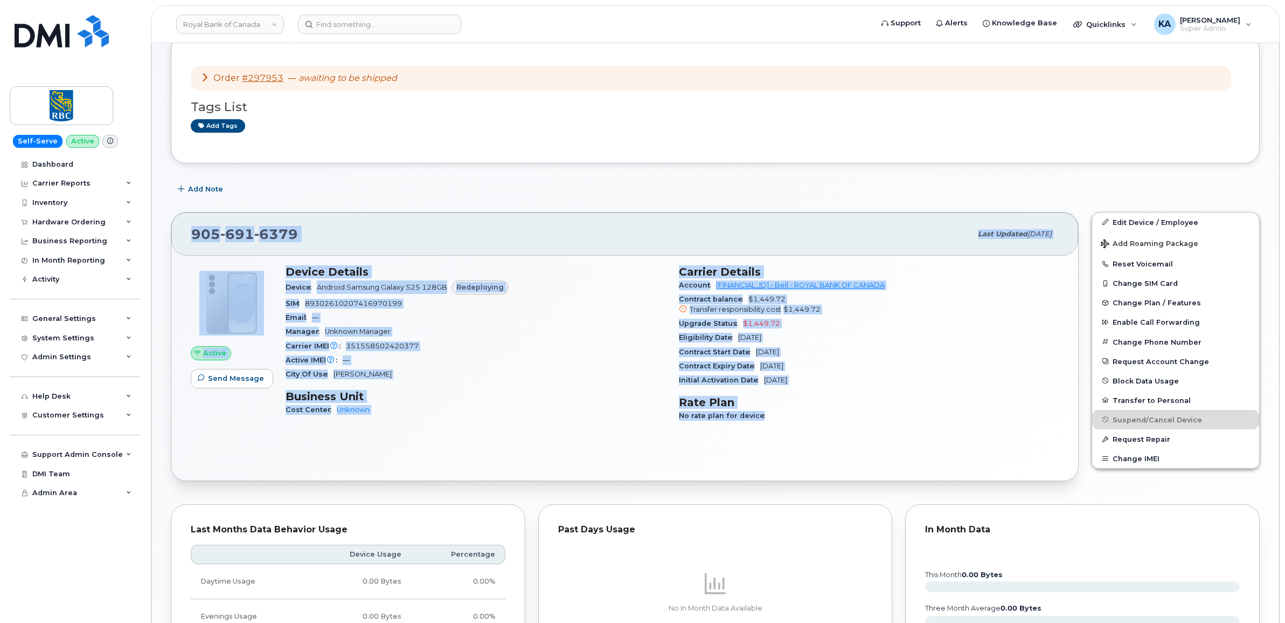
click at [636, 356] on div "Active IMEI Active IMEI is refreshed daily with a delay of up to 48 hours follo…" at bounding box center [476, 360] width 381 height 14
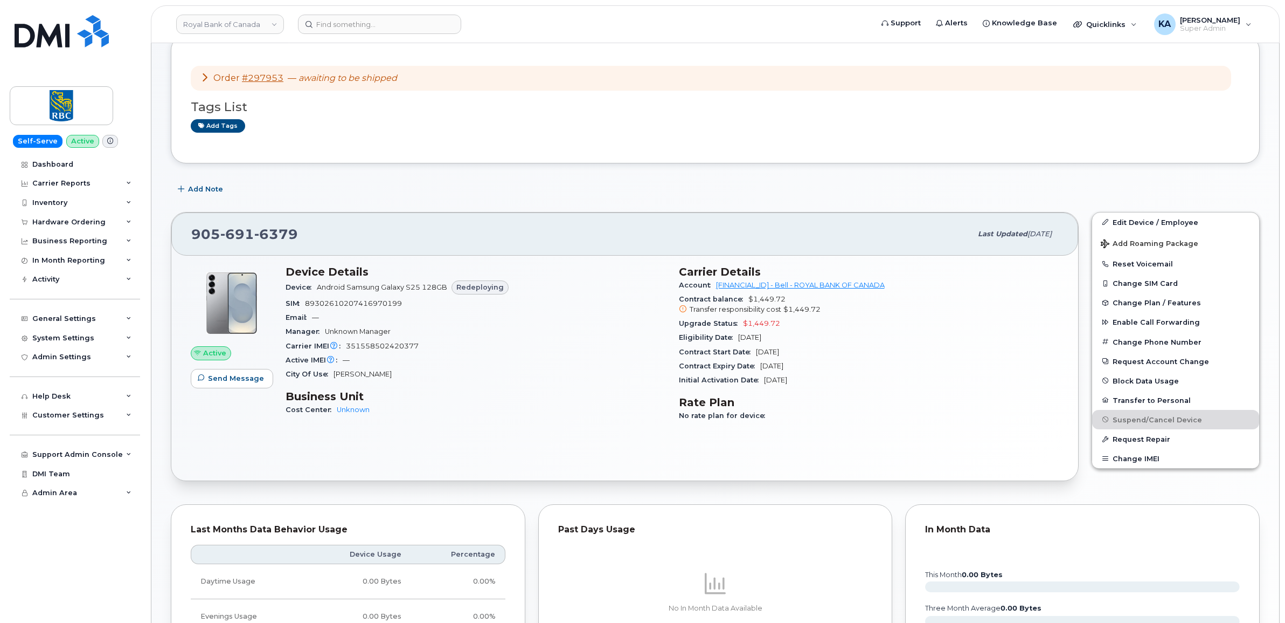
drag, startPoint x: 678, startPoint y: 273, endPoint x: 817, endPoint y: 381, distance: 175.6
click at [818, 381] on div "Carrier Details Account [FINANCIAL_ID] - Bell - ROYAL BANK OF CANADA Contract b…" at bounding box center [869, 348] width 393 height 179
drag, startPoint x: 817, startPoint y: 381, endPoint x: 768, endPoint y: 357, distance: 53.8
copy section "Carrier Details Account [FINANCIAL_ID] - Bell - ROYAL BANK OF CANADA Contract b…"
click at [192, 236] on span "[PHONE_NUMBER]" at bounding box center [244, 234] width 107 height 16
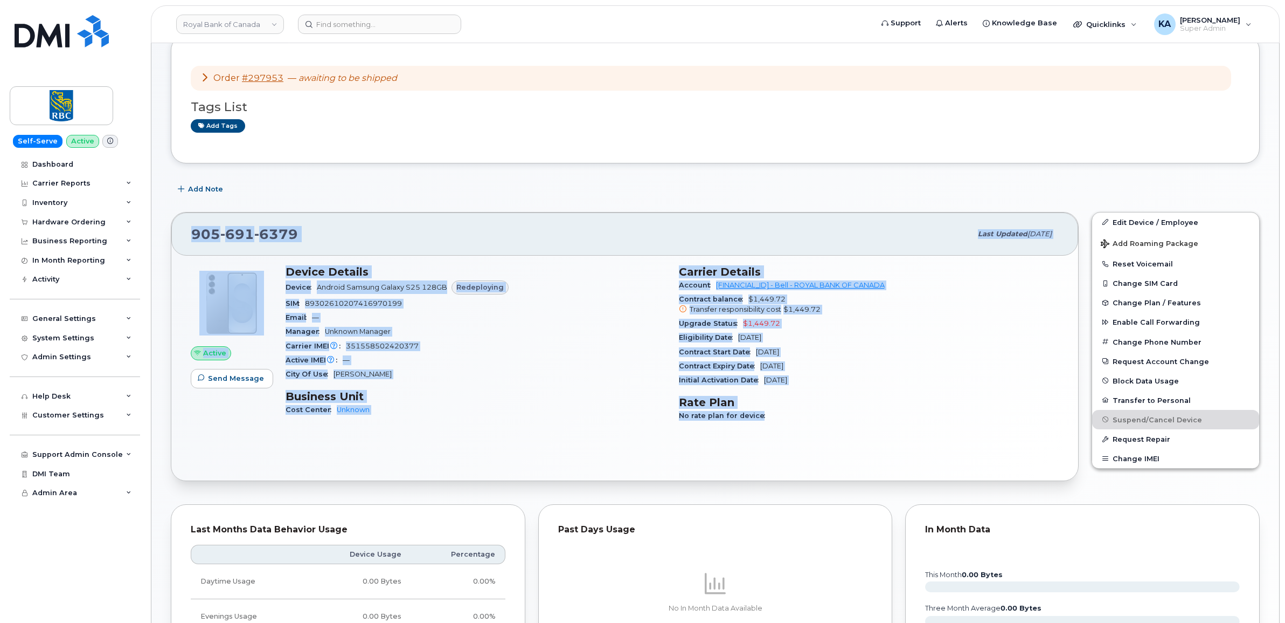
drag, startPoint x: 191, startPoint y: 235, endPoint x: 774, endPoint y: 413, distance: 609.3
click at [780, 418] on div "[PHONE_NUMBER] Last updated [DATE] Active Send Message Device Details Device An…" at bounding box center [625, 346] width 908 height 269
drag, startPoint x: 774, startPoint y: 413, endPoint x: 718, endPoint y: 337, distance: 94.1
copy div "[PHONE_NUMBER] Last updated [DATE] Active Send Message Device Details Device An…"
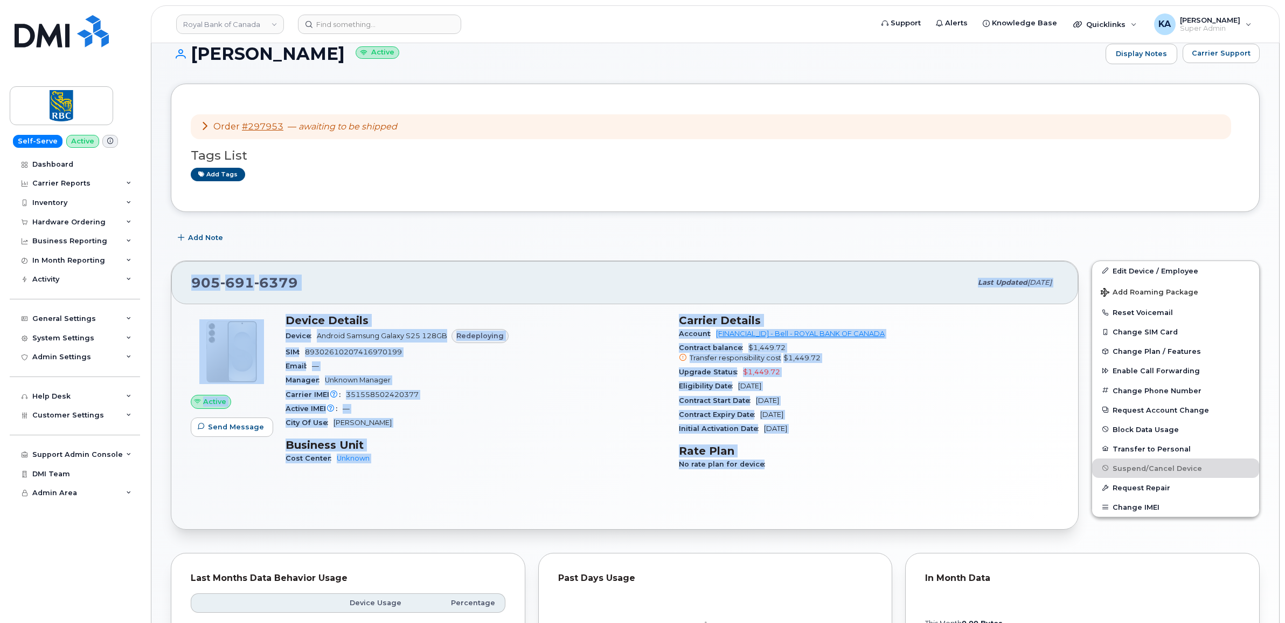
scroll to position [0, 0]
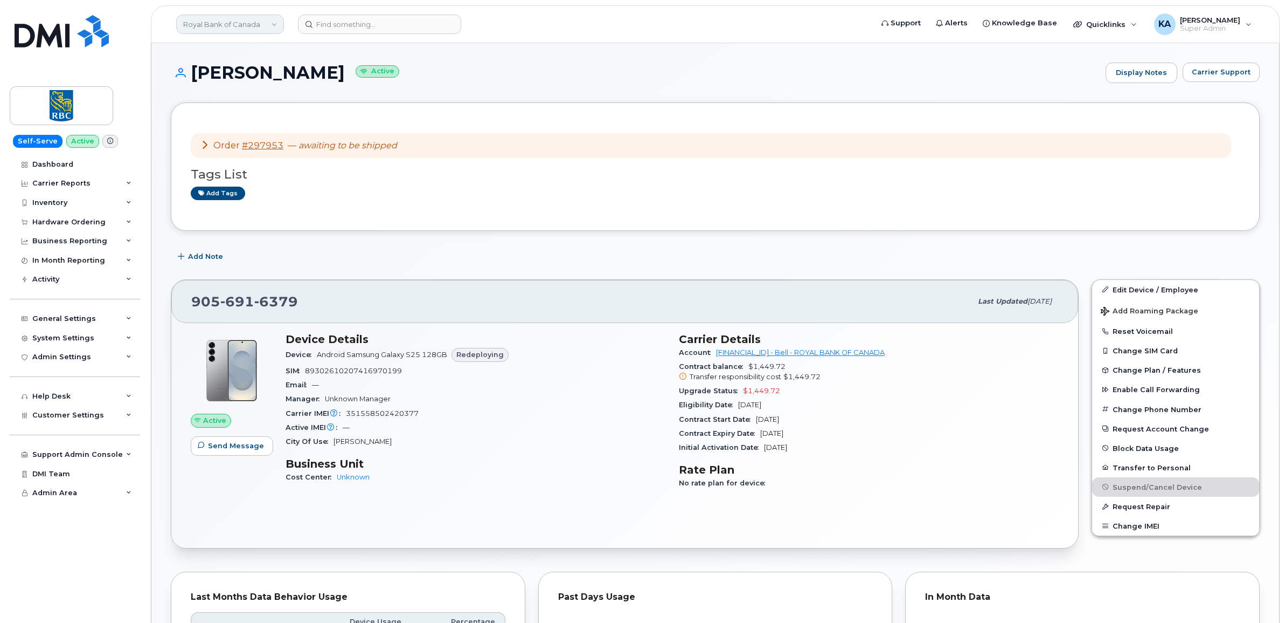
drag, startPoint x: 210, startPoint y: 24, endPoint x: 216, endPoint y: 25, distance: 6.0
click at [213, 27] on link "Royal Bank of Canada" at bounding box center [230, 24] width 108 height 19
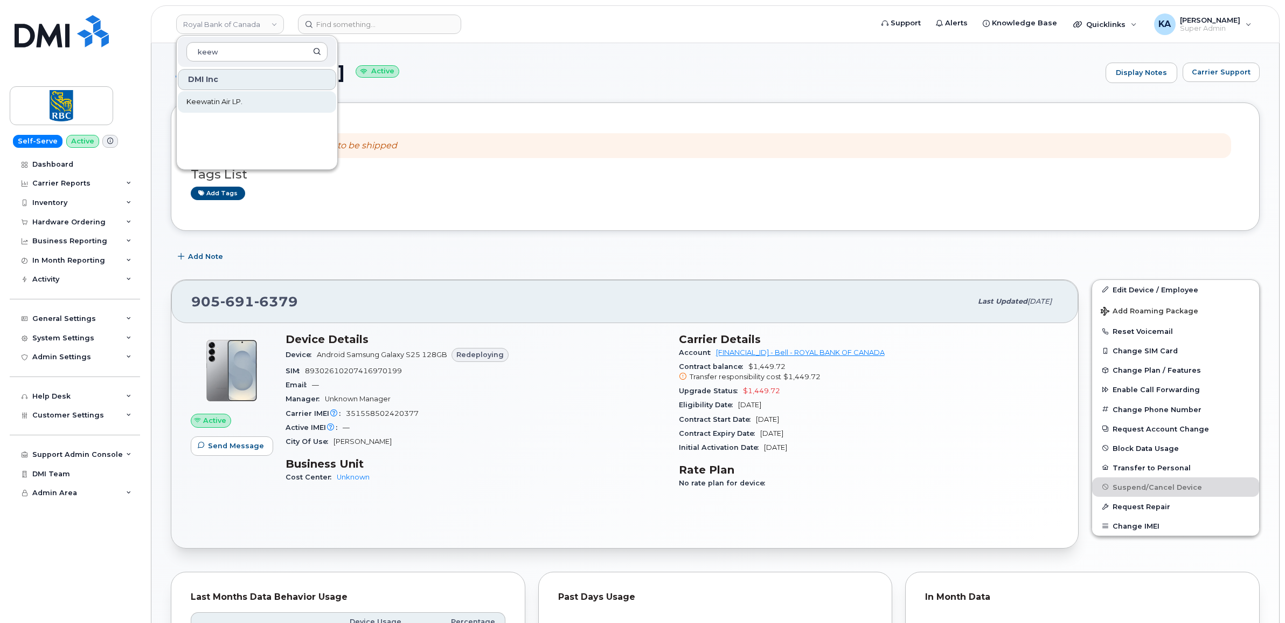
type input "keew"
click at [217, 94] on link "Keewatin Air LP." at bounding box center [257, 102] width 158 height 22
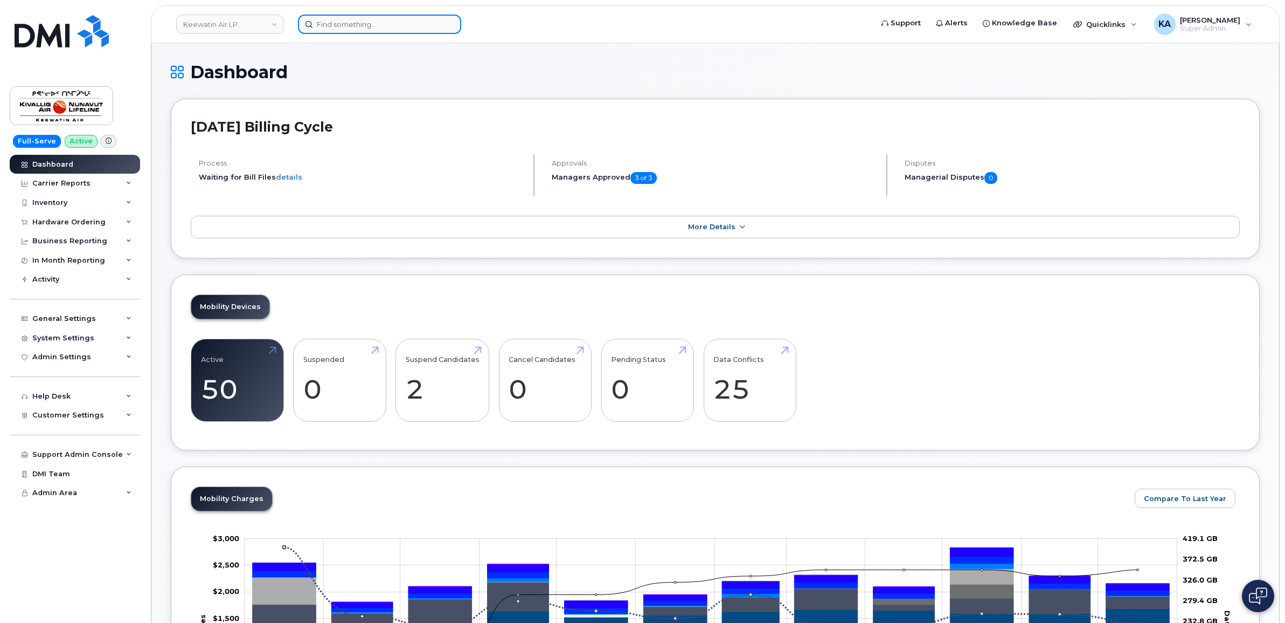
click at [331, 22] on input at bounding box center [379, 24] width 163 height 19
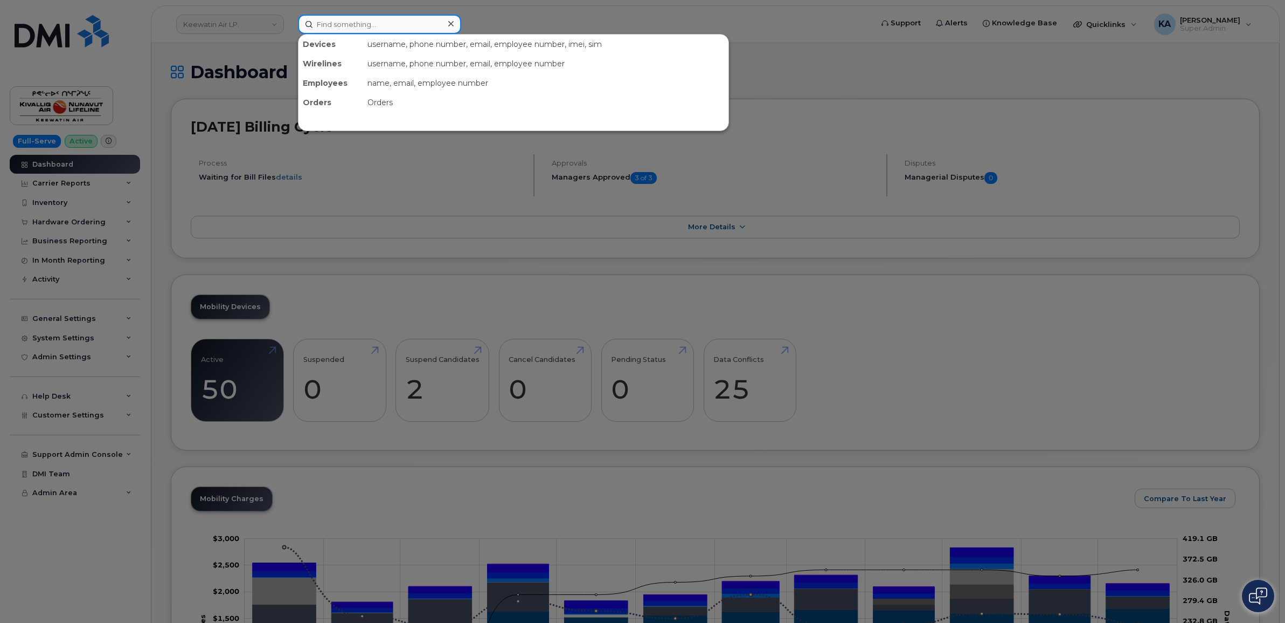
paste input "647-569-7727"
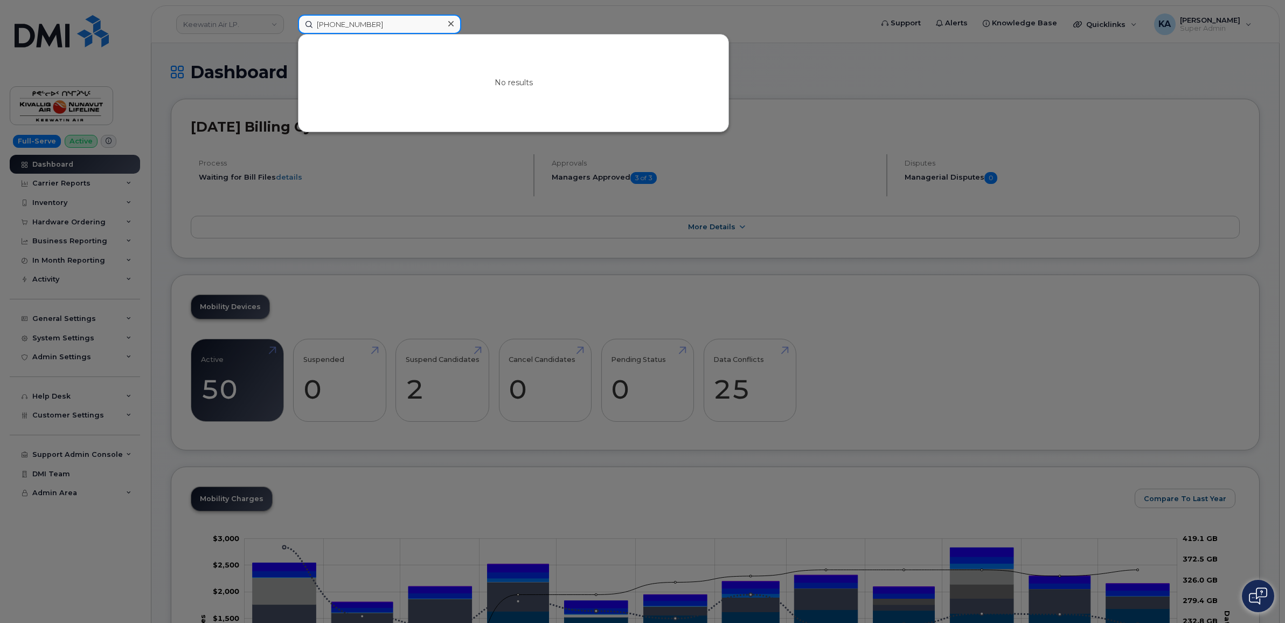
type input "647-569-7727"
click at [496, 20] on div at bounding box center [642, 311] width 1285 height 623
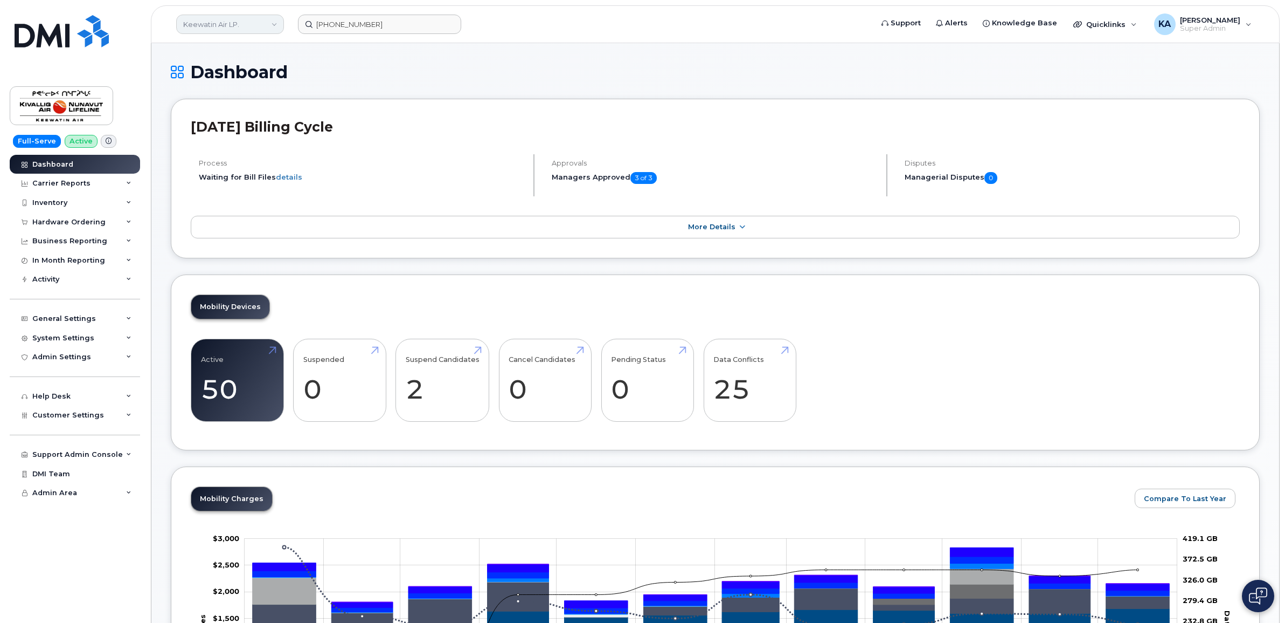
click at [209, 23] on link "Keewatin Air LP." at bounding box center [230, 24] width 108 height 19
type input "kiew"
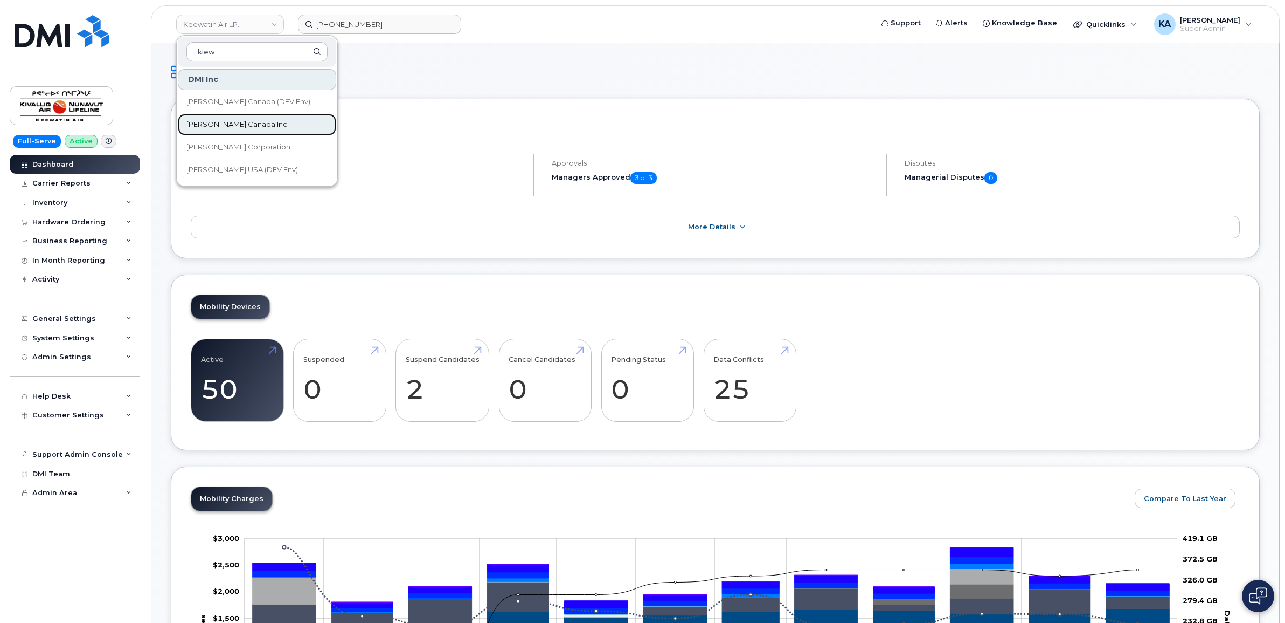
click at [213, 120] on span "[PERSON_NAME] Canada Inc" at bounding box center [236, 124] width 101 height 11
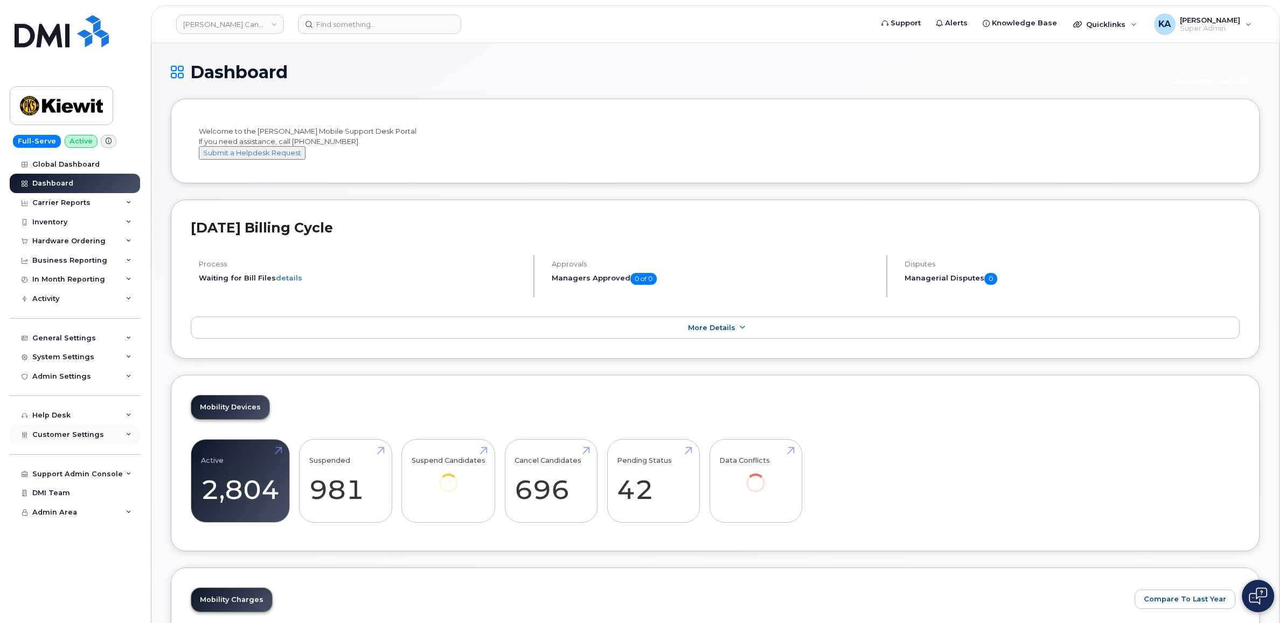
click at [72, 434] on span "Customer Settings" at bounding box center [68, 434] width 72 height 8
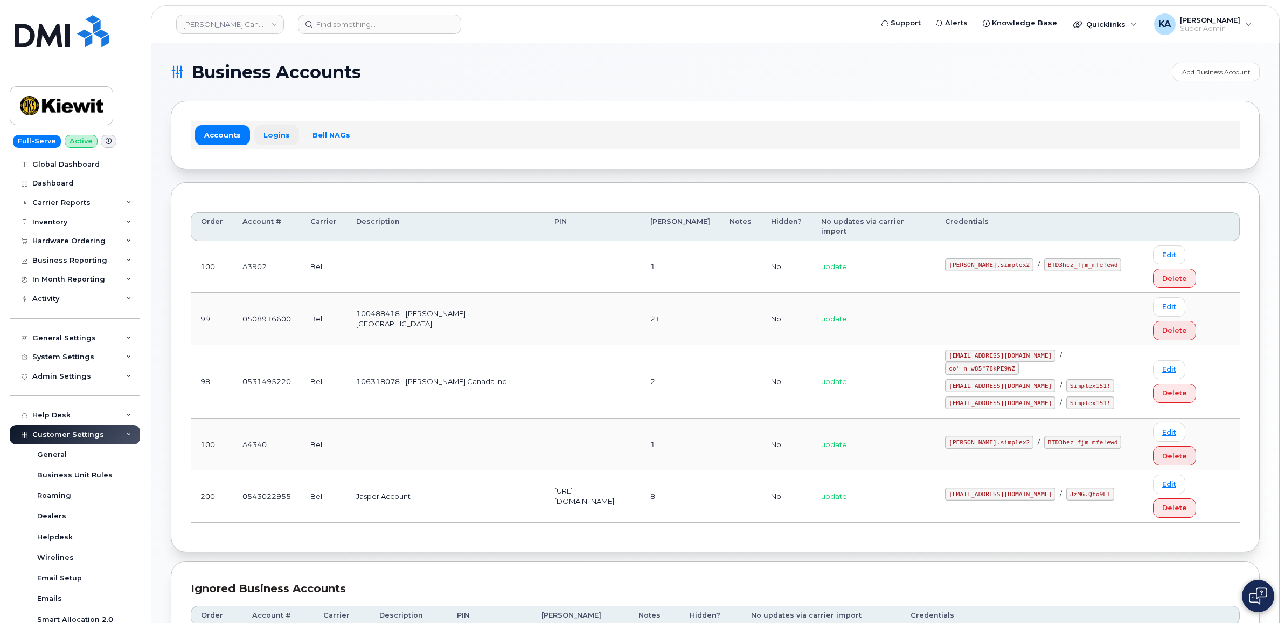
click at [271, 132] on link "Logins" at bounding box center [276, 134] width 45 height 19
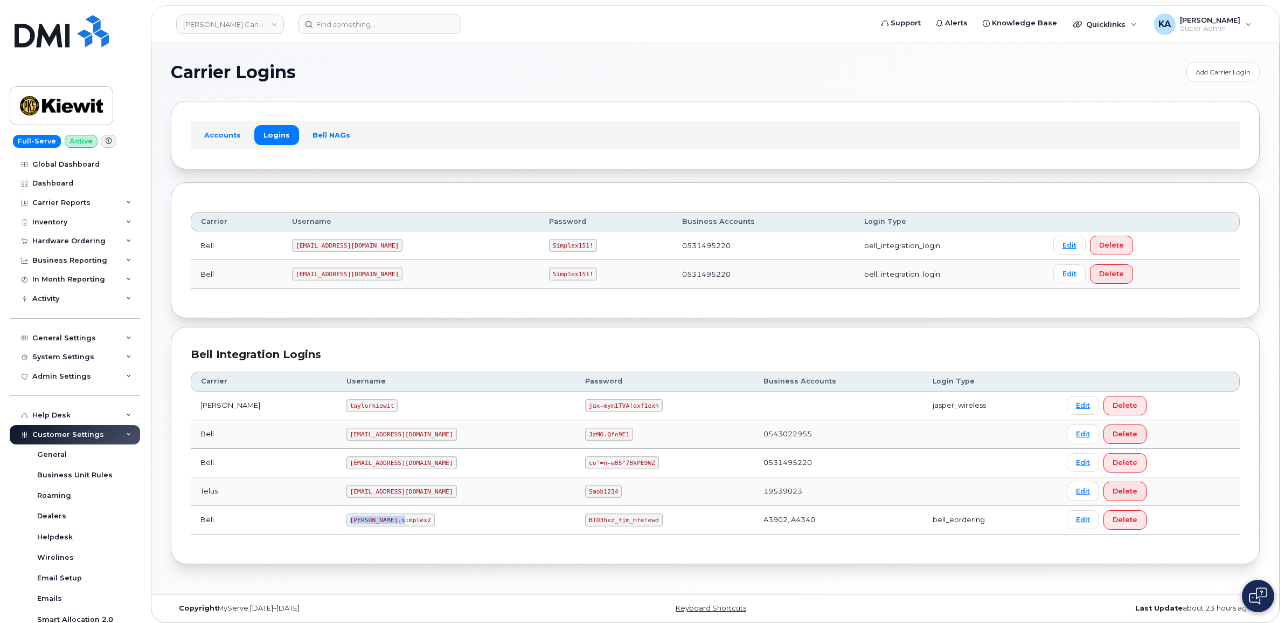
drag, startPoint x: 322, startPoint y: 523, endPoint x: 377, endPoint y: 524, distance: 55.5
click at [377, 524] on td "[PERSON_NAME].simplex2" at bounding box center [456, 520] width 239 height 29
drag, startPoint x: 377, startPoint y: 524, endPoint x: 365, endPoint y: 524, distance: 12.4
copy code "[PERSON_NAME].simplex2"
drag, startPoint x: 536, startPoint y: 521, endPoint x: 613, endPoint y: 527, distance: 77.3
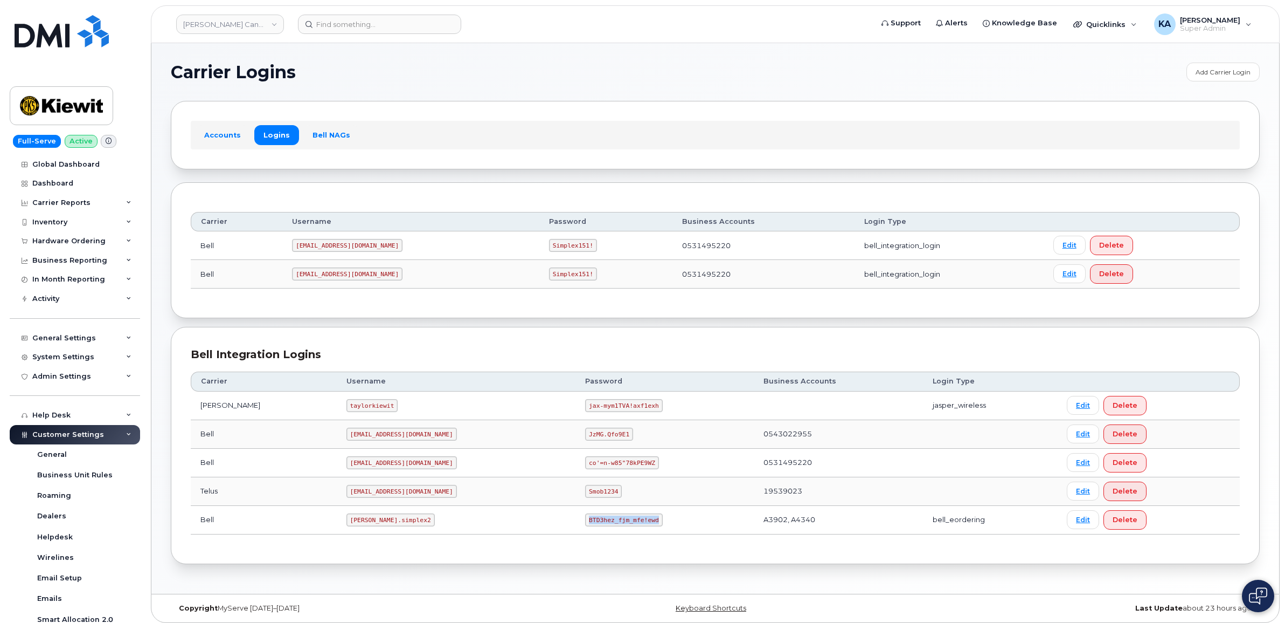
click at [613, 527] on td "BTD3hez_fjm_mfe!ewd" at bounding box center [665, 520] width 178 height 29
drag, startPoint x: 613, startPoint y: 527, endPoint x: 595, endPoint y: 523, distance: 19.2
copy code "BTD3hez_fjm_mfe!ewd"
